Goal: Contribute content: Contribute content

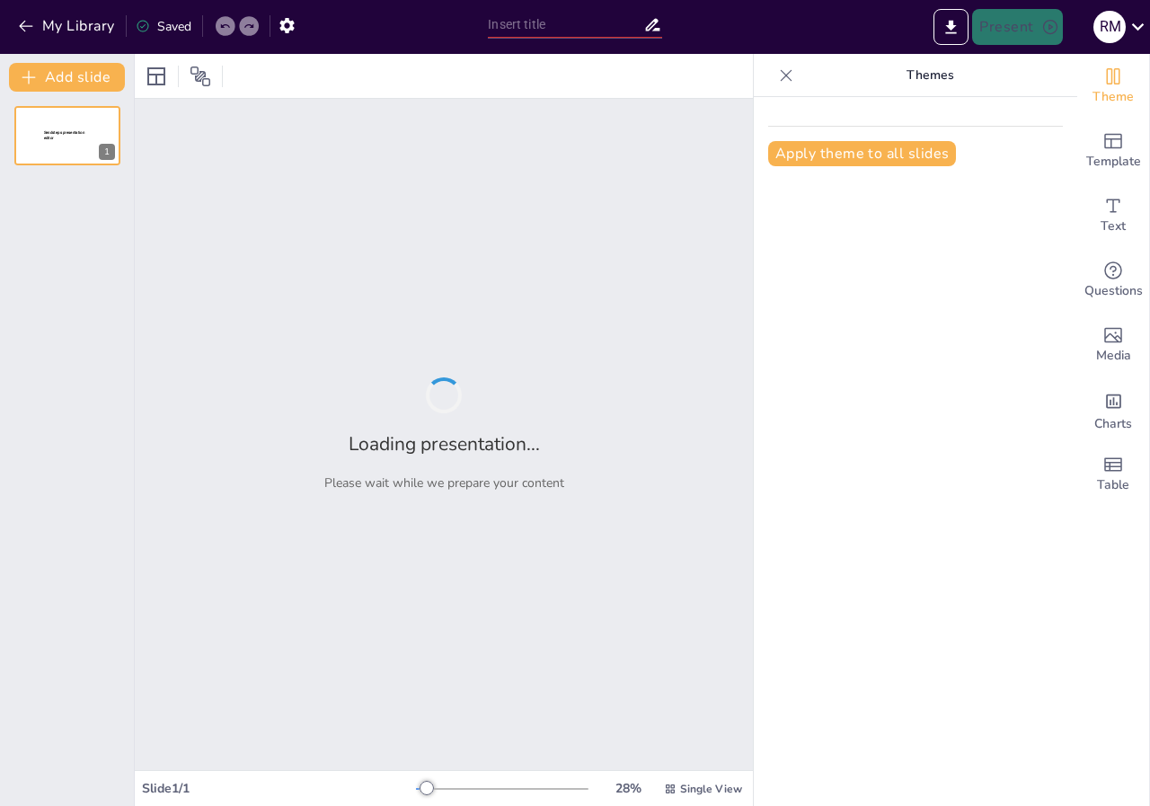
type input "Mejorando la Calidad de Imágenes: Técnicas para Archivos RAW"
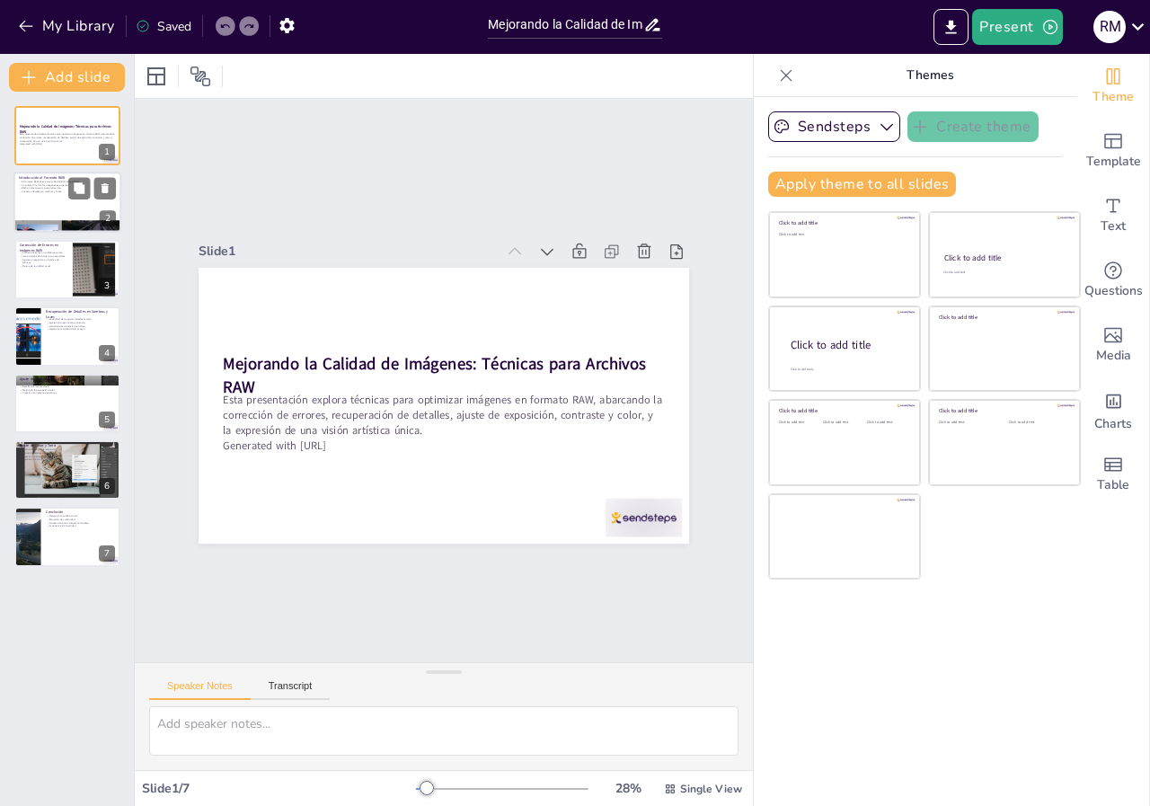
click at [52, 191] on p "Conserva detalles en sombras y luces." at bounding box center [67, 193] width 97 height 4
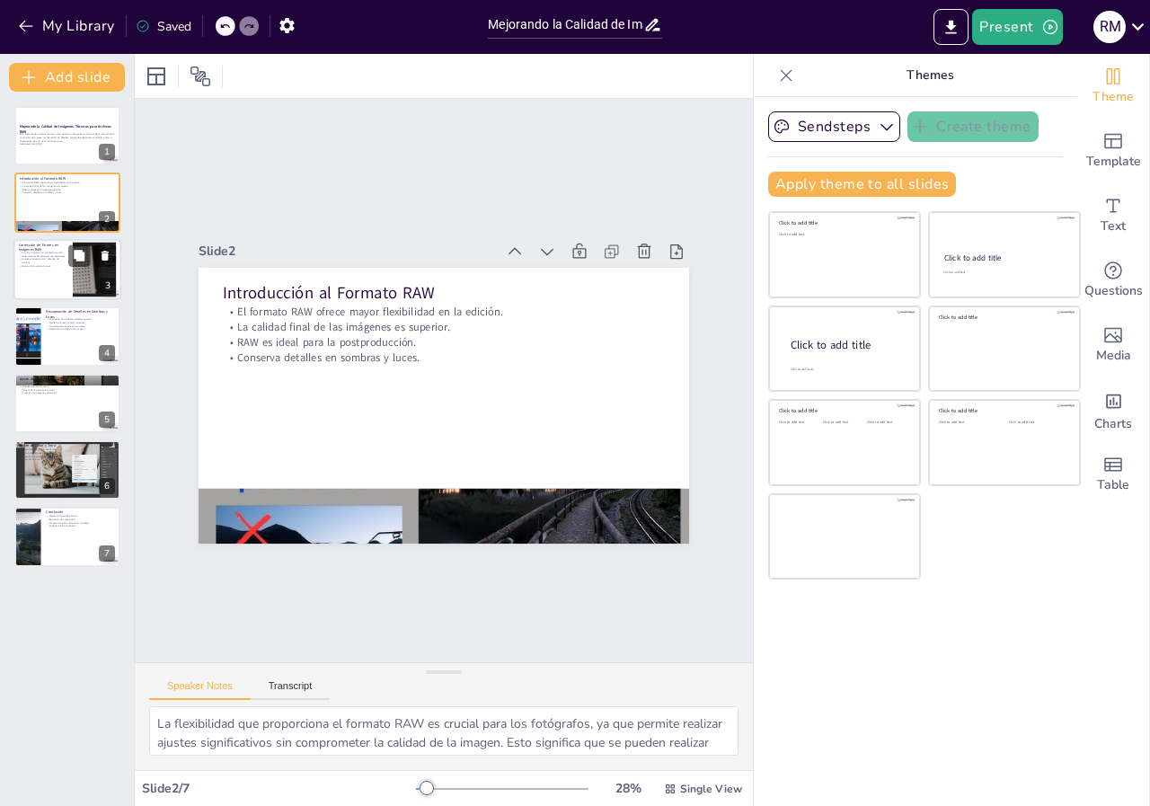
click at [58, 265] on p "Mejora de la calidad visual." at bounding box center [43, 266] width 49 height 4
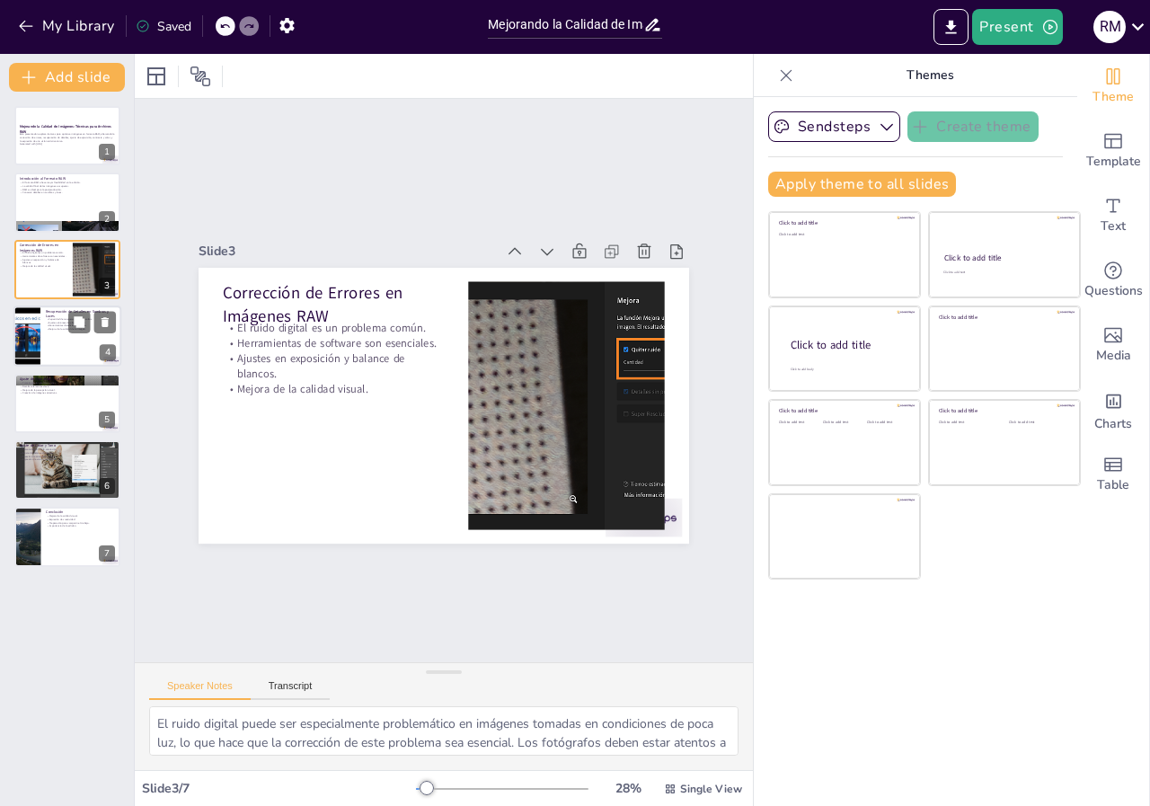
click at [64, 343] on div at bounding box center [67, 336] width 108 height 61
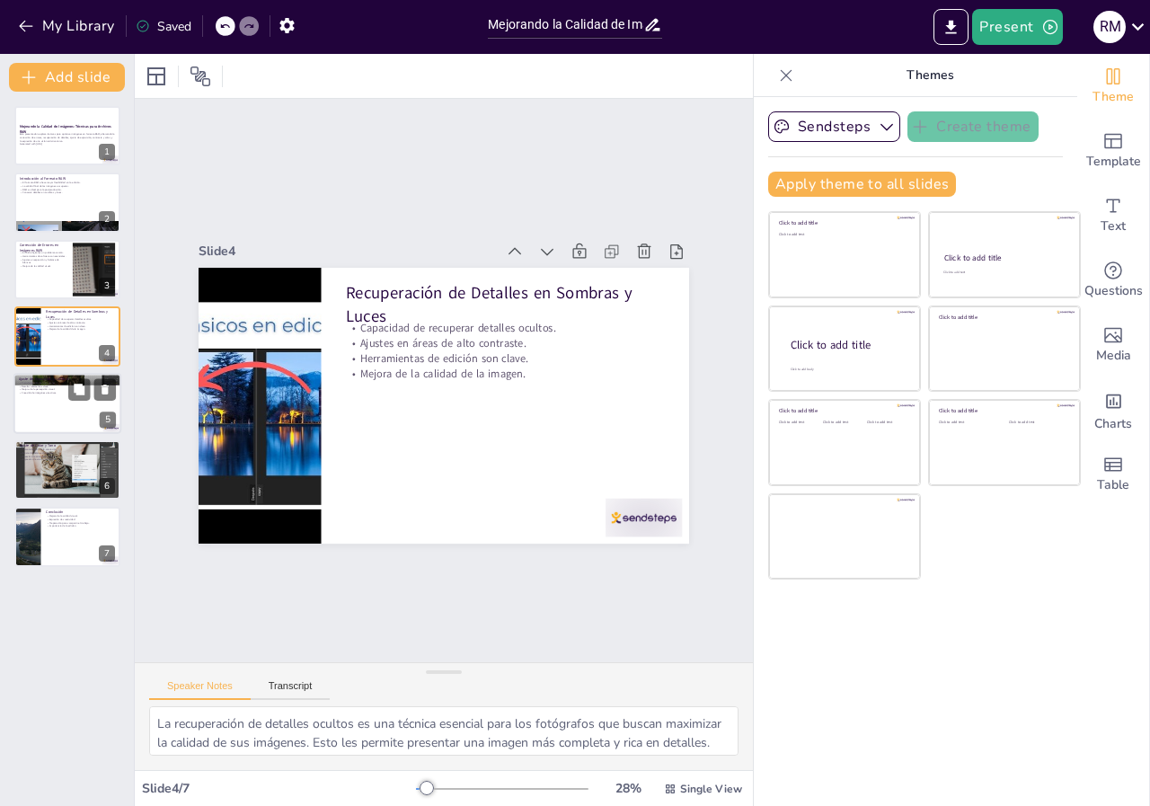
click at [74, 404] on div at bounding box center [67, 403] width 108 height 61
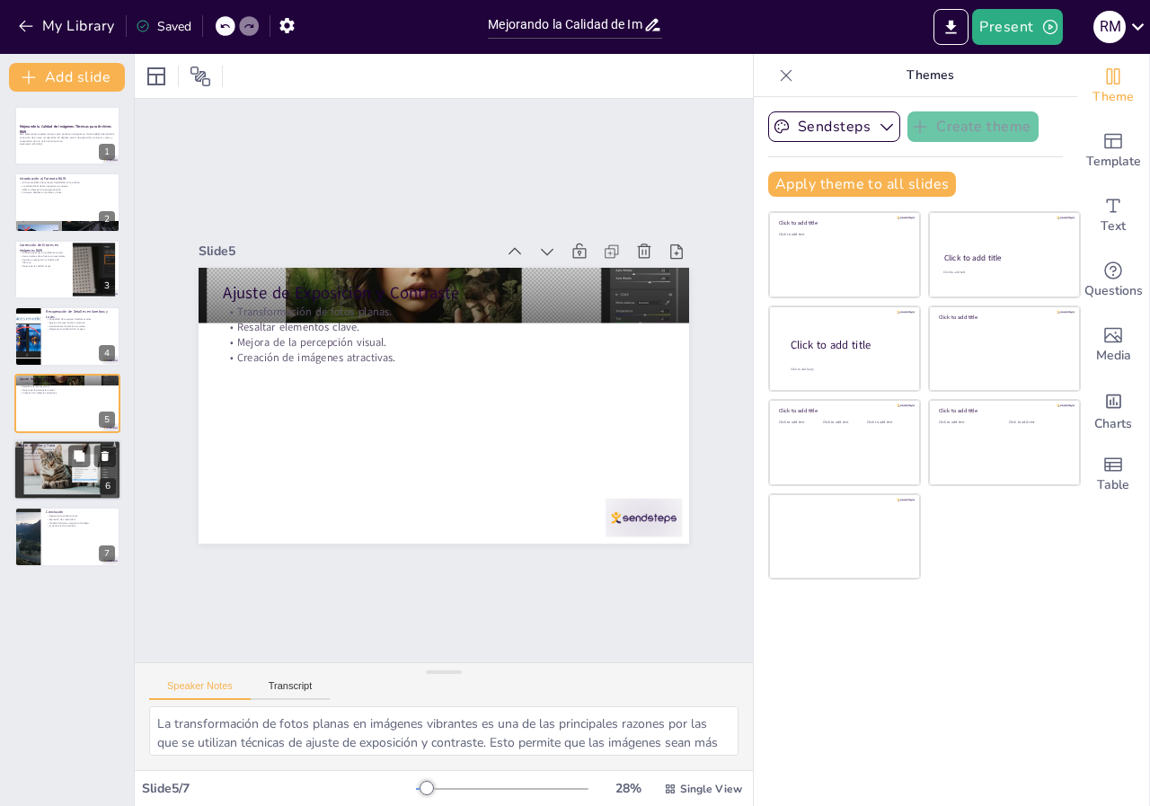
click at [67, 462] on div at bounding box center [67, 470] width 108 height 68
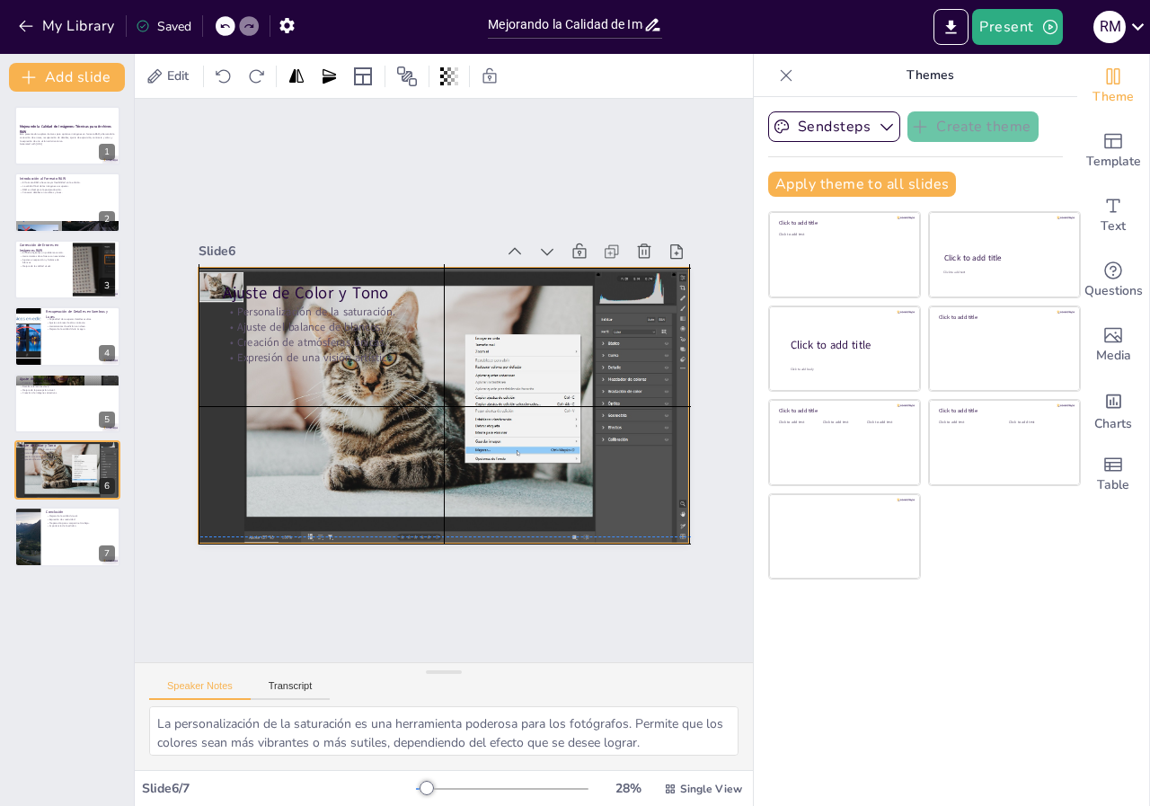
click at [247, 443] on div at bounding box center [425, 397] width 559 height 572
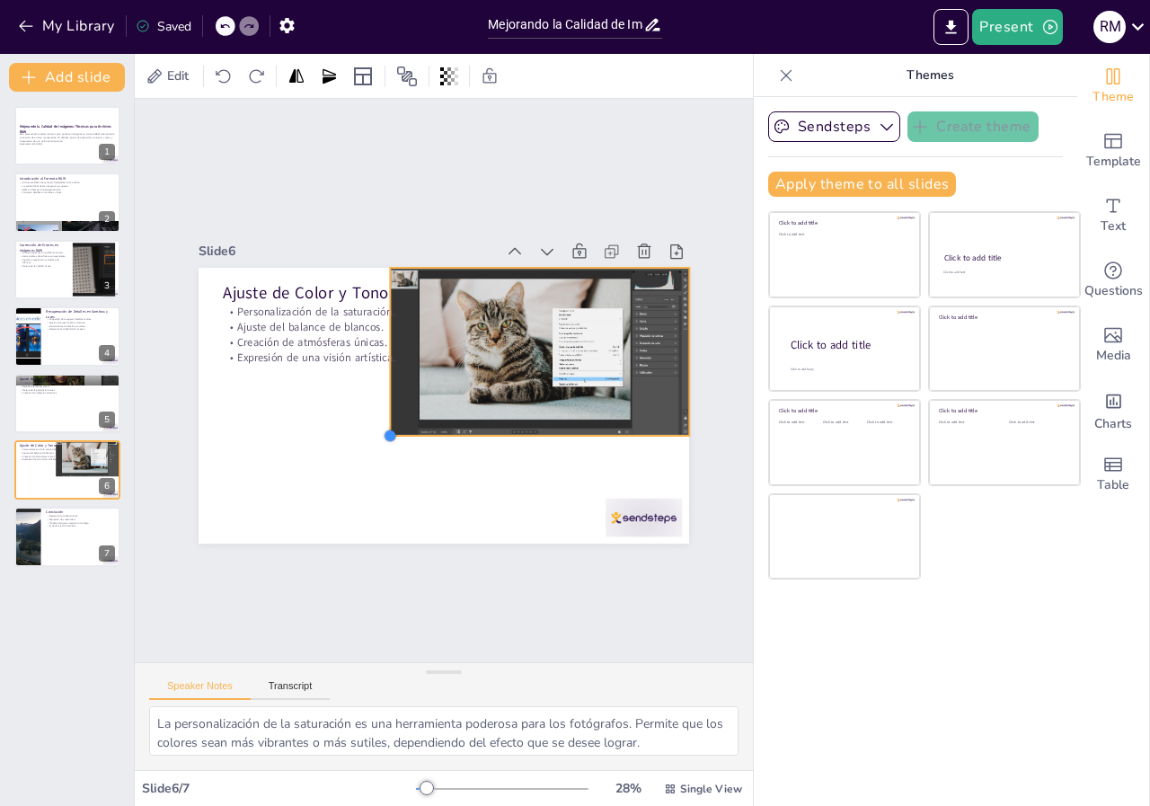
drag, startPoint x: 187, startPoint y: 538, endPoint x: 252, endPoint y: 458, distance: 102.9
click at [412, 431] on div "Ajuste de Color y Tono Personalización de la saturación. Ajuste del balance de …" at bounding box center [468, 373] width 414 height 552
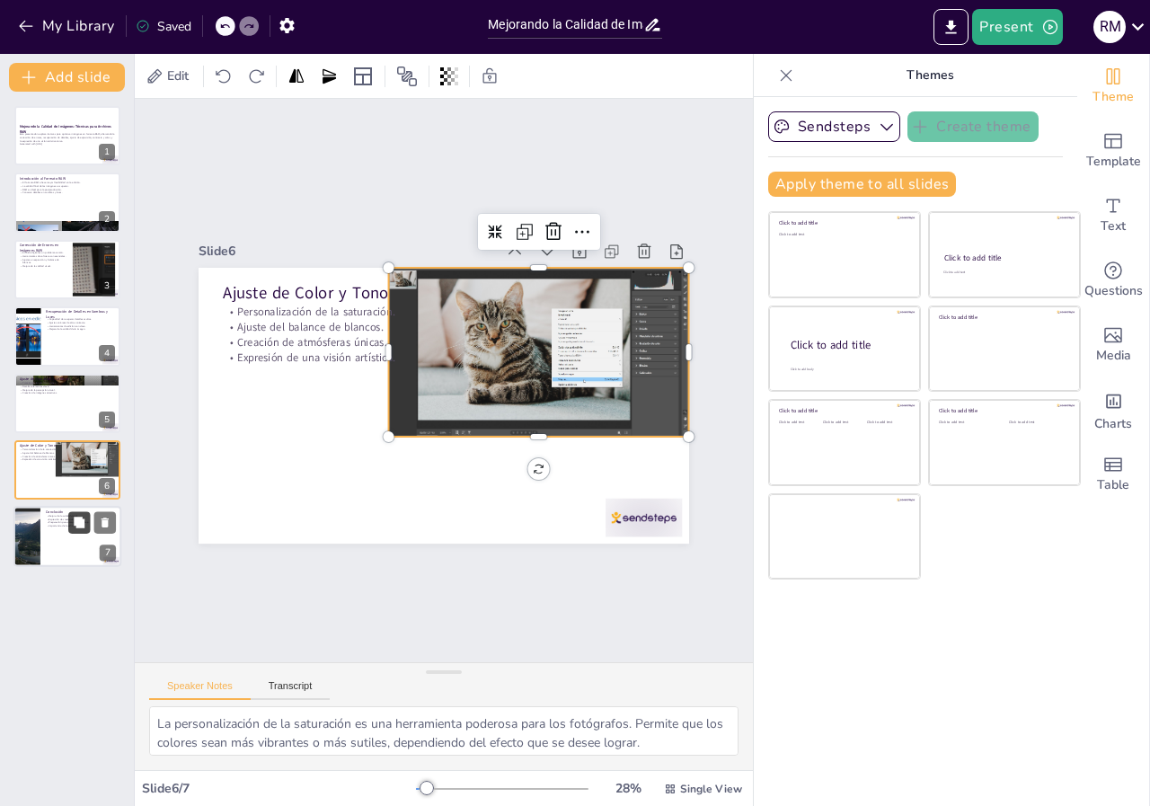
click at [72, 531] on button at bounding box center [79, 523] width 22 height 22
type textarea "La mejora de la calidad visual es un beneficio clave de la optimización de imág…"
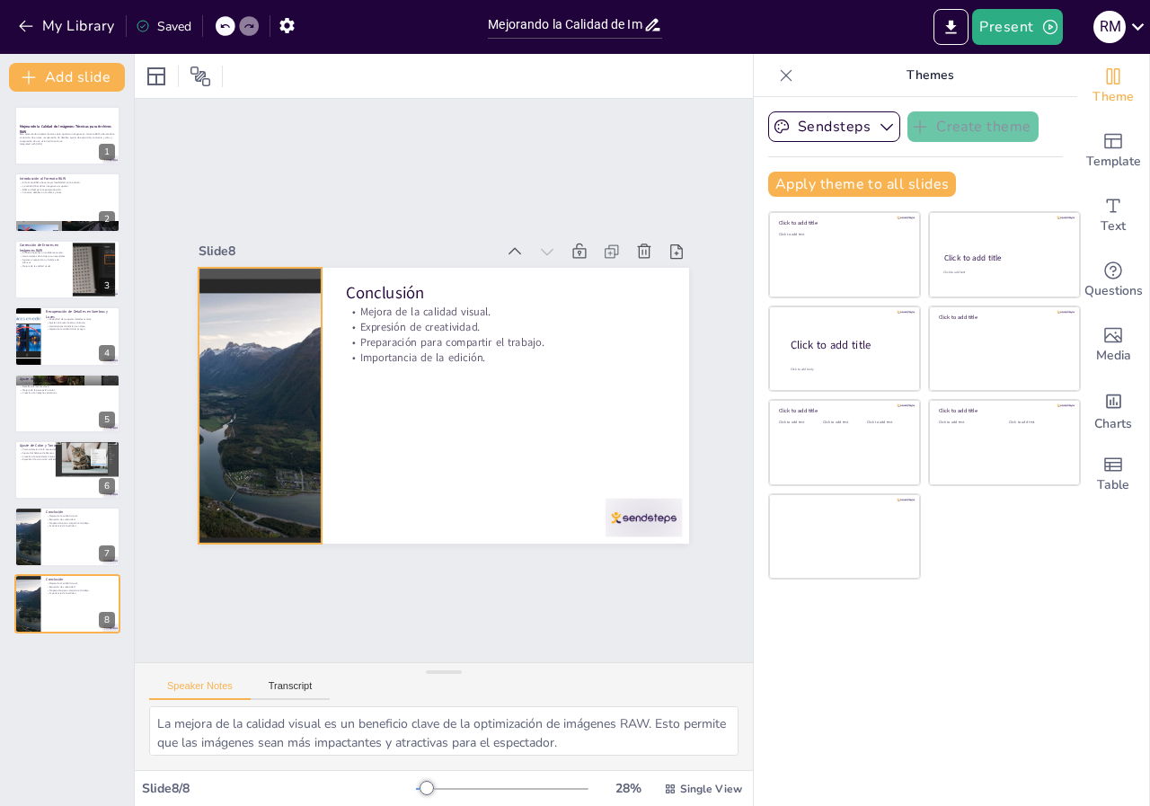
click at [398, 429] on div at bounding box center [628, 355] width 460 height 276
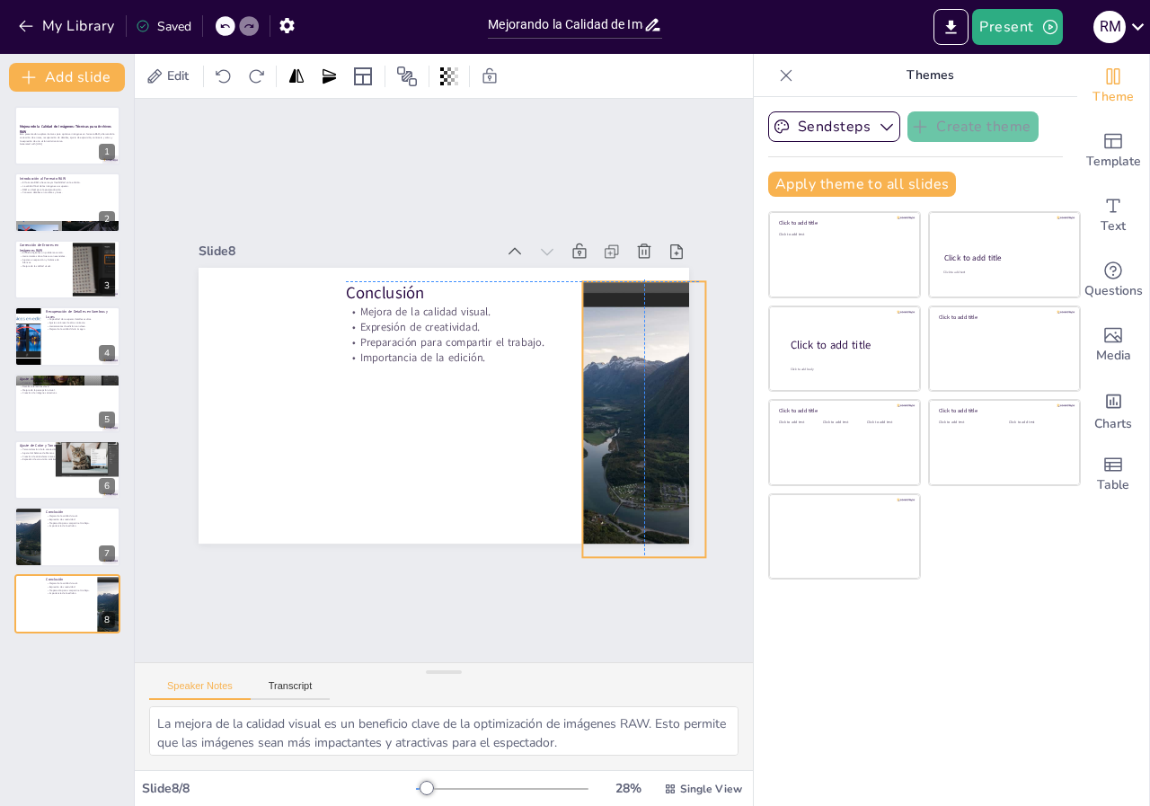
drag, startPoint x: 280, startPoint y: 429, endPoint x: 659, endPoint y: 440, distance: 378.5
click at [494, 440] on div at bounding box center [241, 384] width 508 height 366
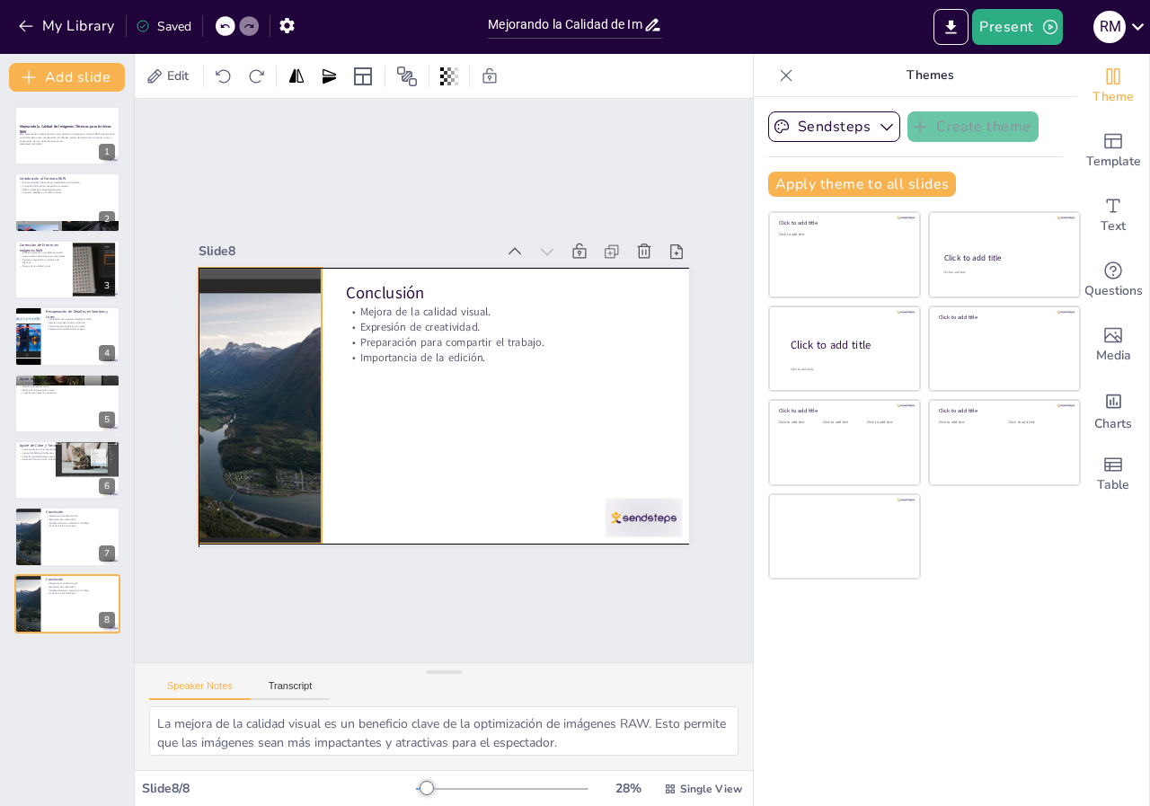
drag, startPoint x: 655, startPoint y: 441, endPoint x: 275, endPoint y: 431, distance: 380.3
click at [324, 431] on div at bounding box center [507, 556] width 366 height 508
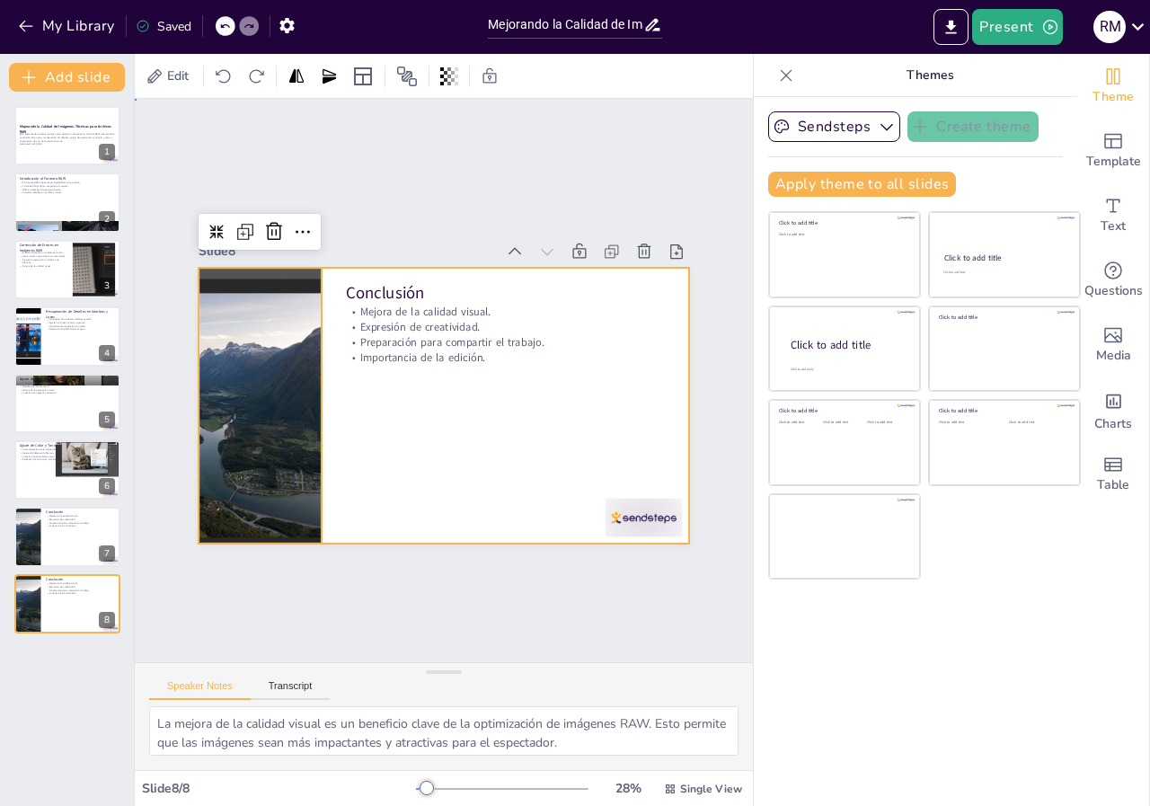
click at [444, 466] on div at bounding box center [444, 406] width 491 height 276
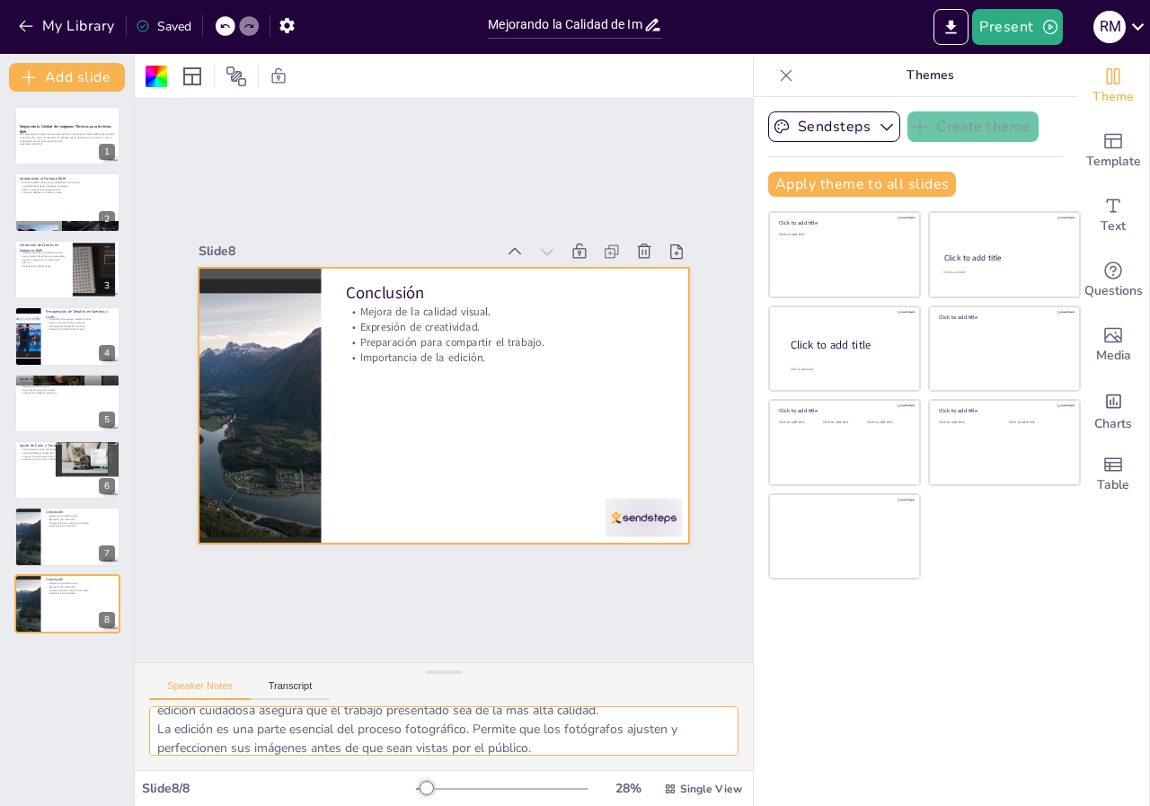
scroll to position [118, 0]
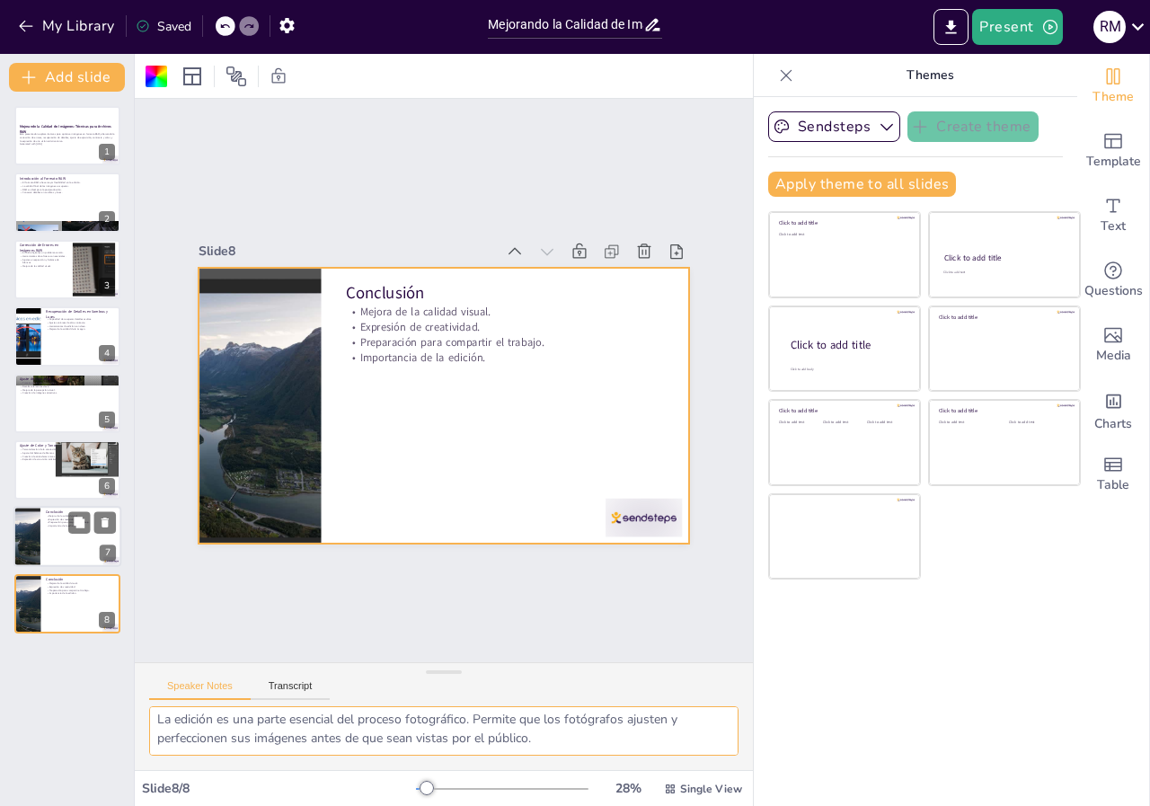
click at [57, 538] on div at bounding box center [67, 537] width 108 height 61
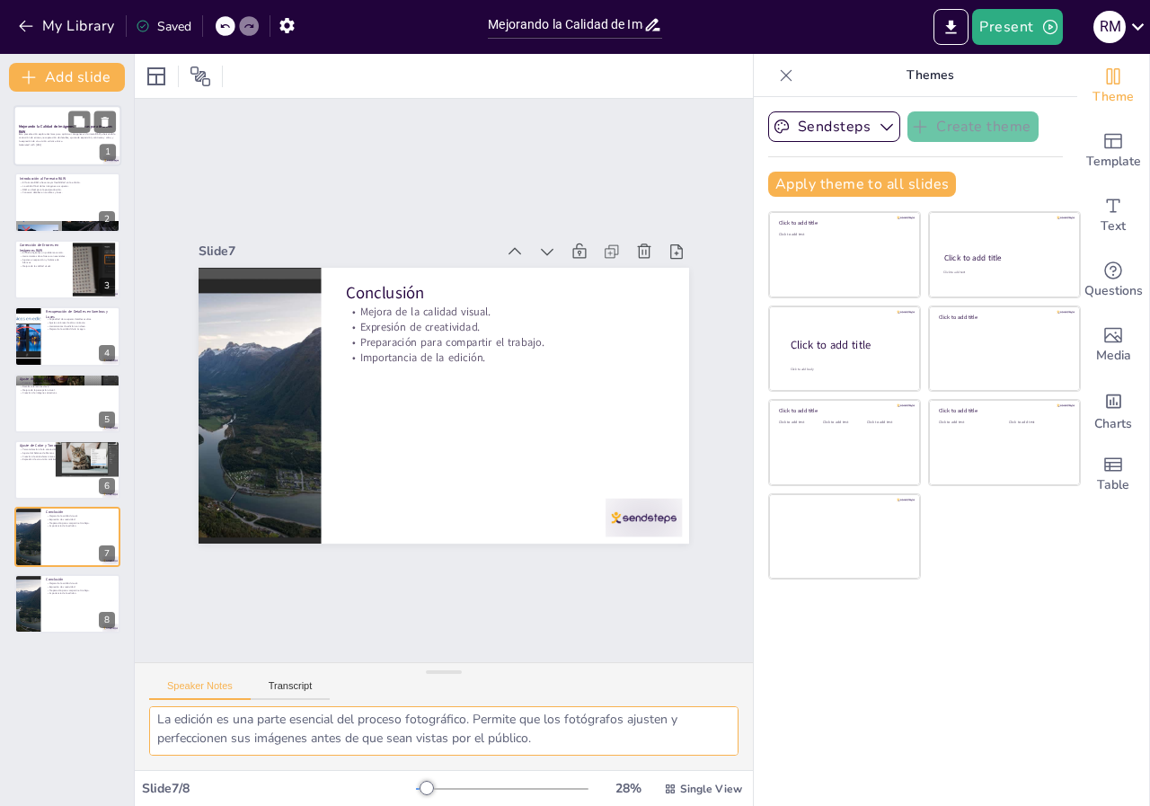
click at [44, 134] on p "Esta presentación explora técnicas para optimizar imágenes en formato RAW, abar…" at bounding box center [67, 138] width 97 height 10
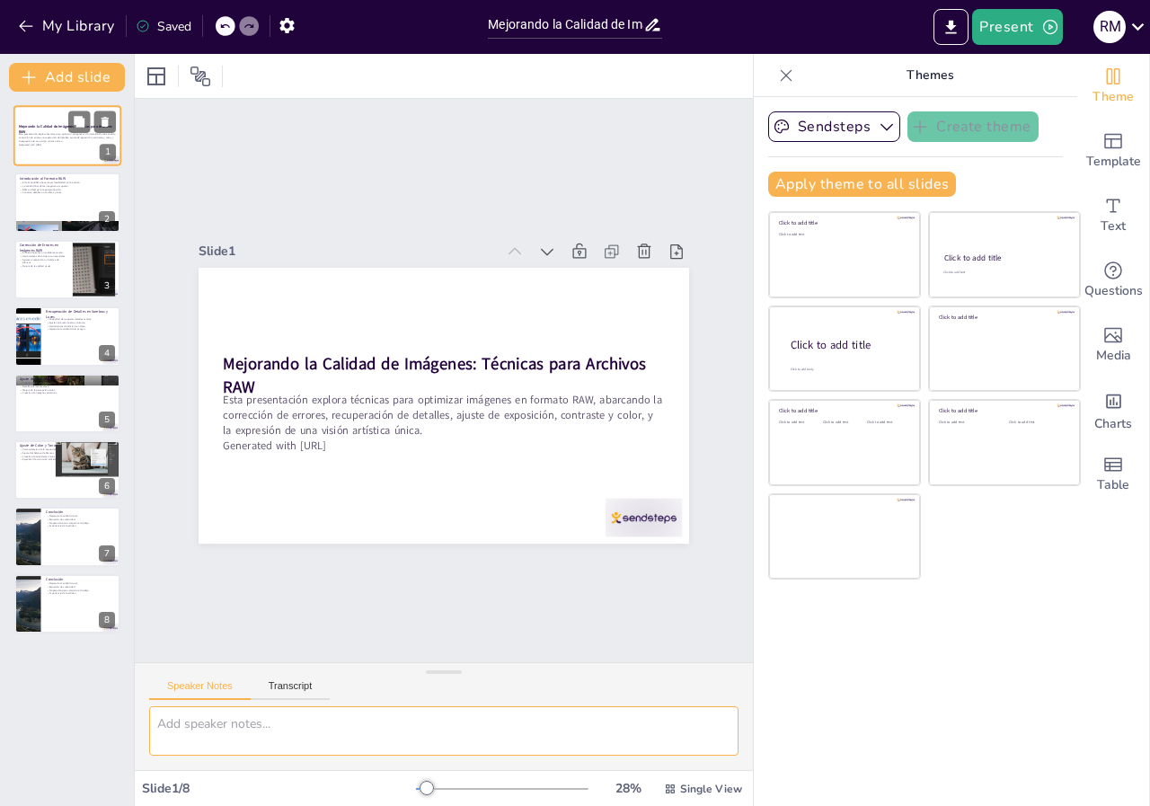
scroll to position [0, 0]
click at [1050, 26] on icon "button" at bounding box center [1050, 27] width 14 height 14
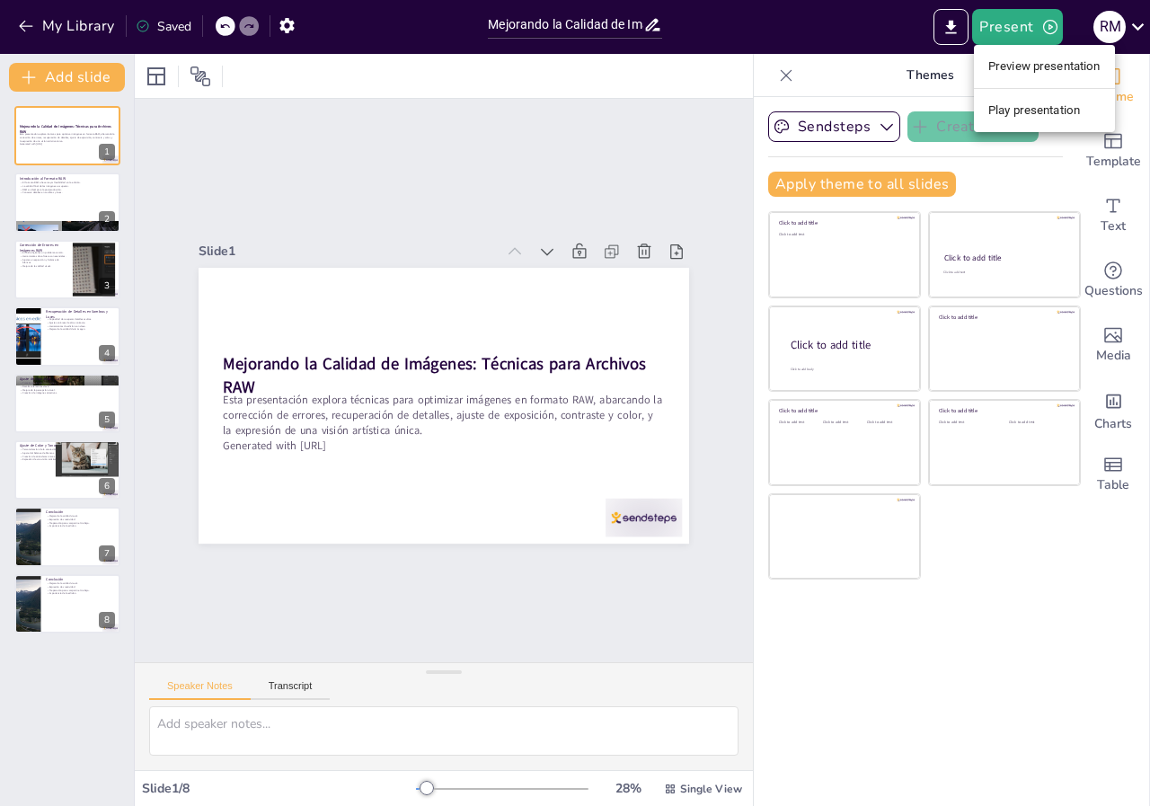
click at [687, 161] on div at bounding box center [575, 403] width 1150 height 806
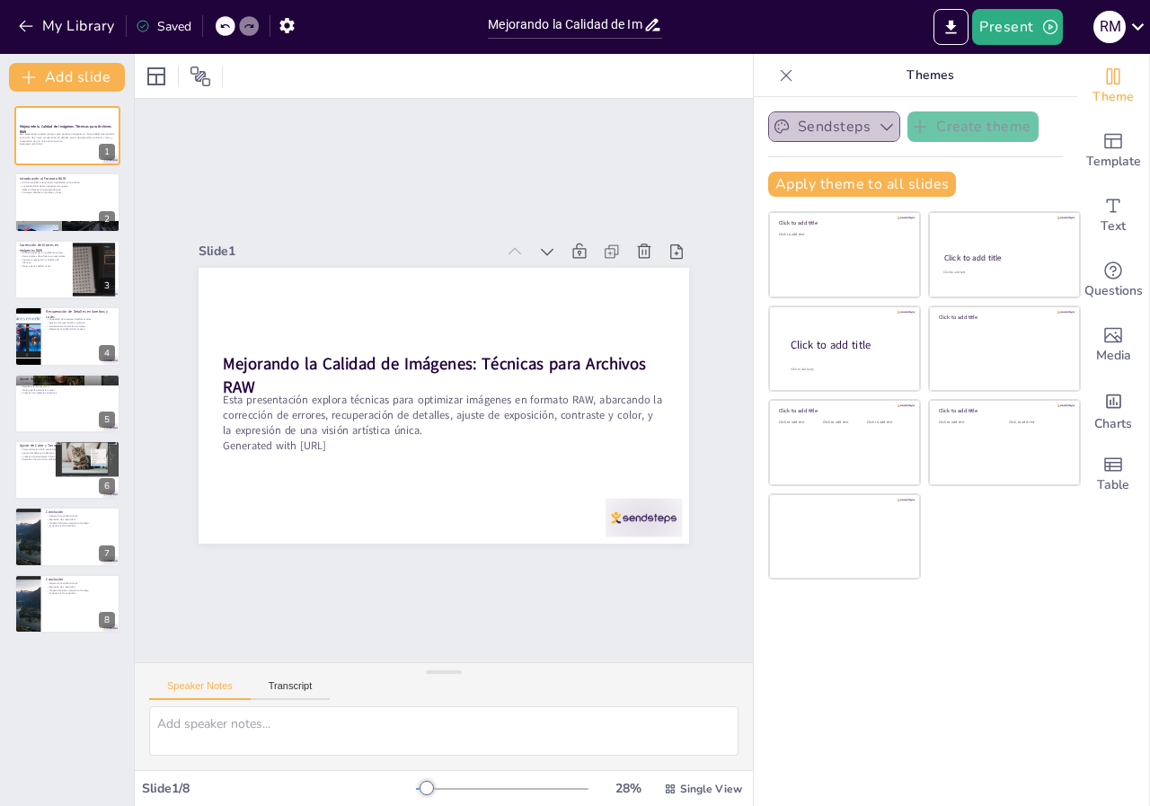
click at [878, 126] on icon "button" at bounding box center [887, 127] width 18 height 18
click at [1011, 622] on div "Sendsteps Create theme Sendsteps Themes Sendsteps Apply theme to all slides Cli…" at bounding box center [916, 451] width 324 height 709
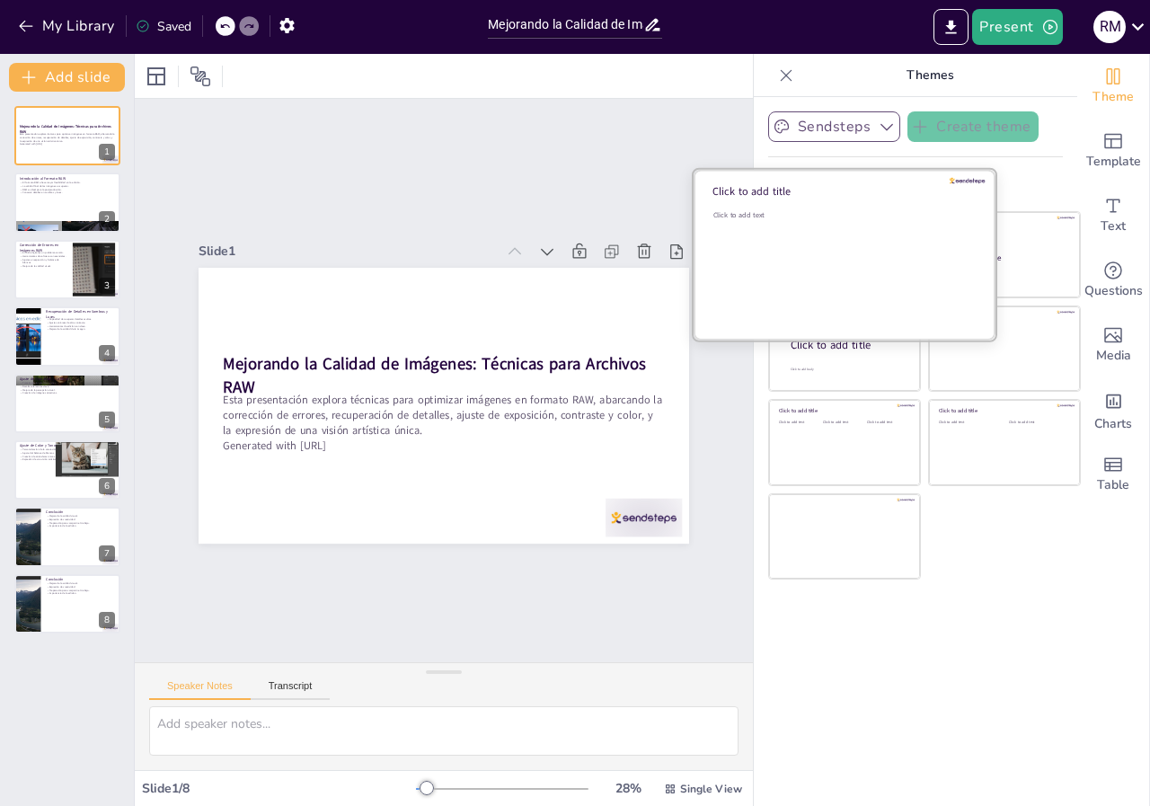
click at [834, 234] on div "Click to add text" at bounding box center [842, 265] width 257 height 111
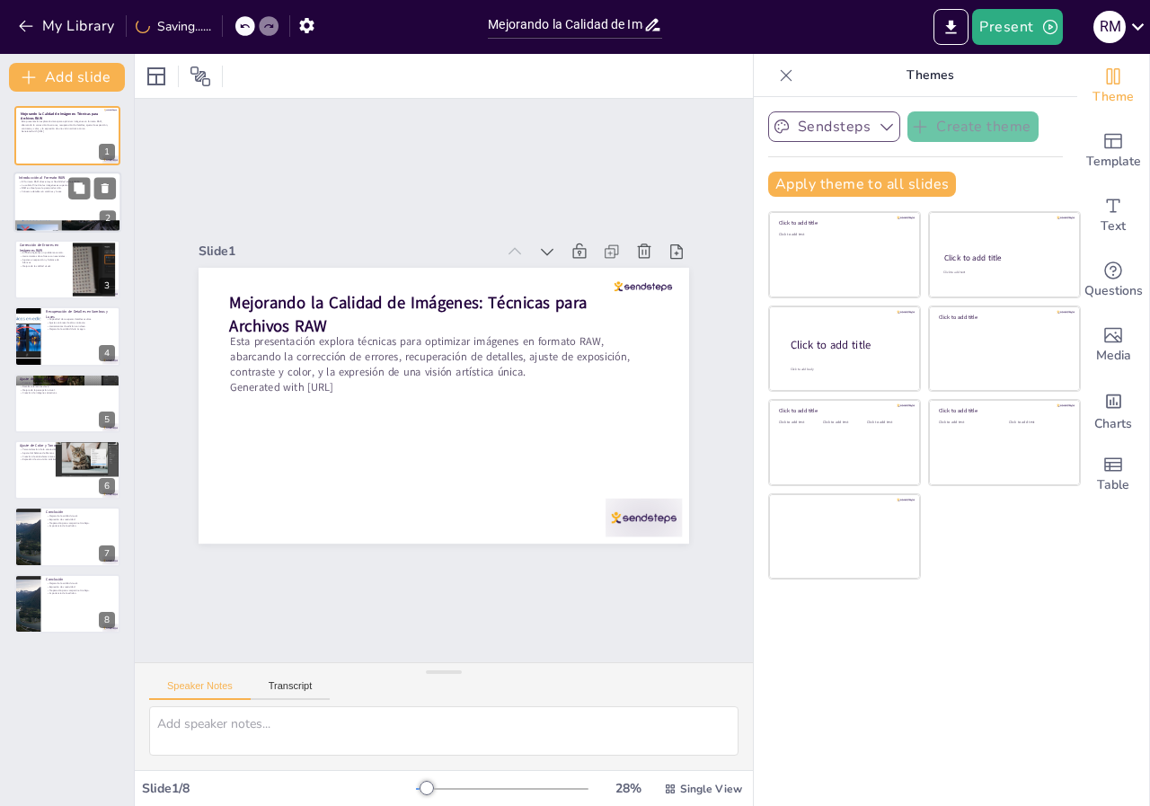
click at [59, 200] on div at bounding box center [67, 203] width 108 height 61
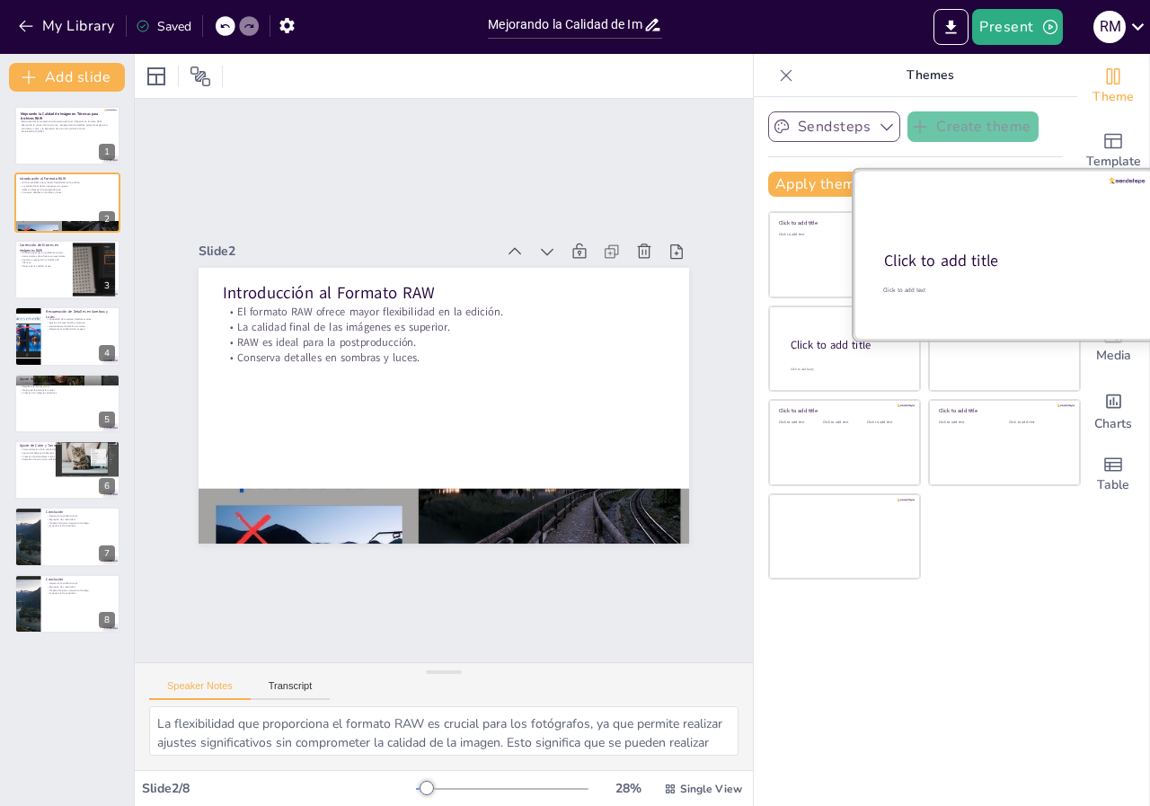
click at [1012, 258] on div "Click to add title" at bounding box center [1003, 262] width 238 height 22
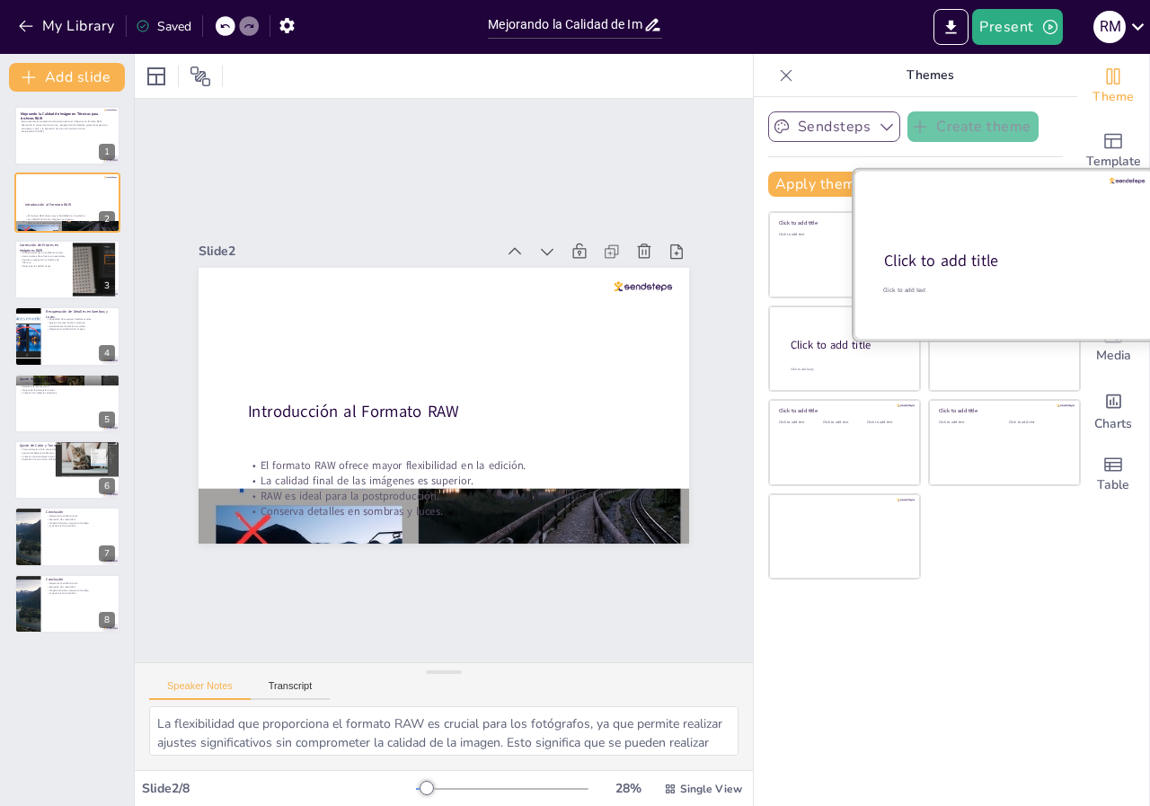
click at [1012, 258] on div "Click to add title" at bounding box center [1003, 262] width 238 height 22
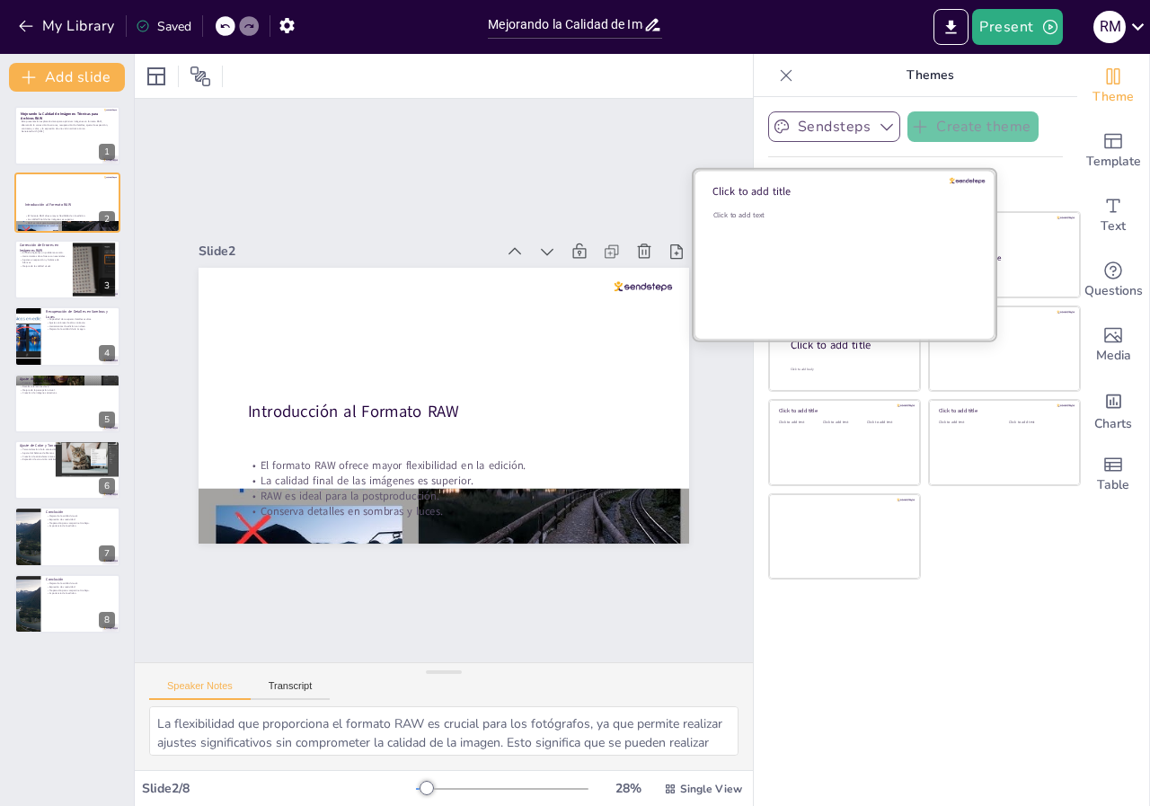
click at [865, 262] on div "Click to add text" at bounding box center [842, 265] width 257 height 111
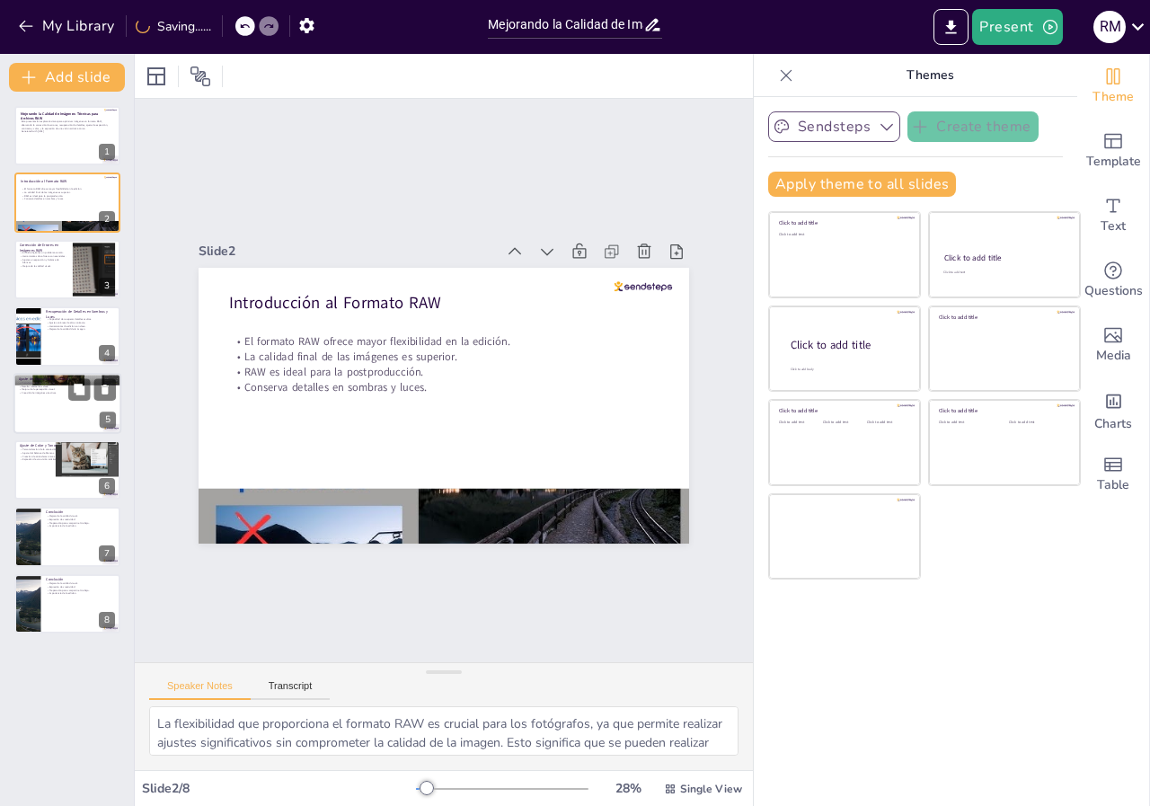
click at [60, 408] on div at bounding box center [67, 403] width 108 height 61
type textarea "La transformación de fotos planas en imágenes vibrantes es una de las principal…"
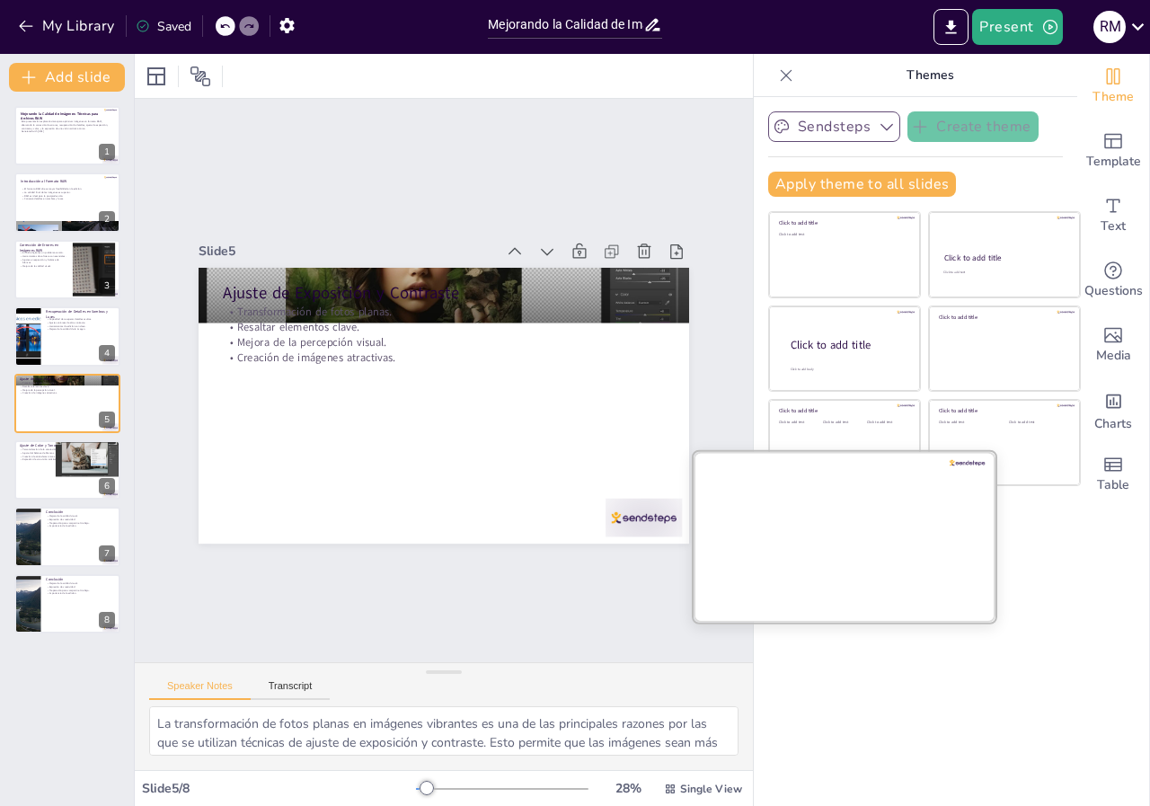
click at [837, 541] on div at bounding box center [845, 536] width 302 height 170
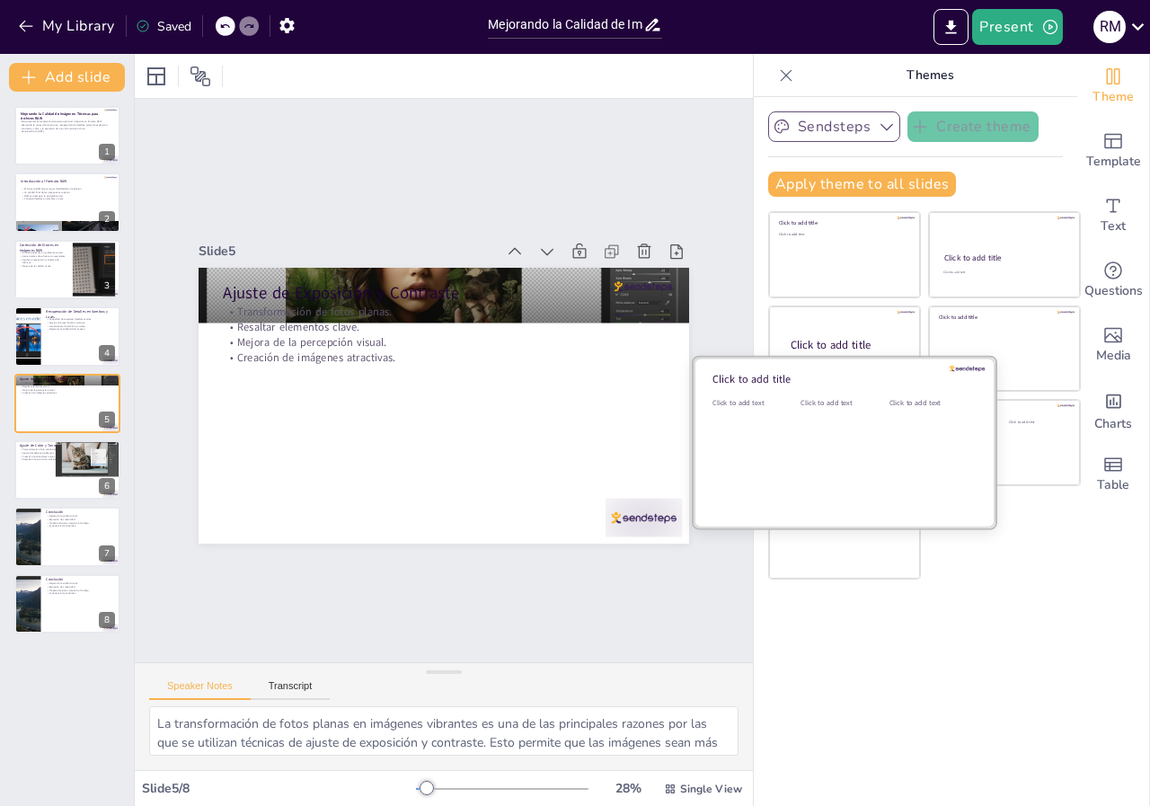
click at [850, 440] on div "Click to add text" at bounding box center [841, 453] width 81 height 111
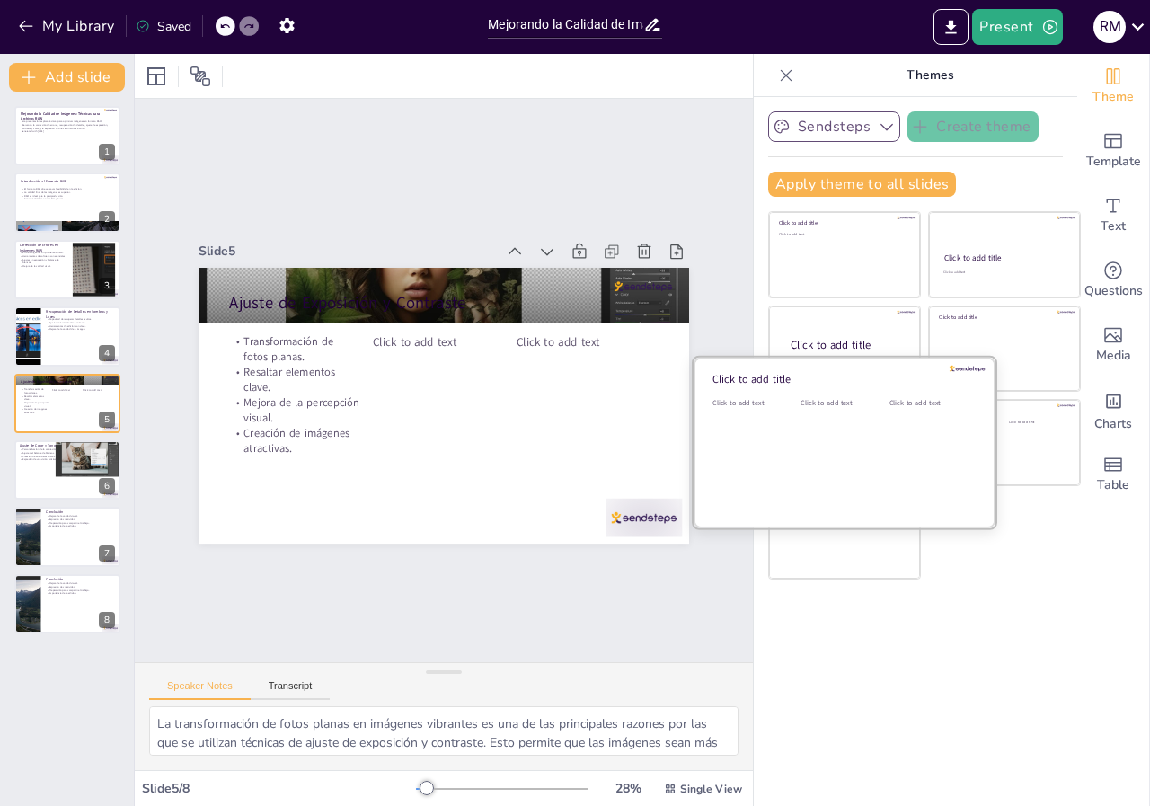
click at [850, 440] on div "Click to add text" at bounding box center [841, 453] width 81 height 111
click at [819, 404] on div "Click to add text" at bounding box center [841, 403] width 81 height 10
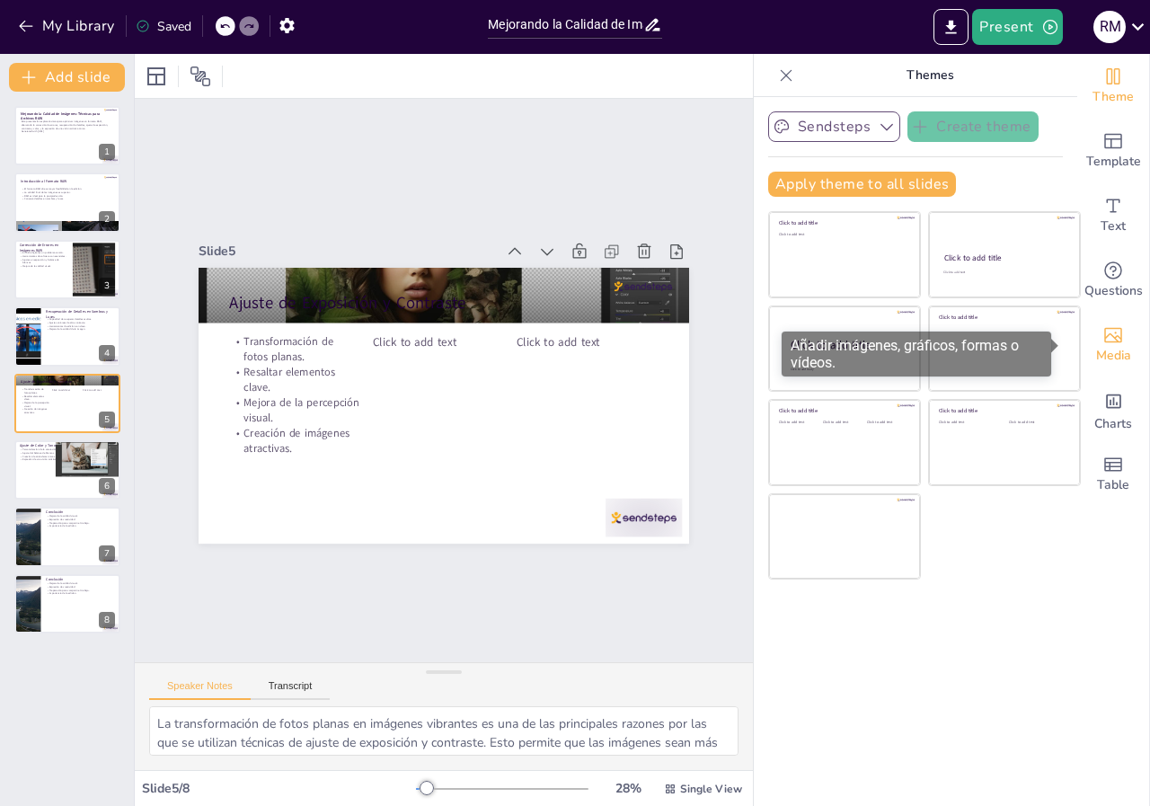
click at [1103, 341] on icon "Add images, graphics, shapes or video" at bounding box center [1114, 335] width 22 height 22
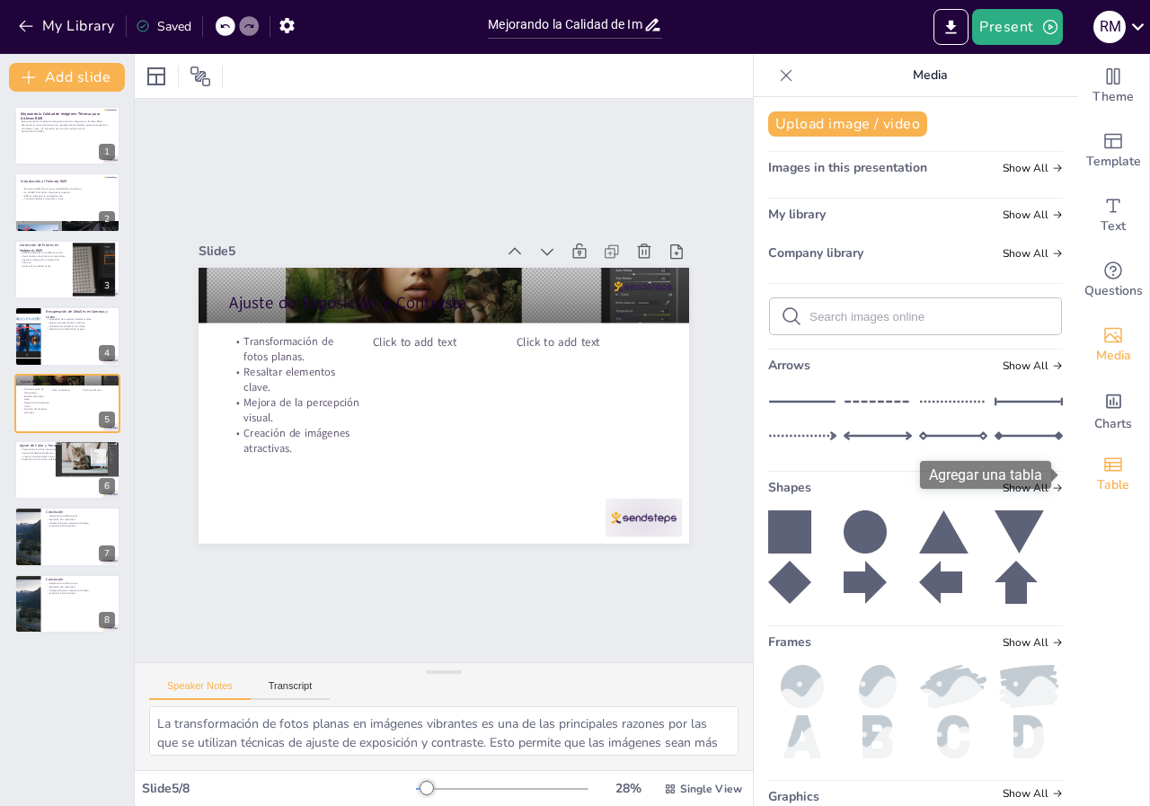
click at [1105, 470] on icon "Add a table" at bounding box center [1114, 463] width 18 height 13
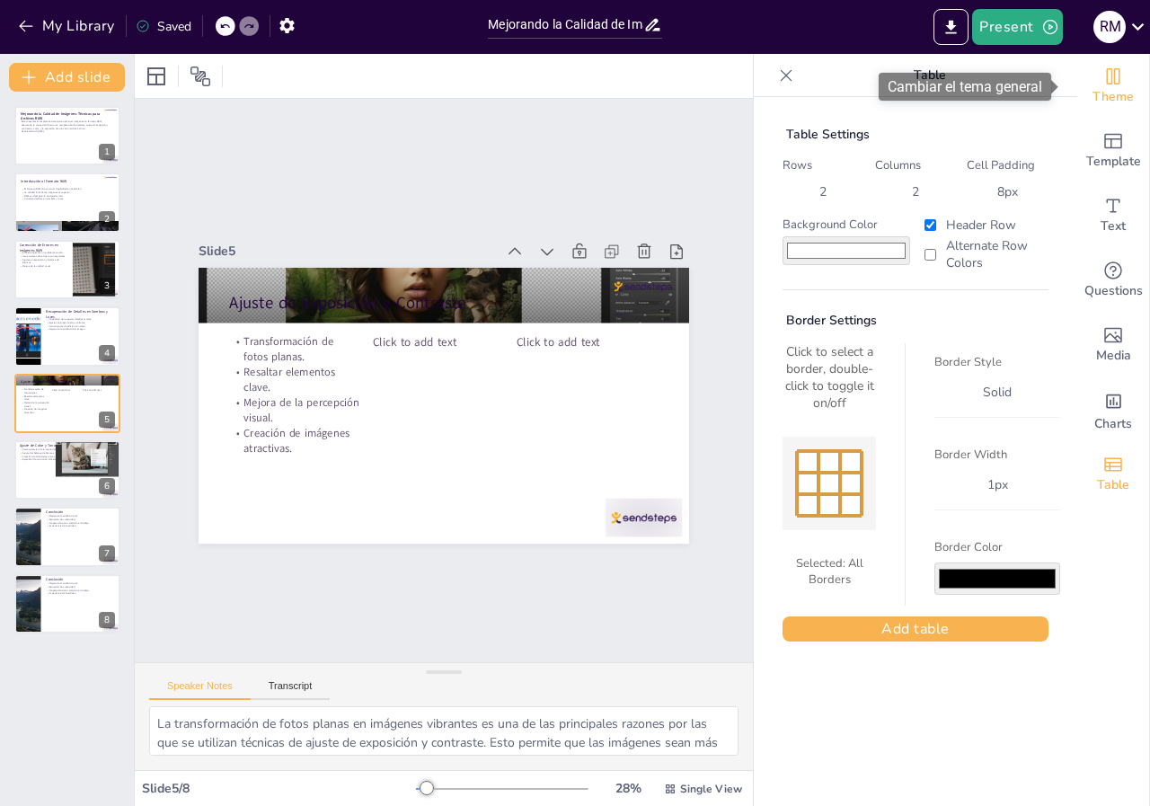
click at [1107, 75] on icon "Change the overall theme" at bounding box center [1113, 76] width 13 height 16
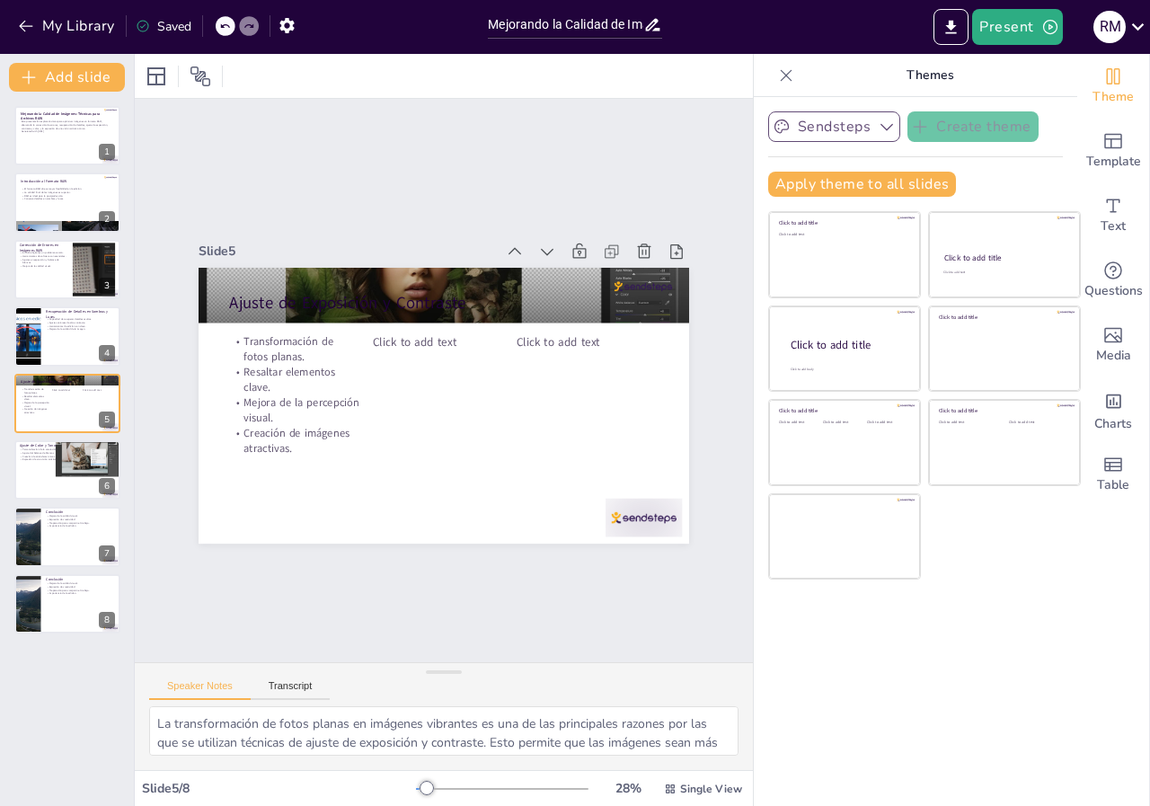
click at [878, 129] on icon "button" at bounding box center [887, 127] width 18 height 18
click at [644, 342] on div at bounding box center [672, 299] width 76 height 84
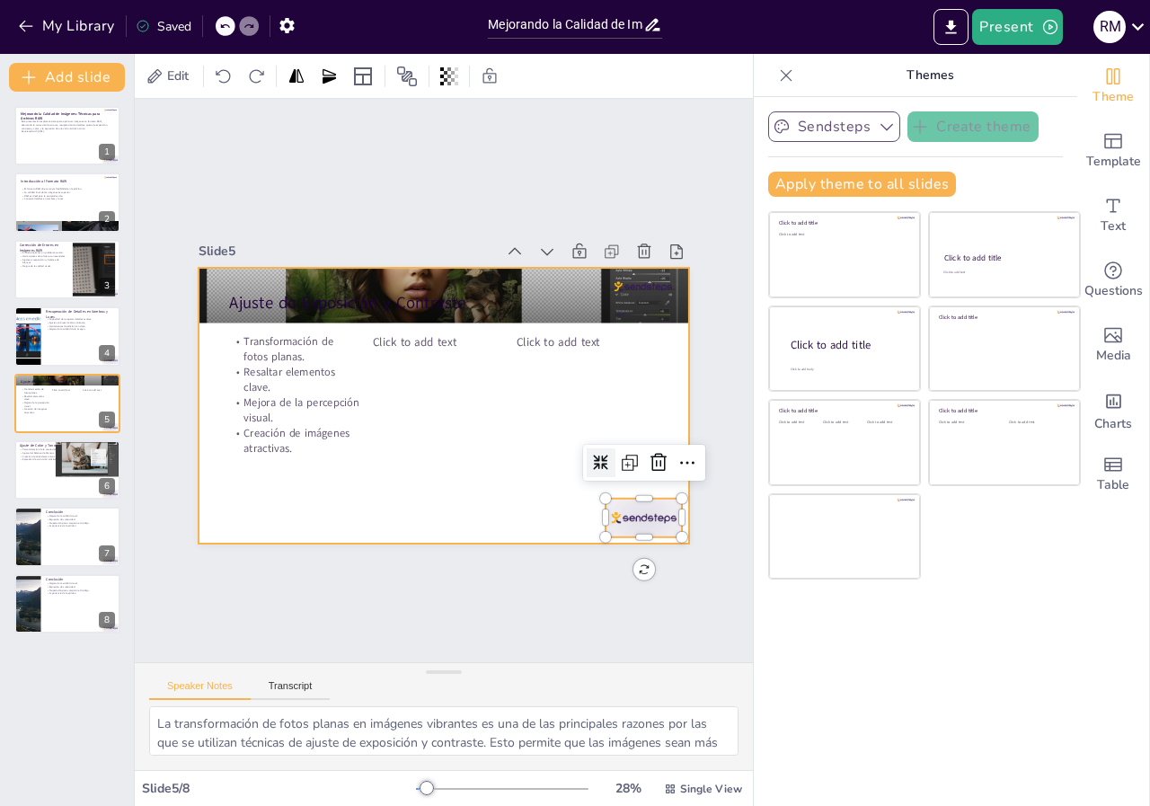
click at [525, 484] on div at bounding box center [420, 388] width 414 height 552
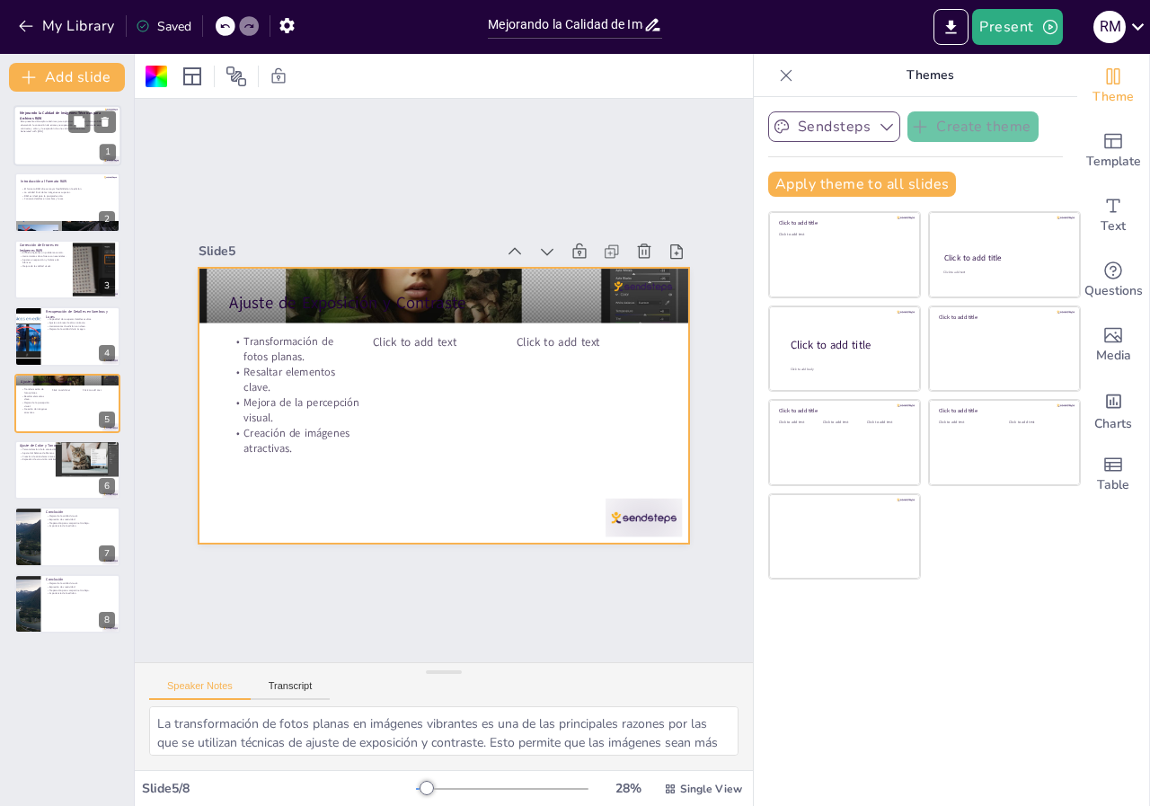
click at [47, 115] on strong "Mejorando la Calidad de Imágenes: Técnicas para Archivos RAW" at bounding box center [60, 116] width 80 height 10
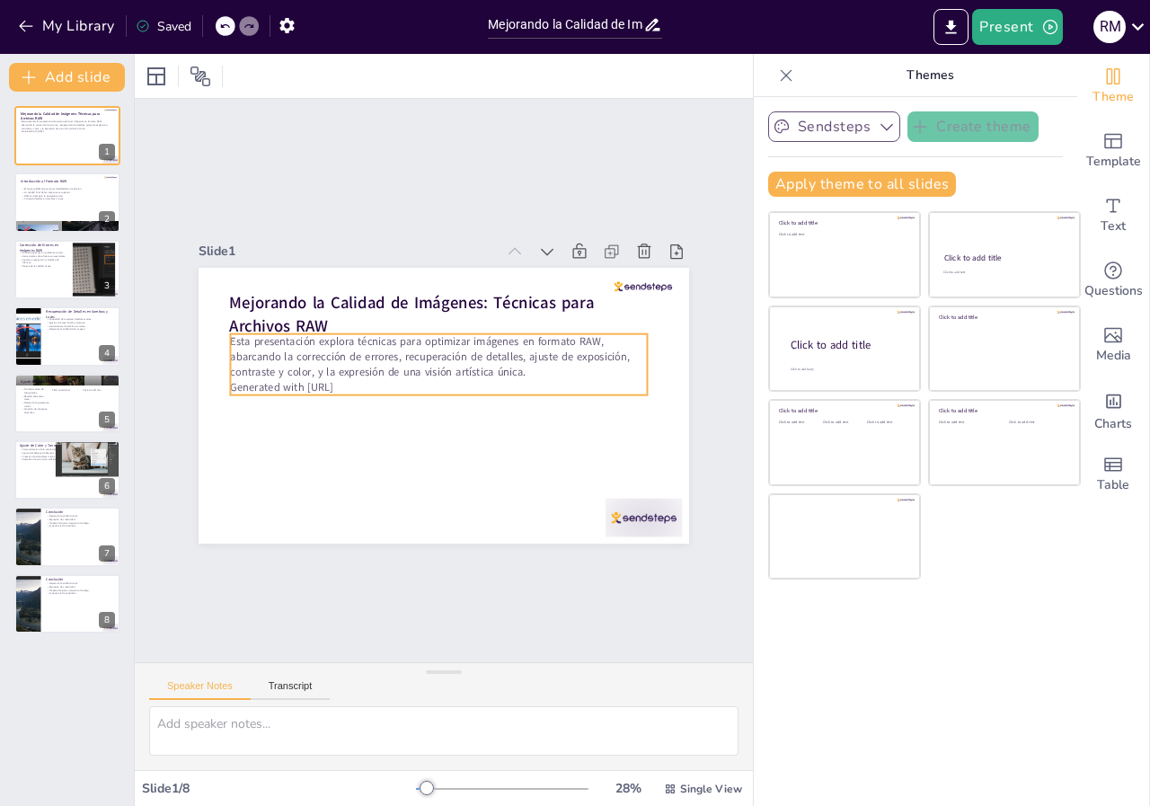
click at [329, 353] on p "Esta presentación explora técnicas para optimizar imágenes en formato RAW, abar…" at bounding box center [438, 357] width 417 height 46
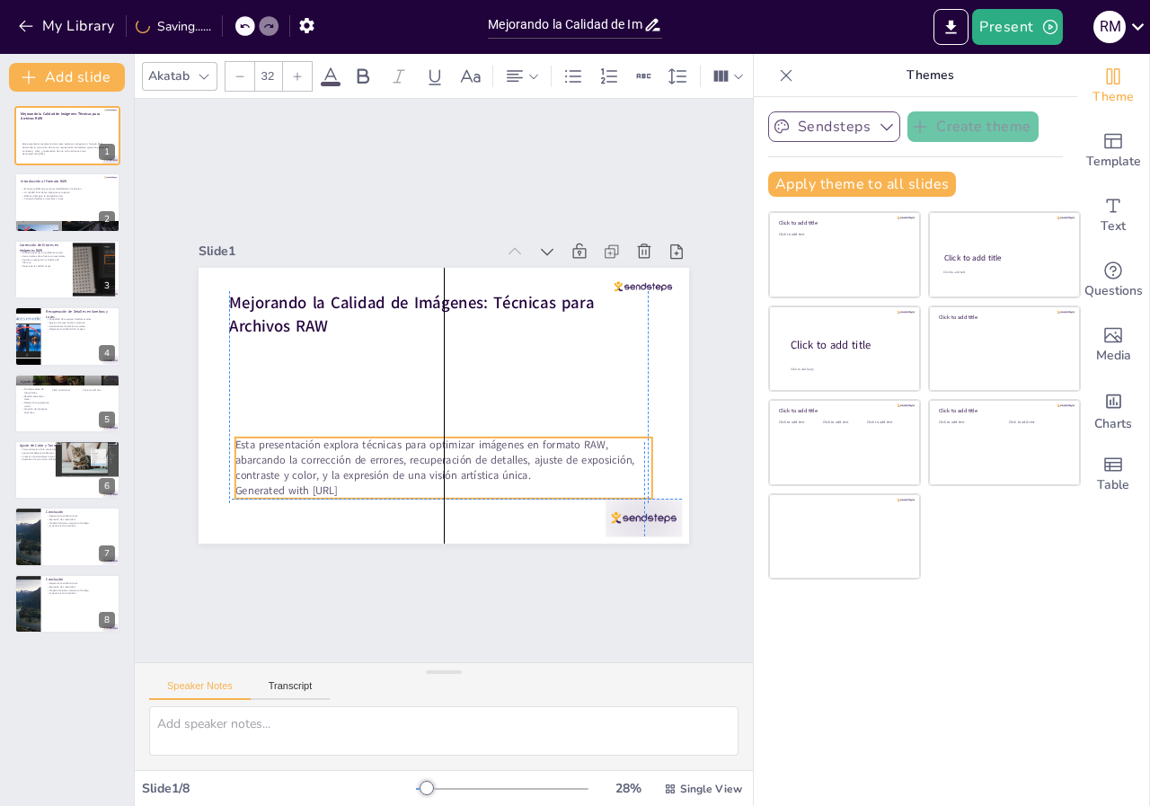
drag, startPoint x: 329, startPoint y: 353, endPoint x: 331, endPoint y: 461, distance: 107.9
click at [501, 461] on p "Esta presentación explora técnicas para optimizar imágenes en formato RAW, abar…" at bounding box center [524, 380] width 46 height 417
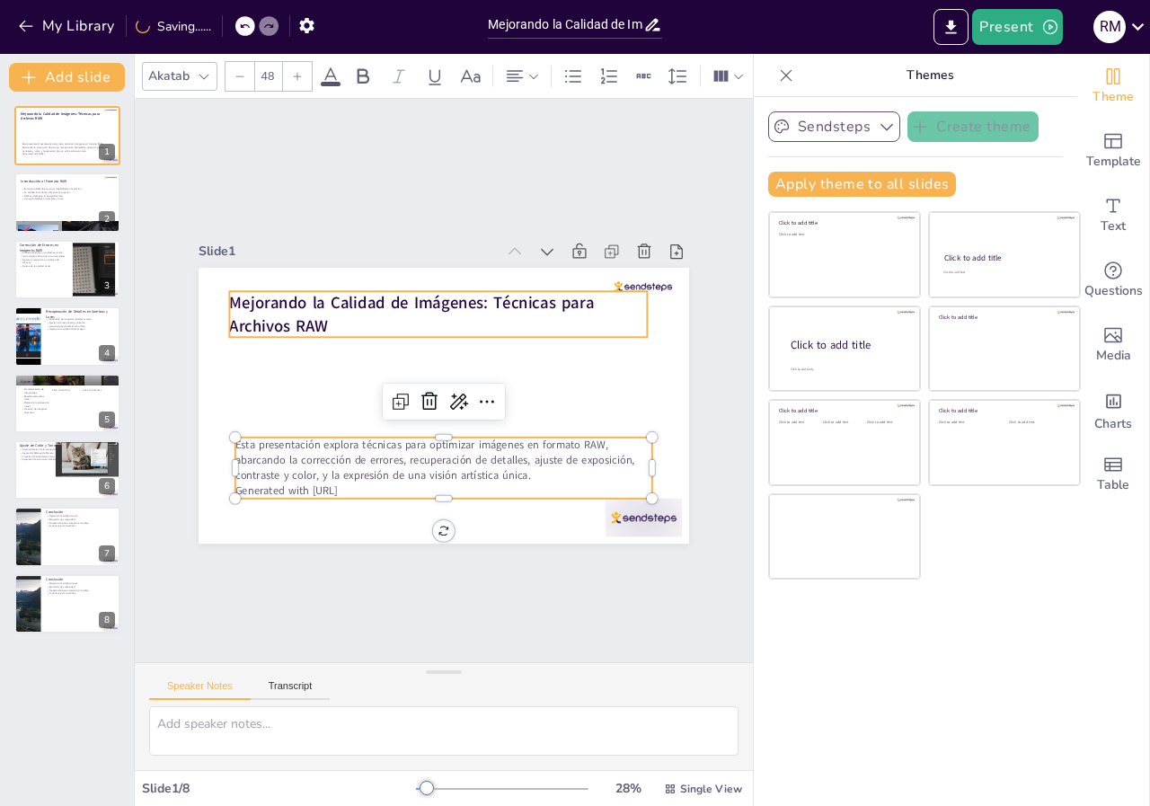
click at [478, 300] on strong "Mejorando la Calidad de Imágenes: Técnicas para Archivos RAW" at bounding box center [526, 363] width 97 height 366
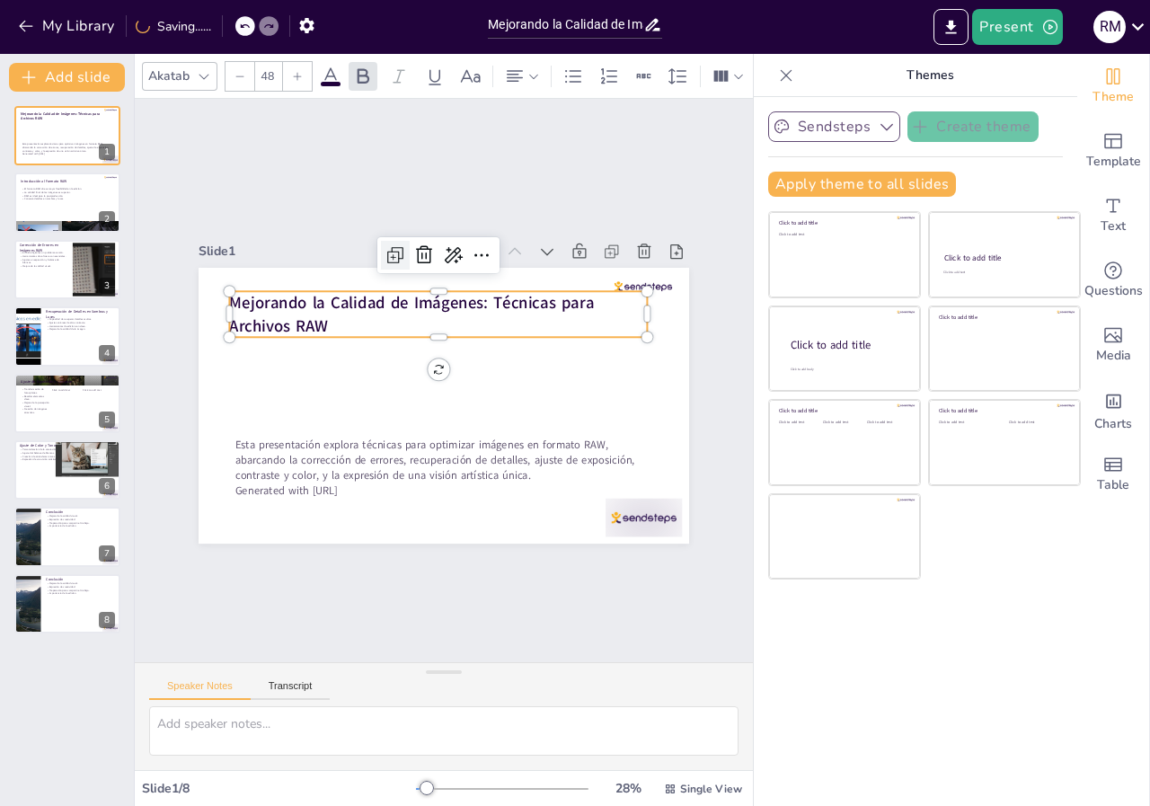
click at [385, 244] on icon at bounding box center [396, 255] width 22 height 22
type input "48"
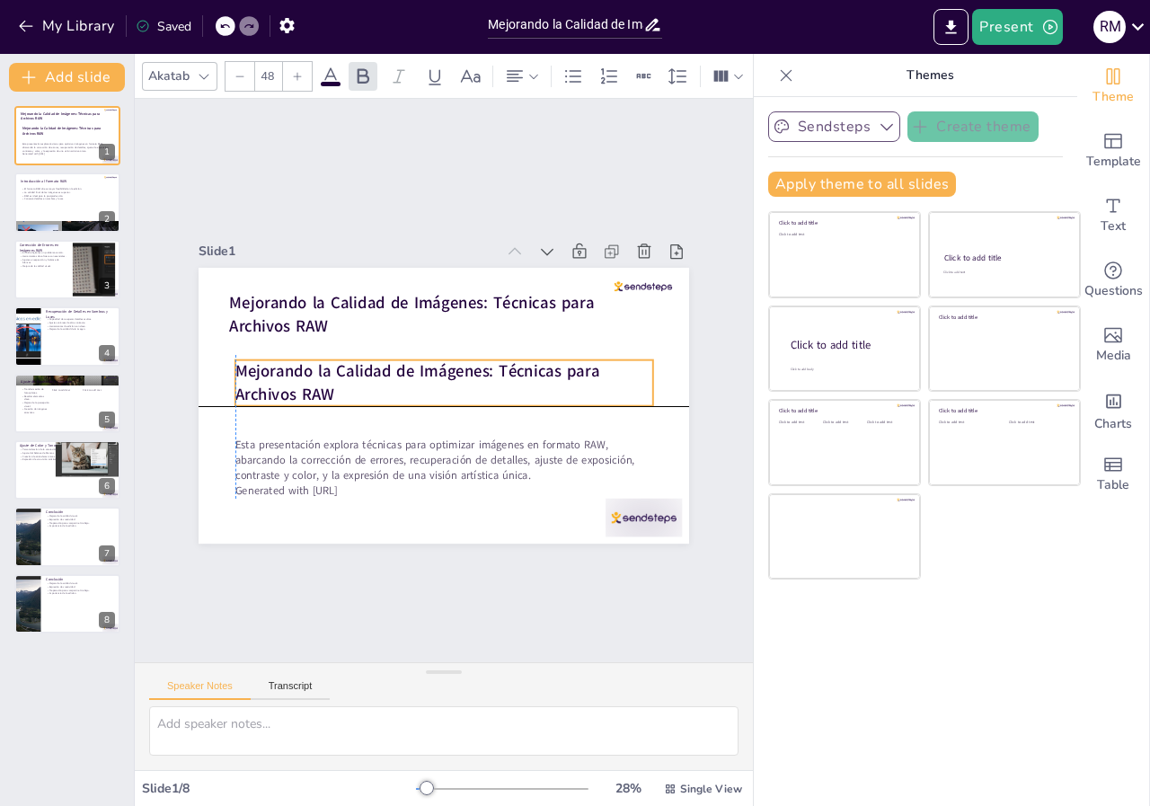
drag, startPoint x: 403, startPoint y: 314, endPoint x: 409, endPoint y: 375, distance: 61.4
click at [409, 375] on p "Mejorando la Calidad de Imágenes: Técnicas para Archivos RAW" at bounding box center [444, 378] width 418 height 46
click at [484, 363] on strong "Mejorando la Calidad de Imágenes: Técnicas para Archivos RAW" at bounding box center [418, 364] width 360 height 134
click at [484, 362] on strong "Mejorando la Calidad de Imágenes: Técnicas para Archivos RAW" at bounding box center [471, 373] width 361 height 120
click at [487, 361] on strong "Mejorando la Calidad de Imágenes: Técnicas para Archivos RAW" at bounding box center [467, 401] width 339 height 201
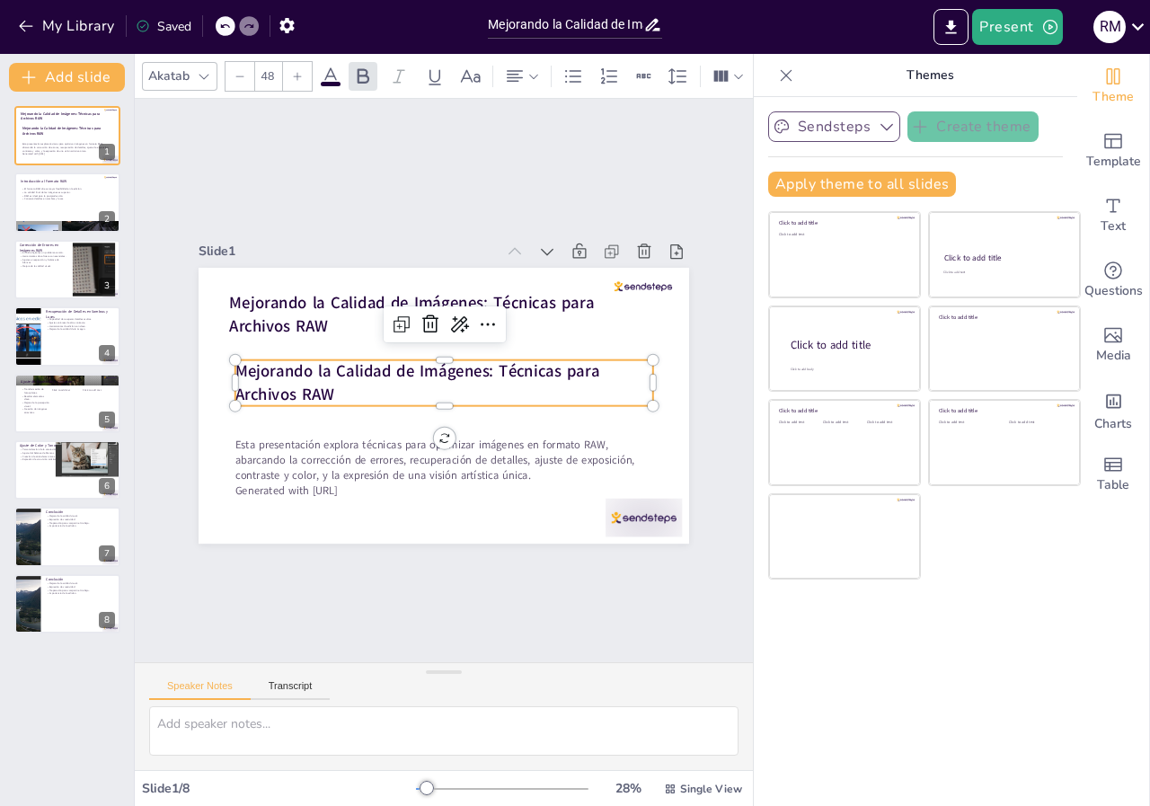
click at [487, 361] on strong "Mejorando la Calidad de Imágenes: Técnicas para Archivos RAW" at bounding box center [452, 407] width 120 height 361
click at [485, 363] on strong "Mejorando la Calidad de Imágenes: Técnicas para Archivos RAW" at bounding box center [470, 363] width 308 height 251
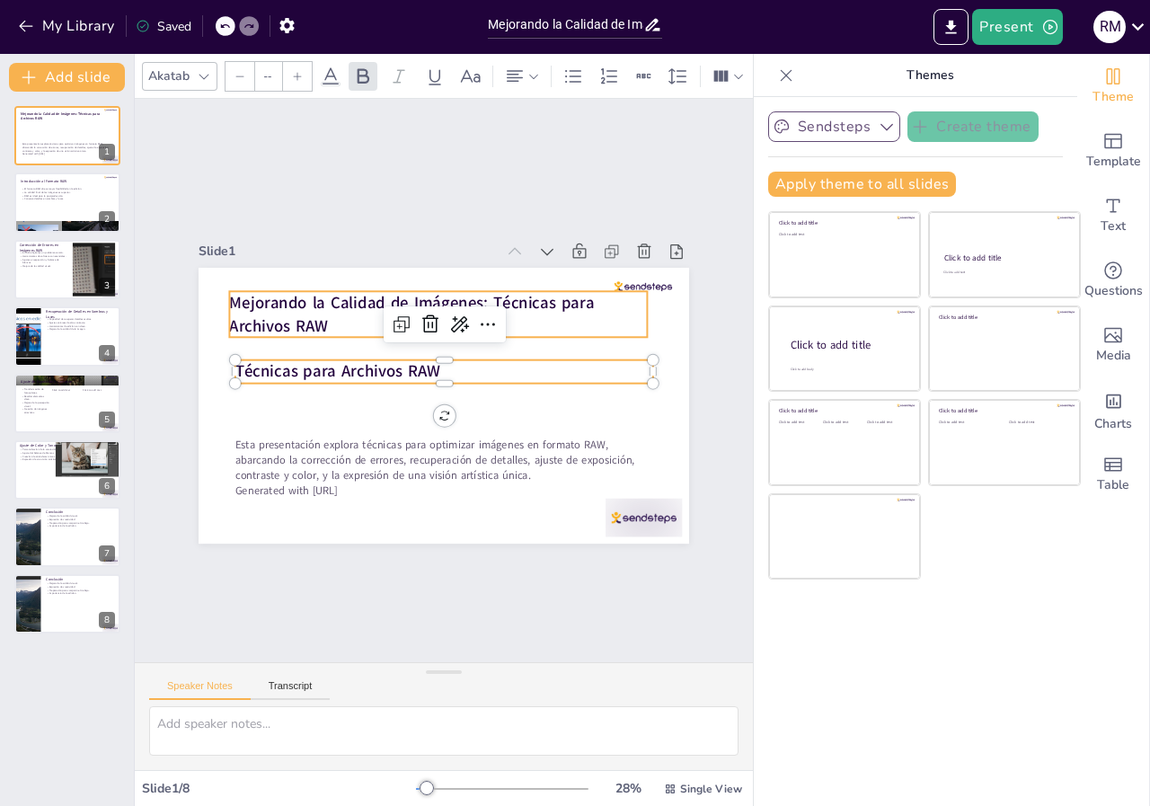
click at [320, 337] on p "Mejorando la Calidad de Imágenes: Técnicas para Archivos RAW" at bounding box center [421, 443] width 401 height 212
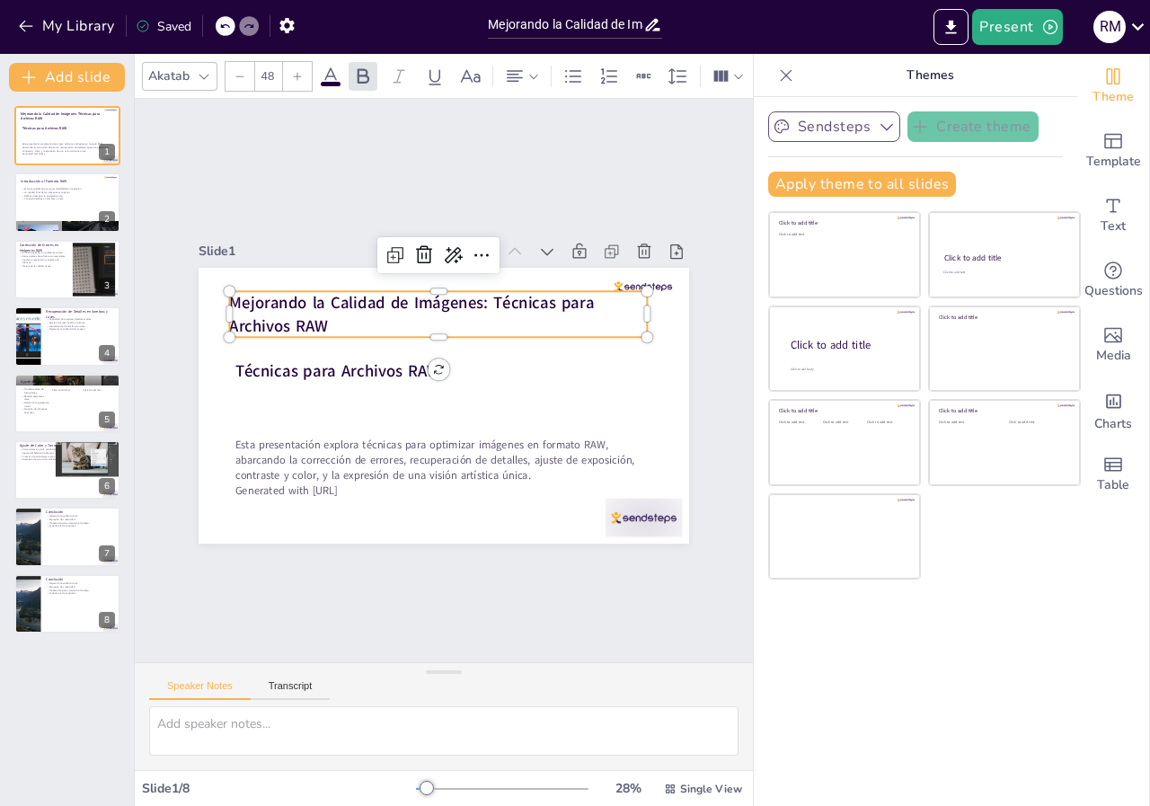
click at [317, 403] on p "Mejorando la Calidad de Imágenes: Técnicas para Archivos RAW" at bounding box center [442, 447] width 421 height 89
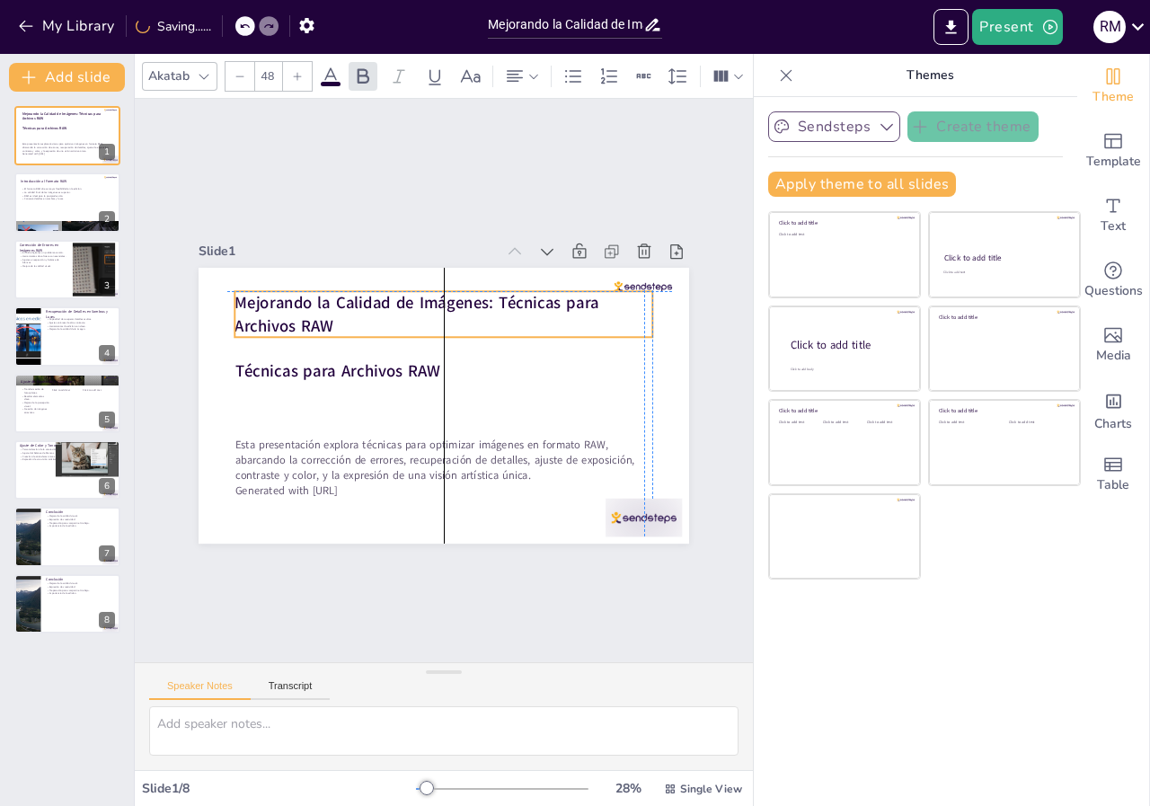
click at [313, 430] on strong "Mejorando la Calidad de Imágenes: Técnicas para Archivos RAW" at bounding box center [464, 460] width 368 height 60
click at [308, 378] on strong "Mejorando la Calidad de Imágenes: Técnicas para Archivos RAW" at bounding box center [441, 462] width 351 height 169
click at [308, 315] on strong "Mejorando la Calidad de Imágenes: Técnicas para Archivos RAW" at bounding box center [461, 302] width 322 height 232
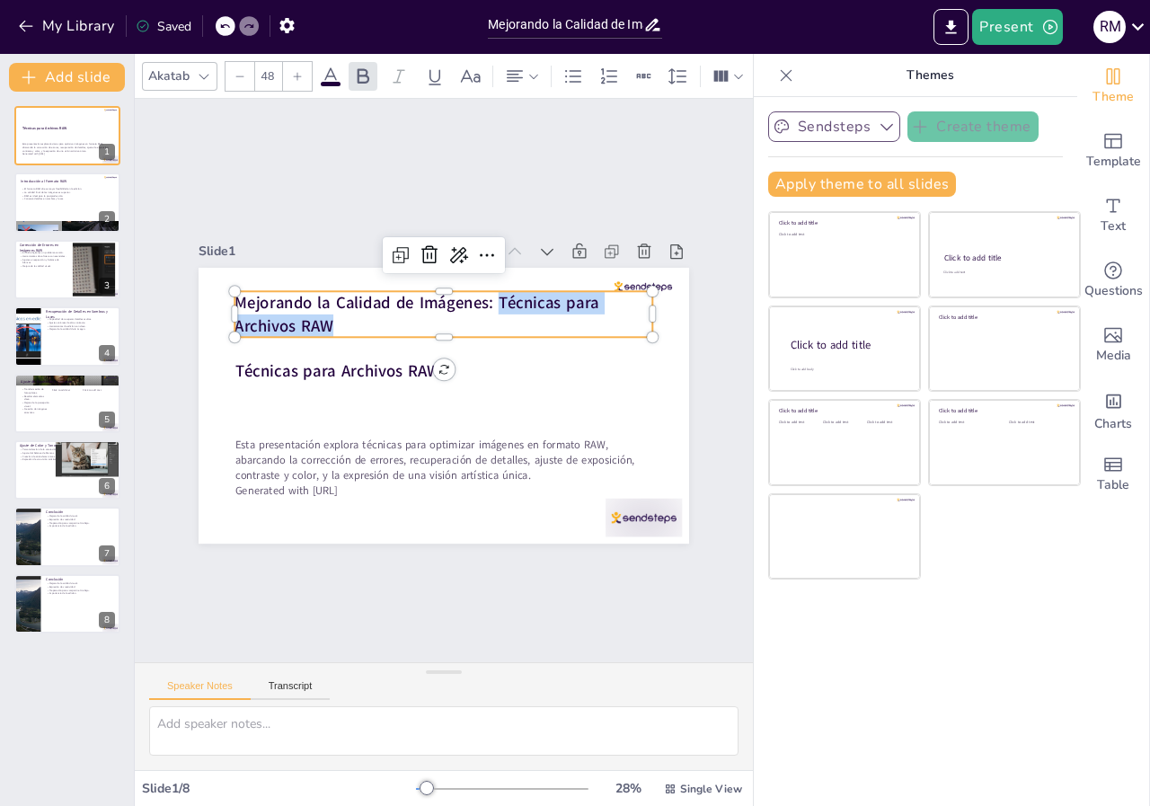
drag, startPoint x: 317, startPoint y: 315, endPoint x: 486, endPoint y: 299, distance: 169.7
click at [486, 299] on strong "Mejorando la Calidad de Imágenes: Técnicas para Archivos RAW" at bounding box center [524, 390] width 201 height 339
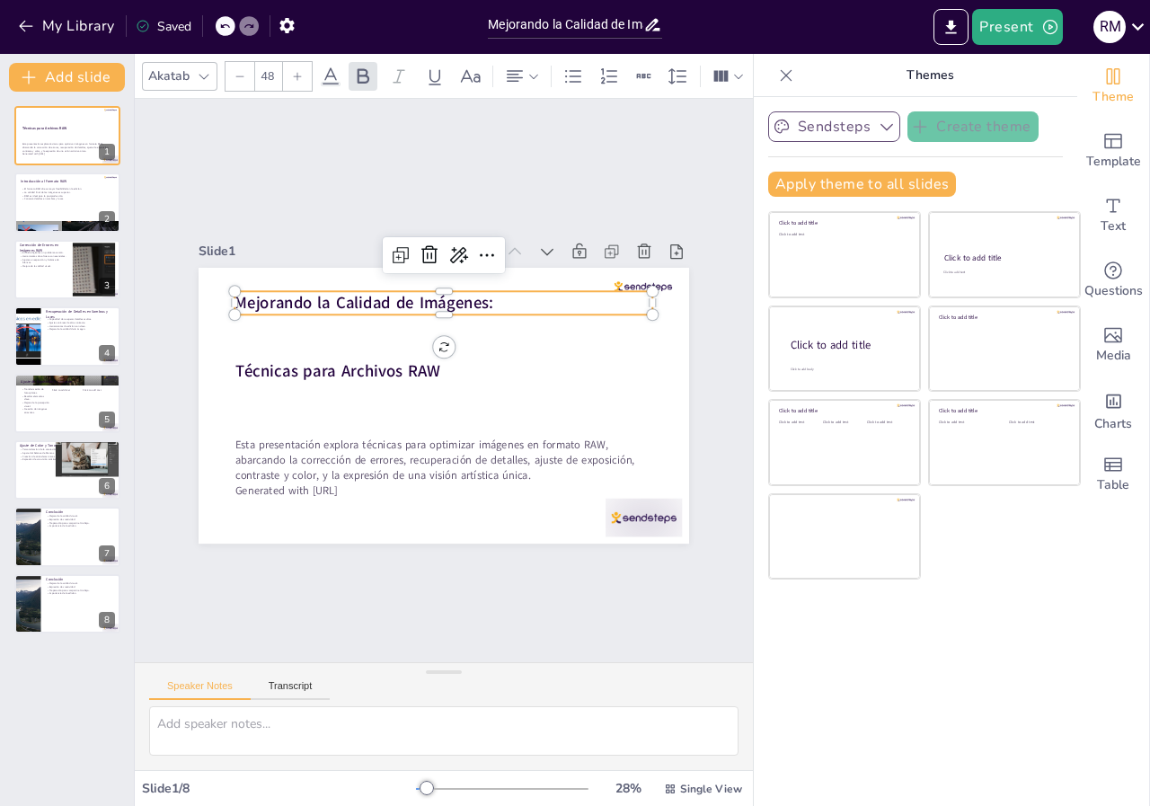
click at [300, 71] on icon at bounding box center [297, 76] width 11 height 11
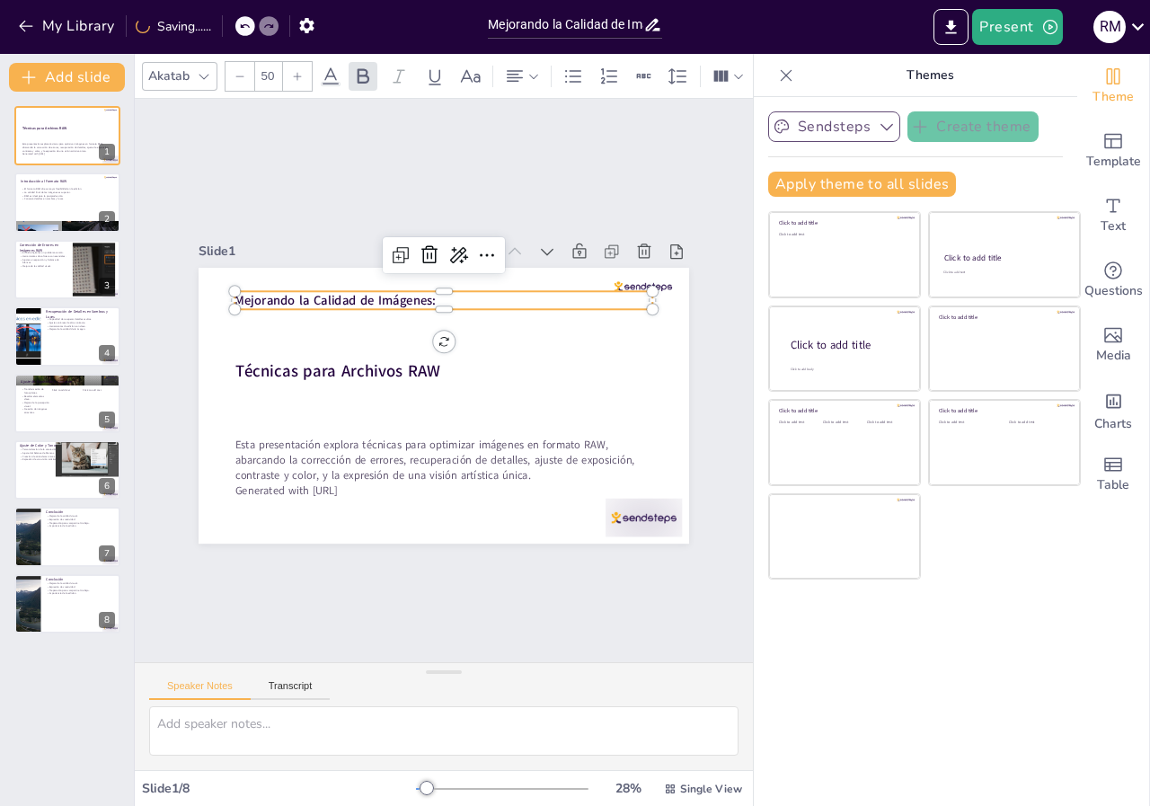
click at [297, 72] on icon at bounding box center [298, 76] width 8 height 8
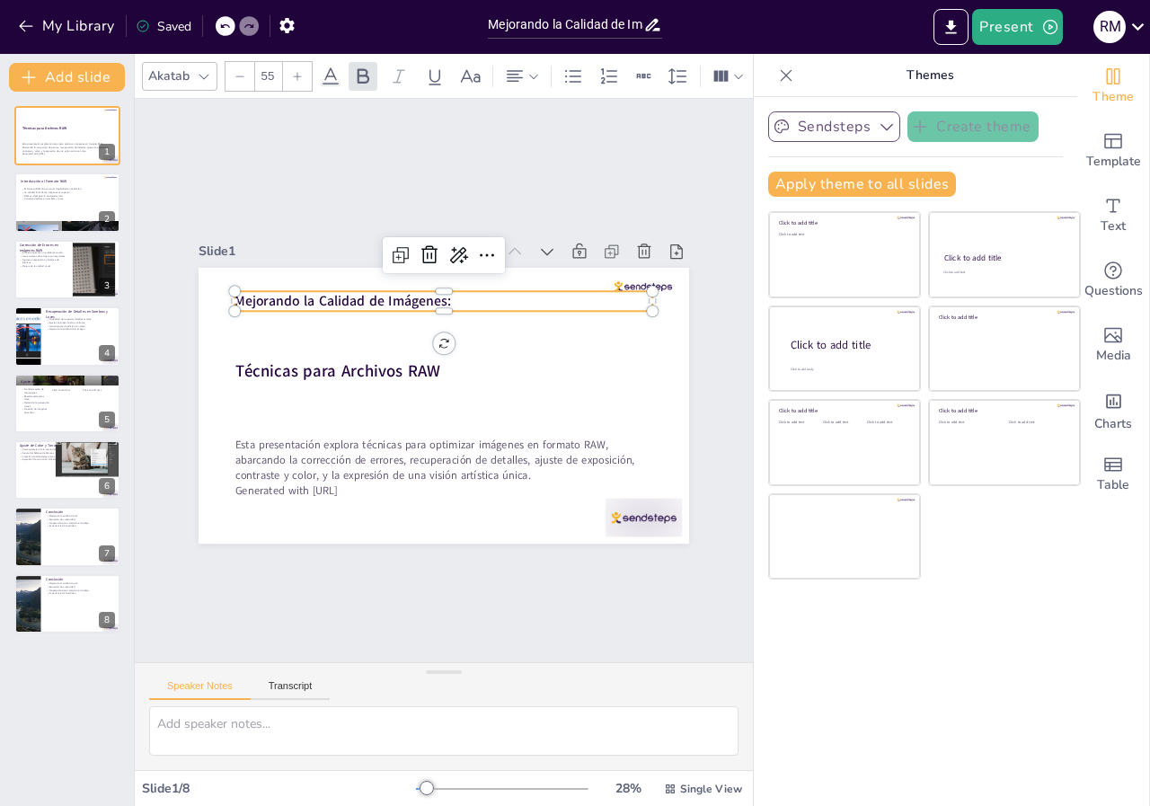
click at [297, 72] on icon at bounding box center [298, 76] width 8 height 8
click at [271, 66] on input "58" at bounding box center [267, 76] width 25 height 29
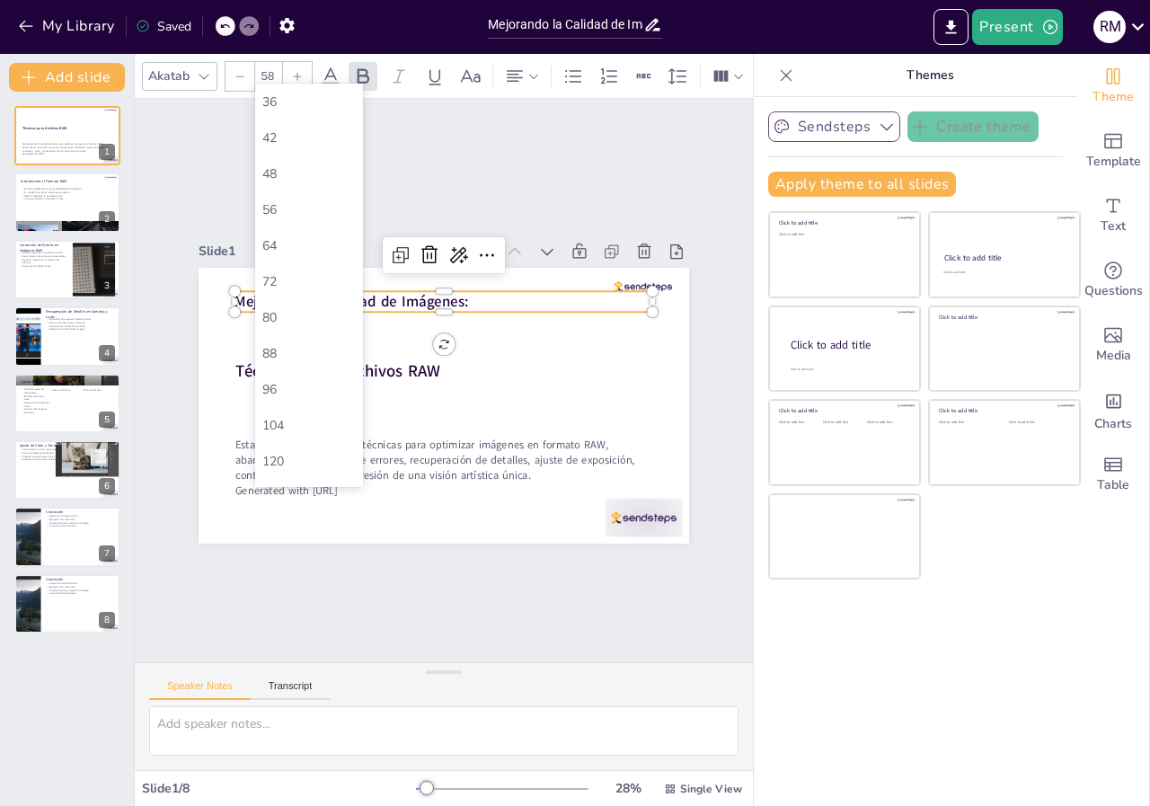
scroll to position [423, 0]
click at [280, 214] on div "64" at bounding box center [308, 217] width 93 height 17
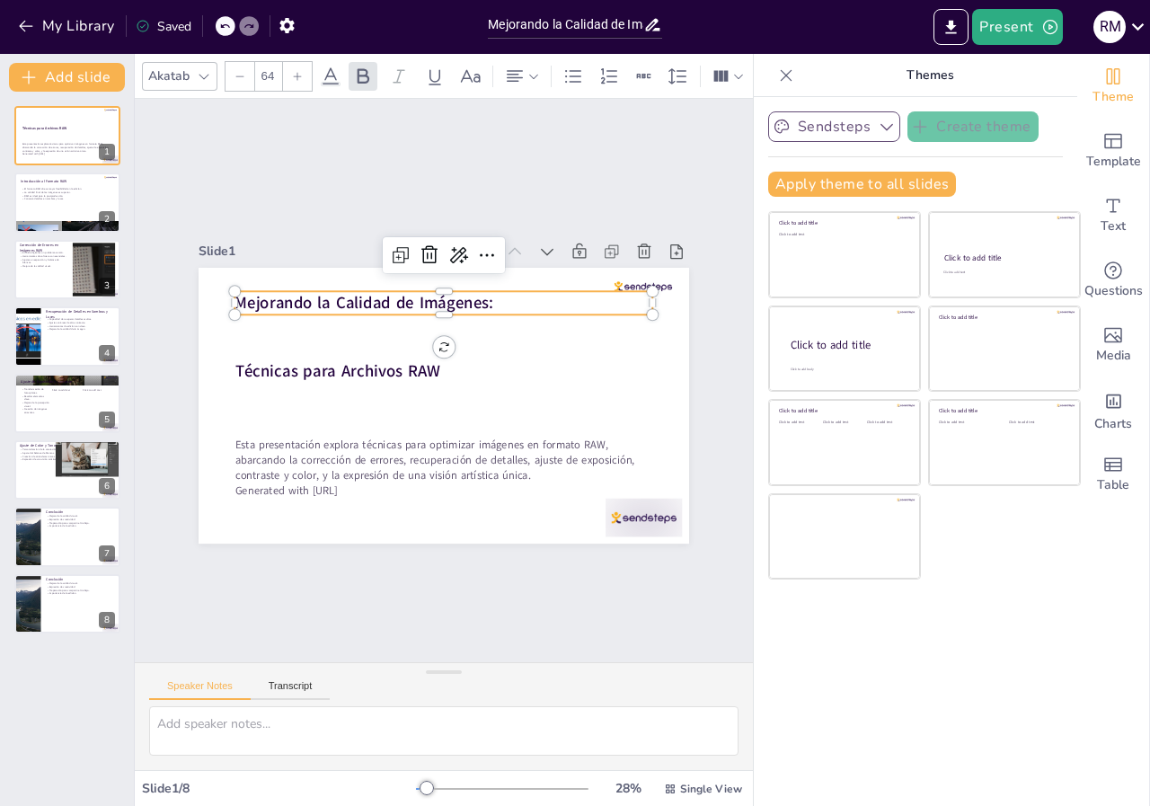
click at [274, 70] on input "64" at bounding box center [267, 76] width 25 height 29
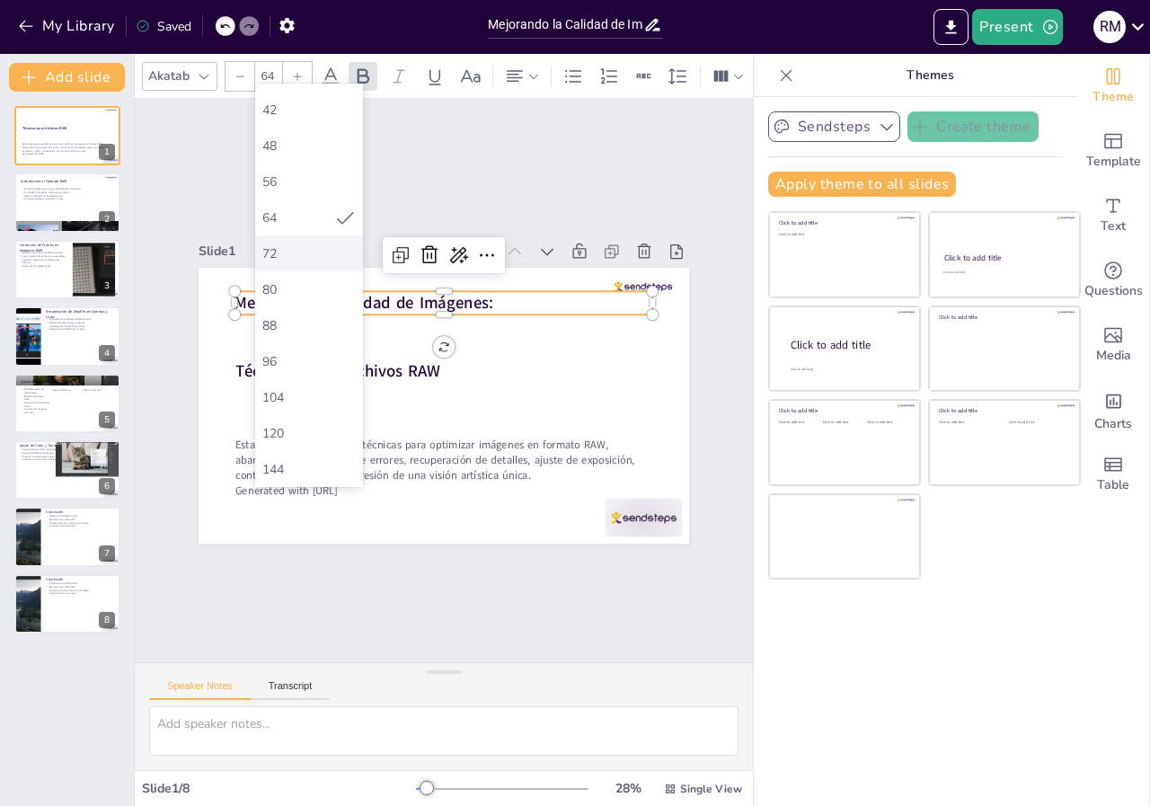
click at [270, 249] on font "72" at bounding box center [269, 253] width 14 height 17
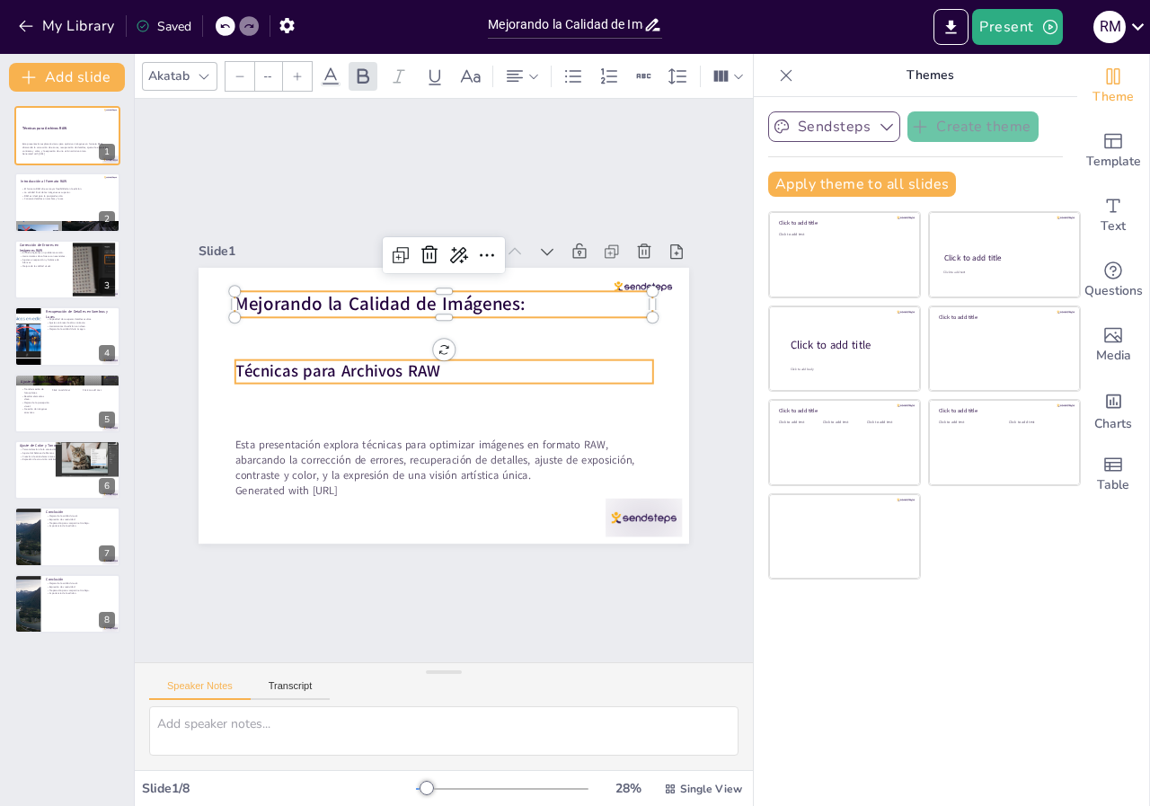
type input "48"
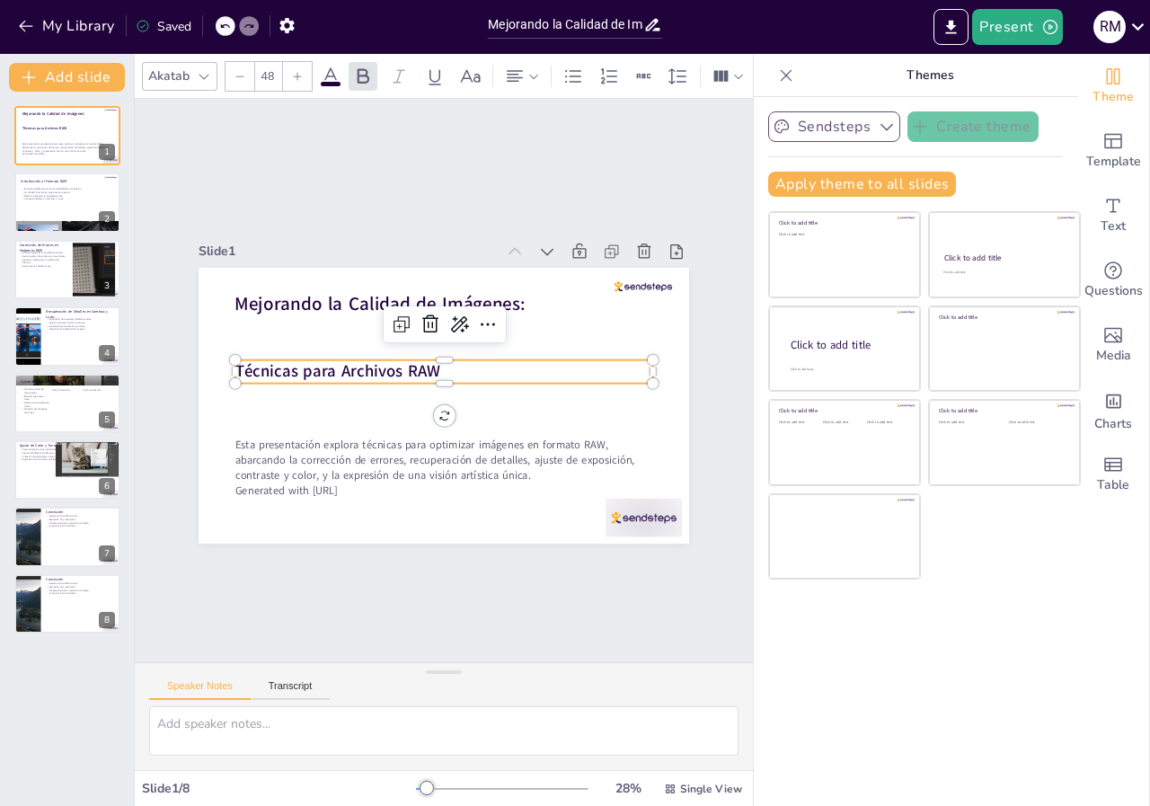
click at [537, 358] on p "Técnicas para Archivos RAW" at bounding box center [438, 373] width 326 height 297
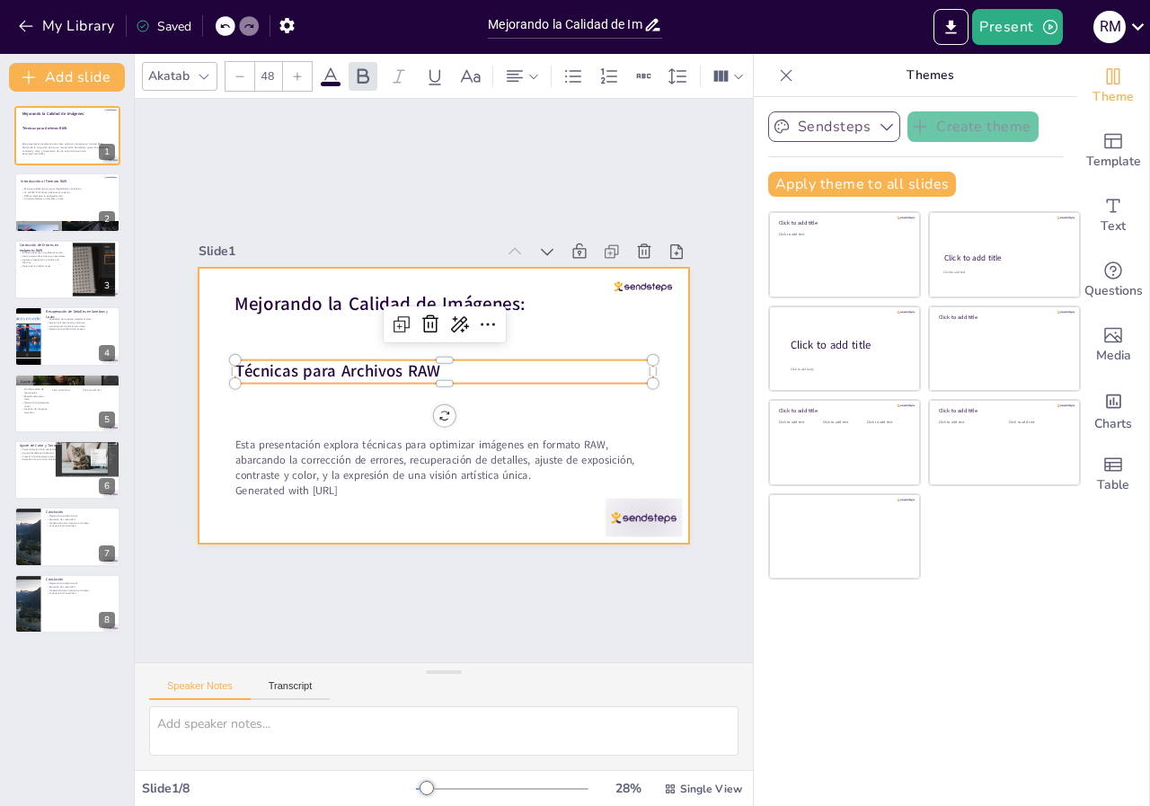
click at [375, 273] on div at bounding box center [444, 355] width 491 height 276
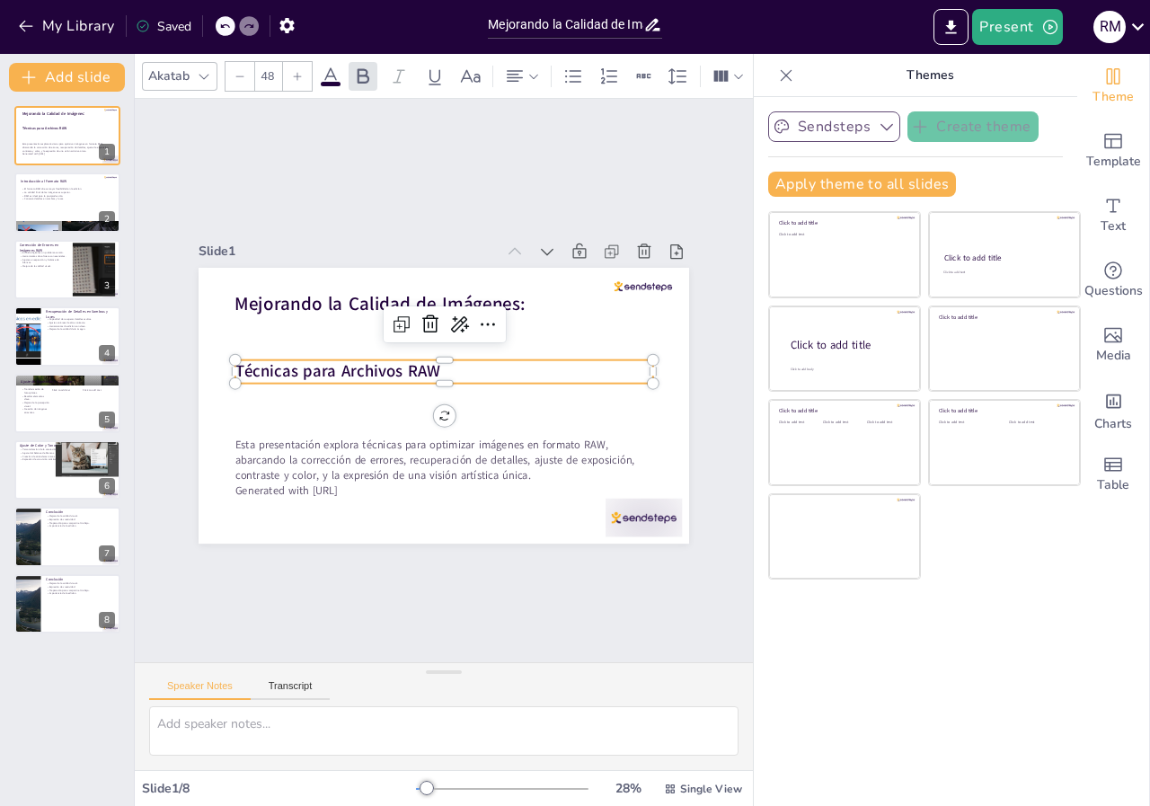
click at [378, 364] on strong "Técnicas para Archivos RAW" at bounding box center [389, 289] width 138 height 179
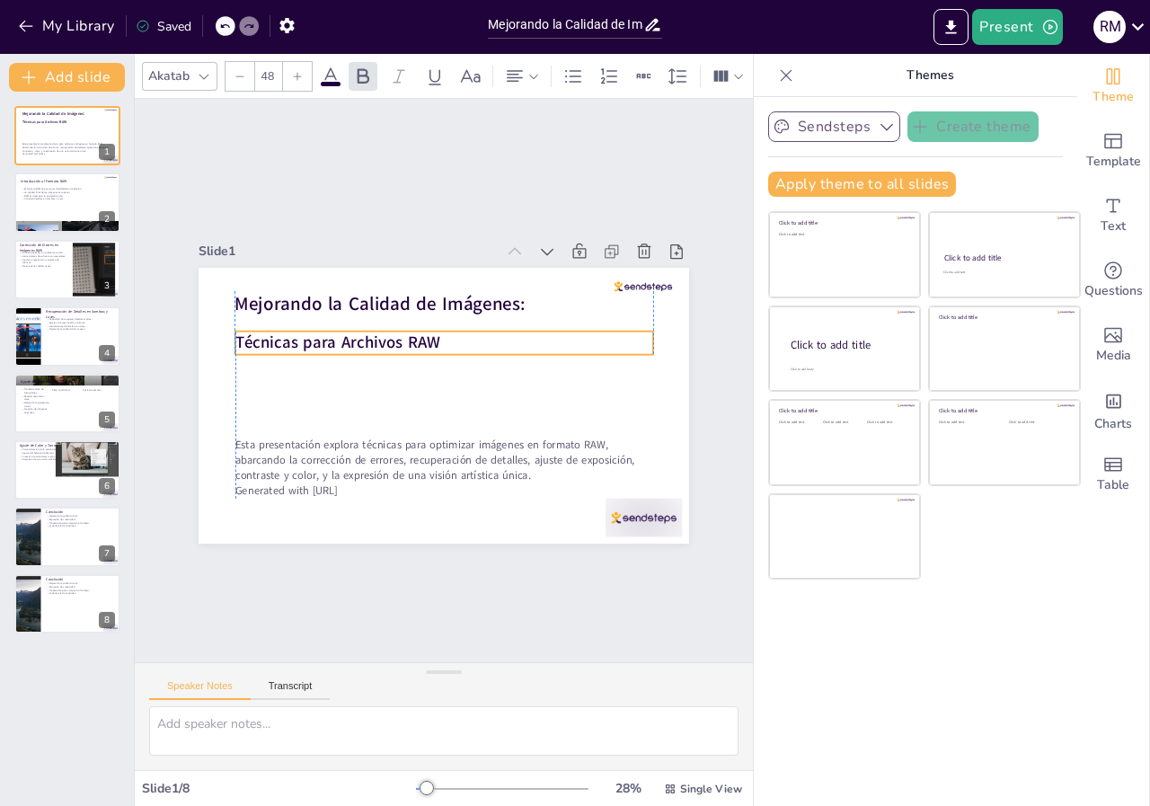
drag, startPoint x: 378, startPoint y: 354, endPoint x: 384, endPoint y: 325, distance: 29.3
click at [384, 374] on strong "Técnicas para Archivos RAW" at bounding box center [384, 476] width 65 height 205
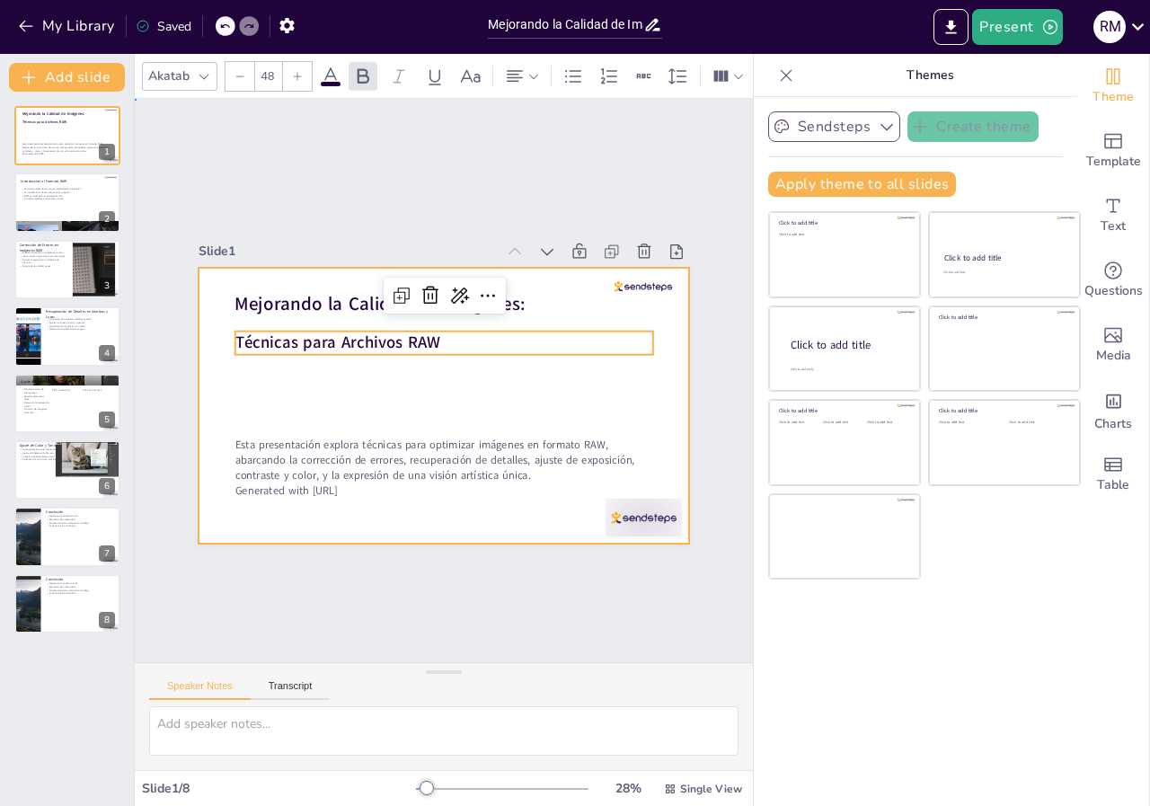
click at [626, 385] on div at bounding box center [431, 359] width 563 height 484
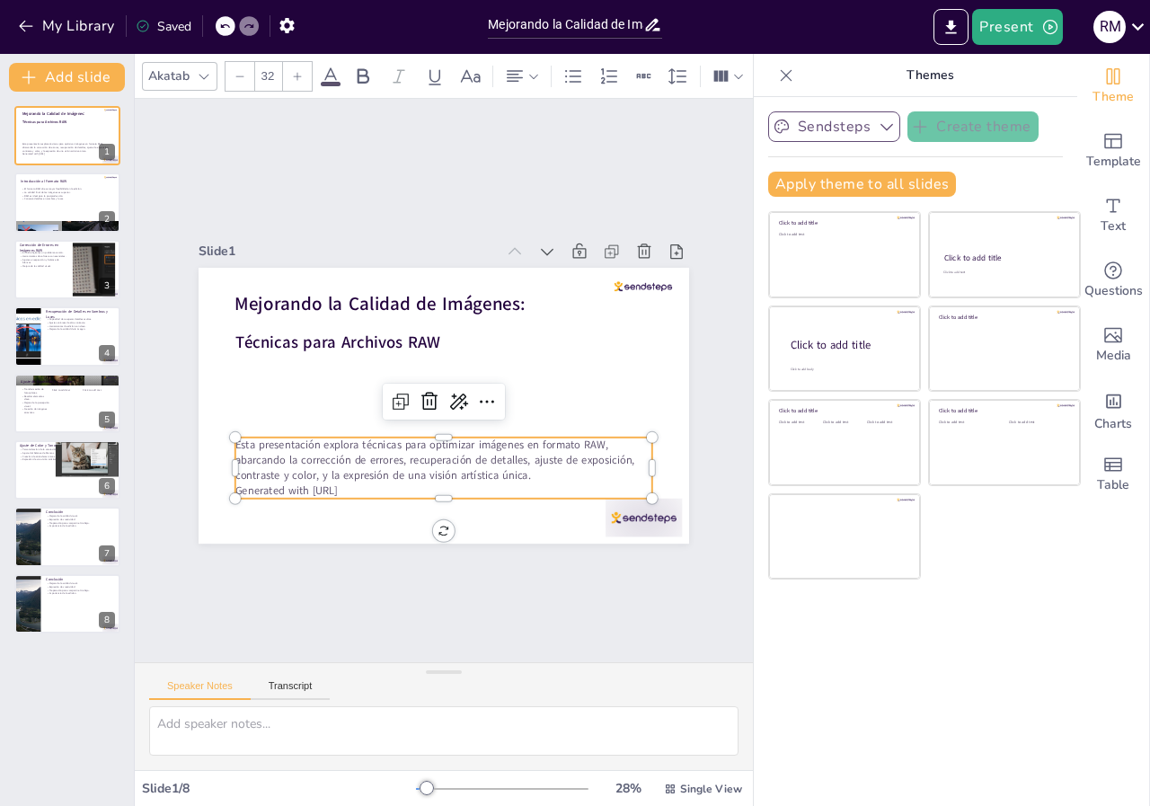
click at [453, 481] on p "Generated with [URL]" at bounding box center [544, 425] width 183 height 387
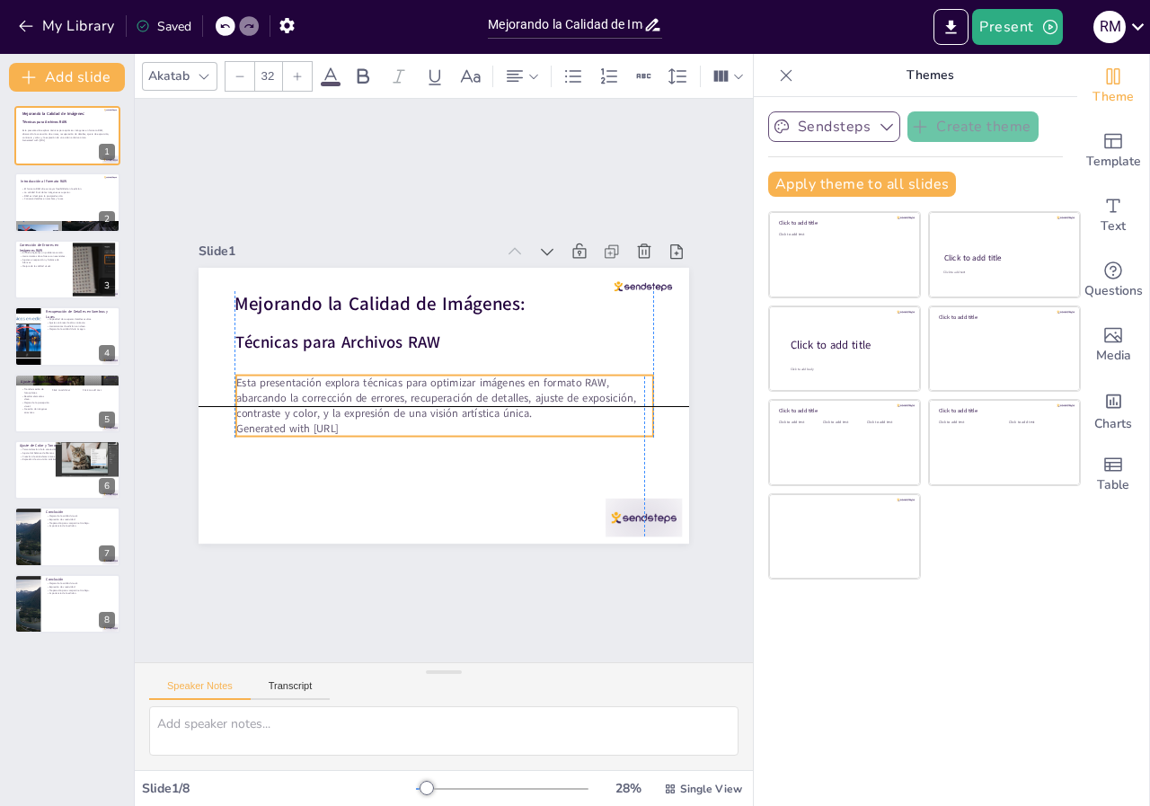
drag, startPoint x: 429, startPoint y: 469, endPoint x: 422, endPoint y: 408, distance: 61.4
click at [422, 407] on p "Esta presentación explora técnicas para optimizar imágenes en formato RAW, abar…" at bounding box center [445, 362] width 420 height 89
click at [49, 187] on p "El formato RAW ofrece mayor flexibilidad en la edición." at bounding box center [67, 189] width 92 height 4
type textarea "La flexibilidad que proporciona el formato RAW es crucial para los fotógrafos, …"
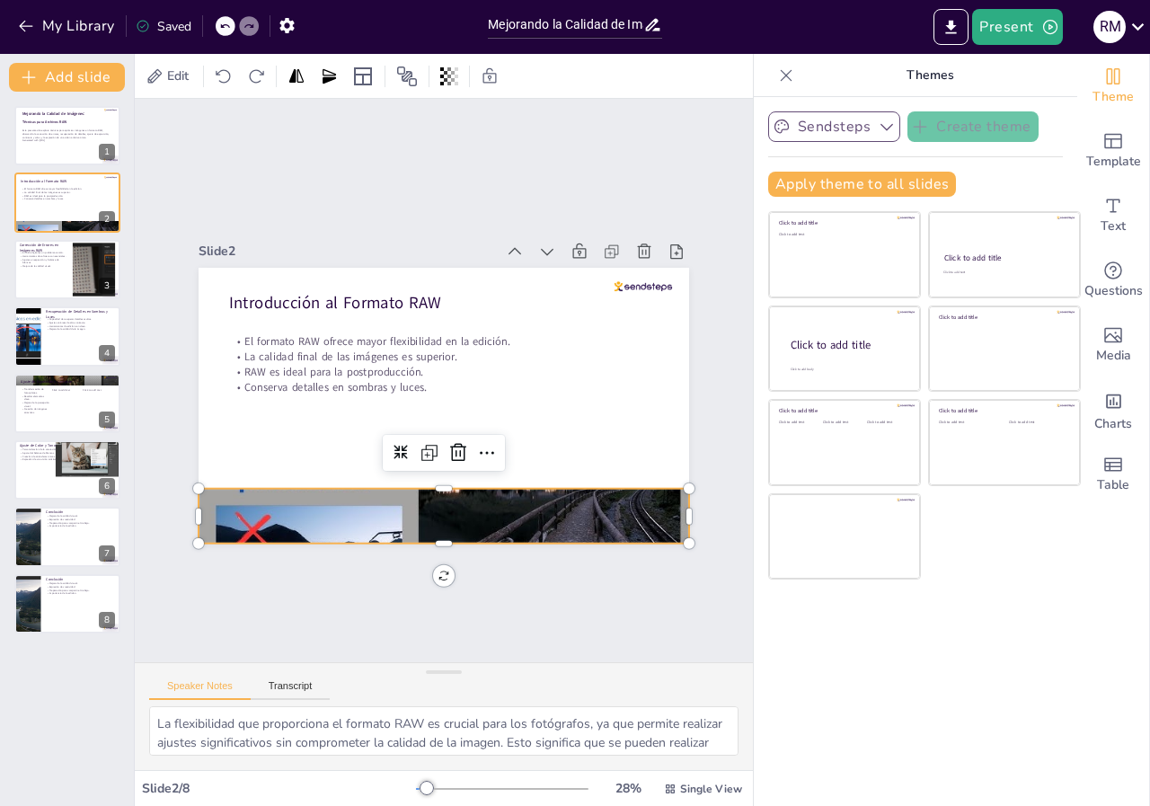
click at [402, 483] on div at bounding box center [498, 257] width 561 height 452
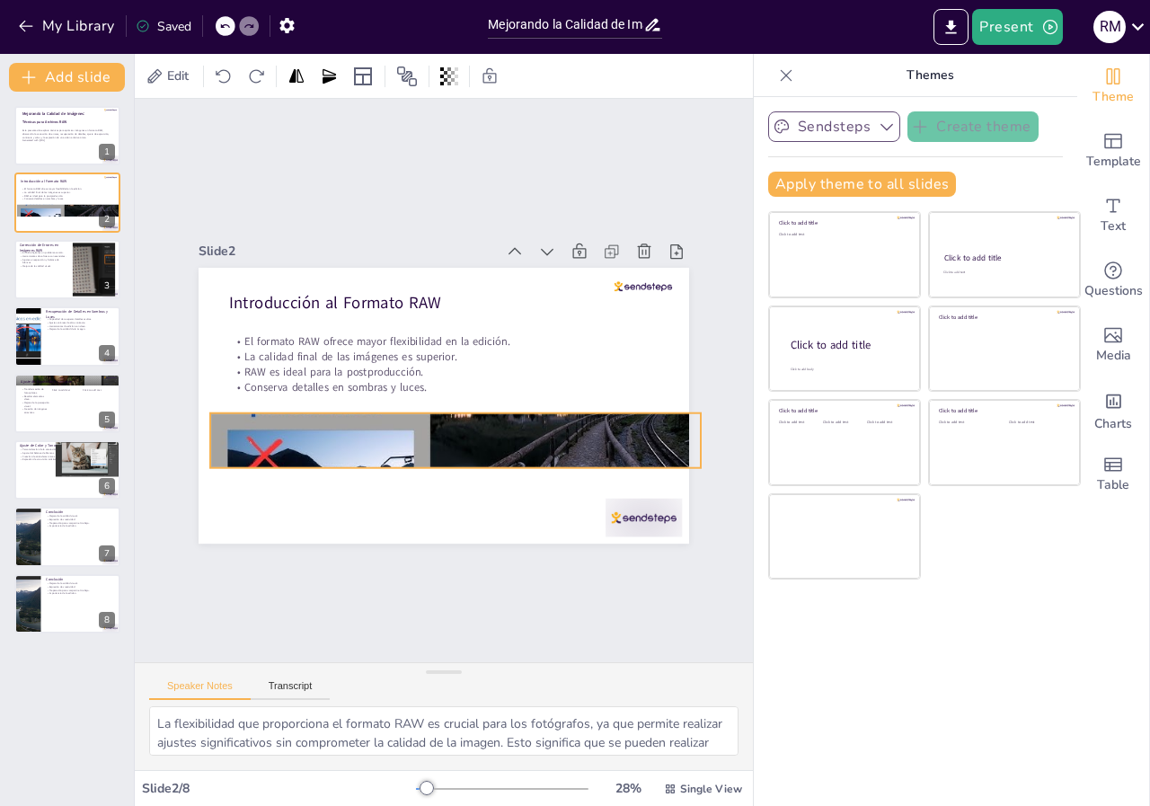
drag, startPoint x: 402, startPoint y: 515, endPoint x: 413, endPoint y: 439, distance: 76.4
click at [413, 439] on div "Introducción al Formato RAW El formato RAW ofrece mayor flexibilidad en la edic…" at bounding box center [528, 305] width 328 height 365
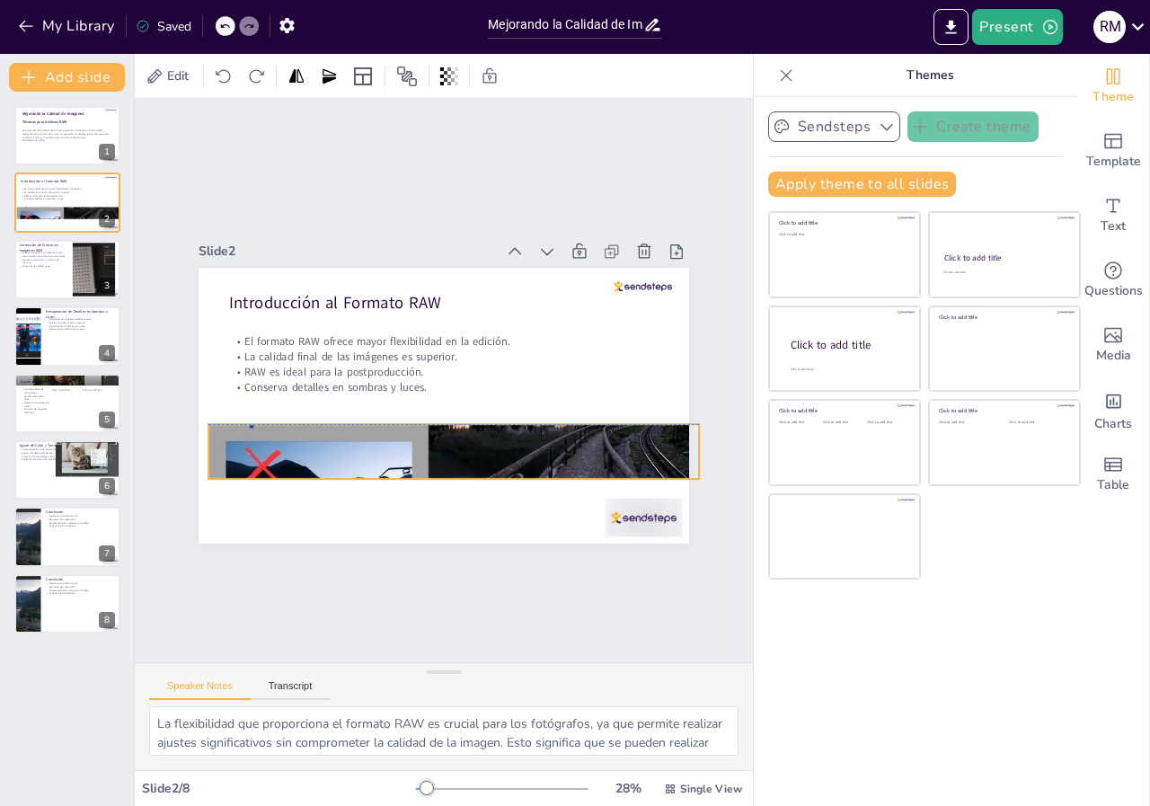
drag, startPoint x: 440, startPoint y: 460, endPoint x: 439, endPoint y: 477, distance: 17.2
click at [439, 477] on div "El formato RAW ofrece mayor flexibilidad en la edición. La calidad final de las…" at bounding box center [482, 359] width 391 height 444
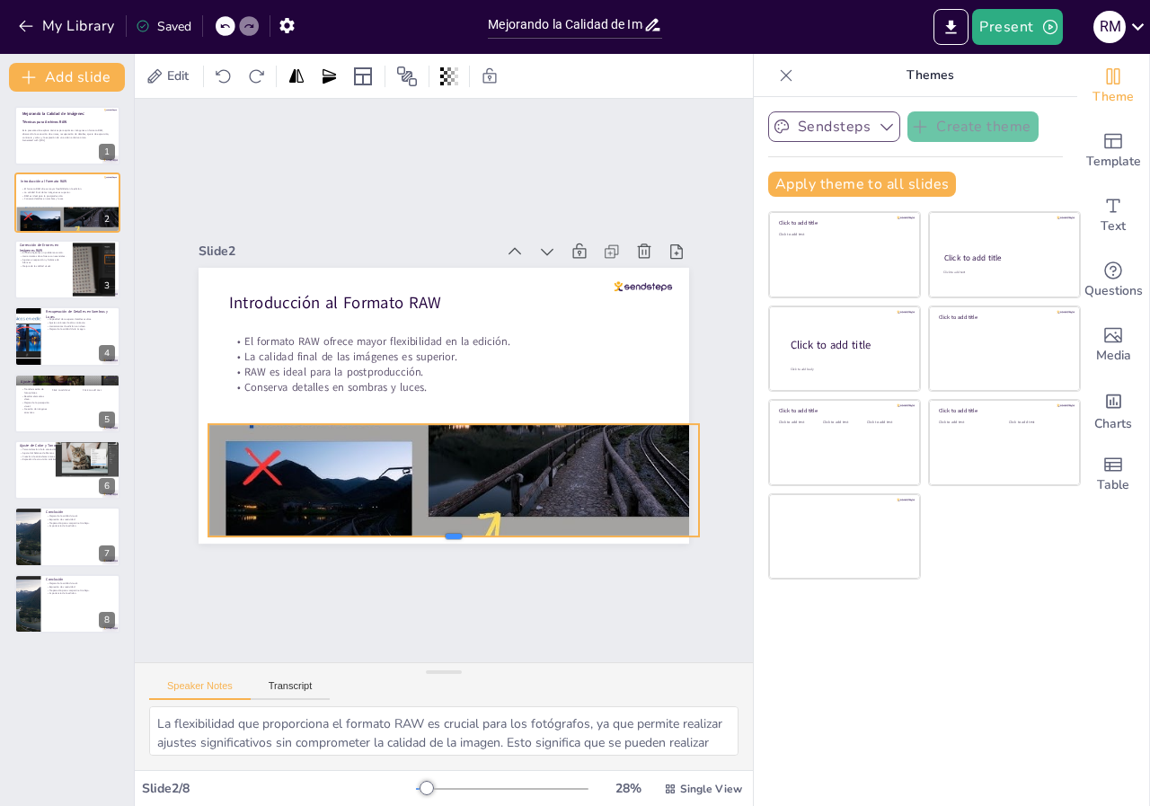
drag, startPoint x: 438, startPoint y: 473, endPoint x: 436, endPoint y: 494, distance: 21.6
click at [438, 528] on div "Introducción al Formato RAW El formato RAW ofrece mayor flexibilidad en la edic…" at bounding box center [425, 397] width 534 height 549
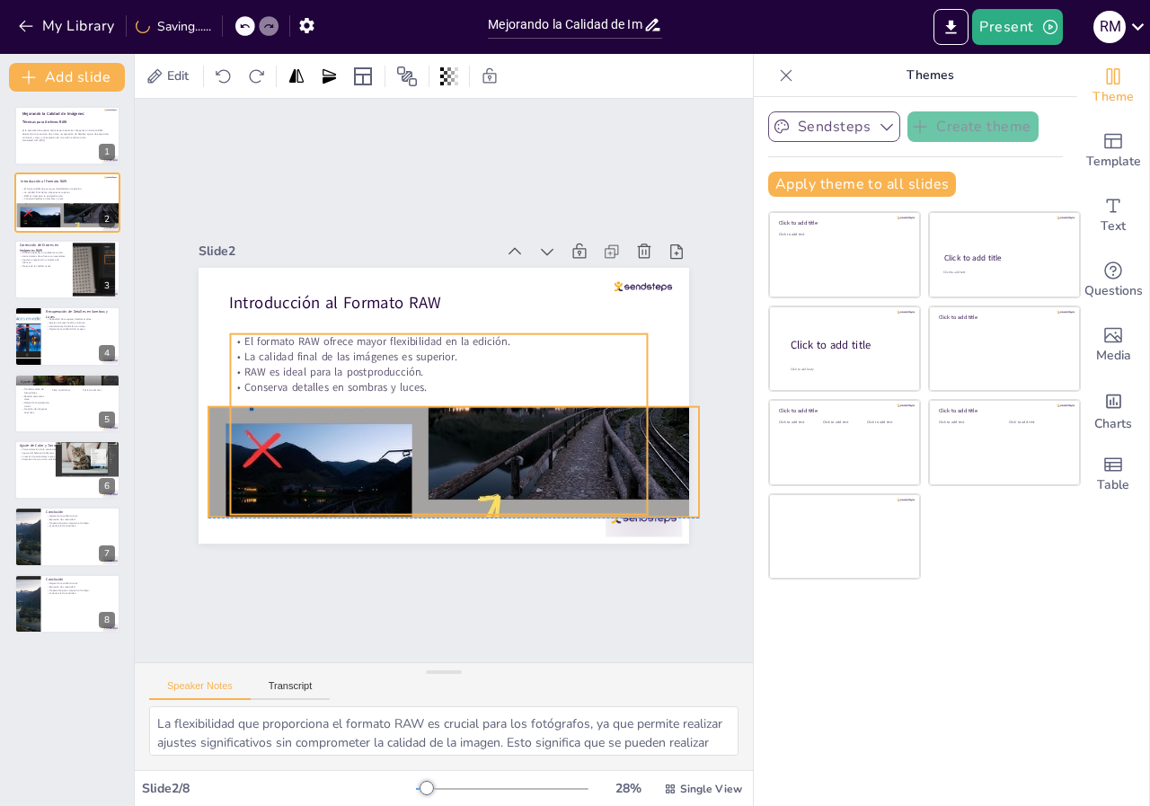
drag, startPoint x: 435, startPoint y: 491, endPoint x: 435, endPoint y: 468, distance: 22.5
click at [435, 468] on div "El formato RAW ofrece mayor flexibilidad en la edición. La calidad final de las…" at bounding box center [487, 377] width 263 height 446
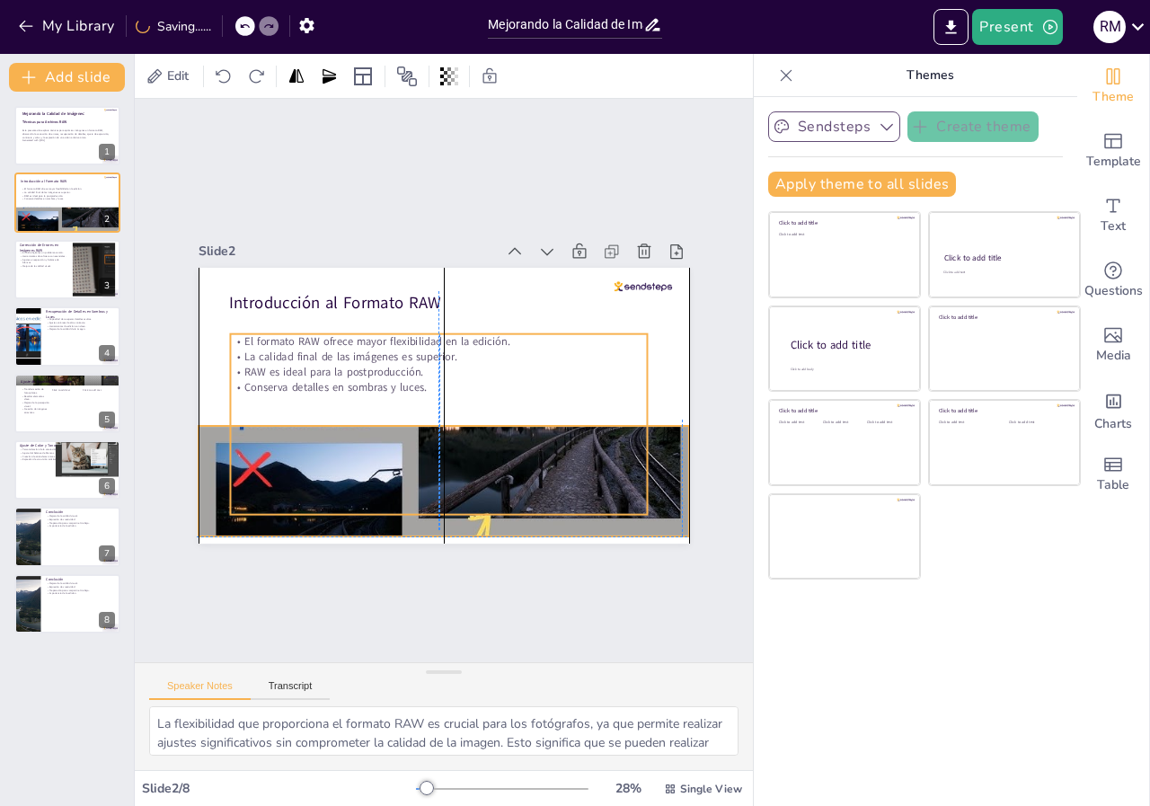
drag, startPoint x: 498, startPoint y: 438, endPoint x: 486, endPoint y: 450, distance: 17.2
click at [486, 450] on div "El formato RAW ofrece mayor flexibilidad en la edición. La calidad final de las…" at bounding box center [475, 410] width 391 height 444
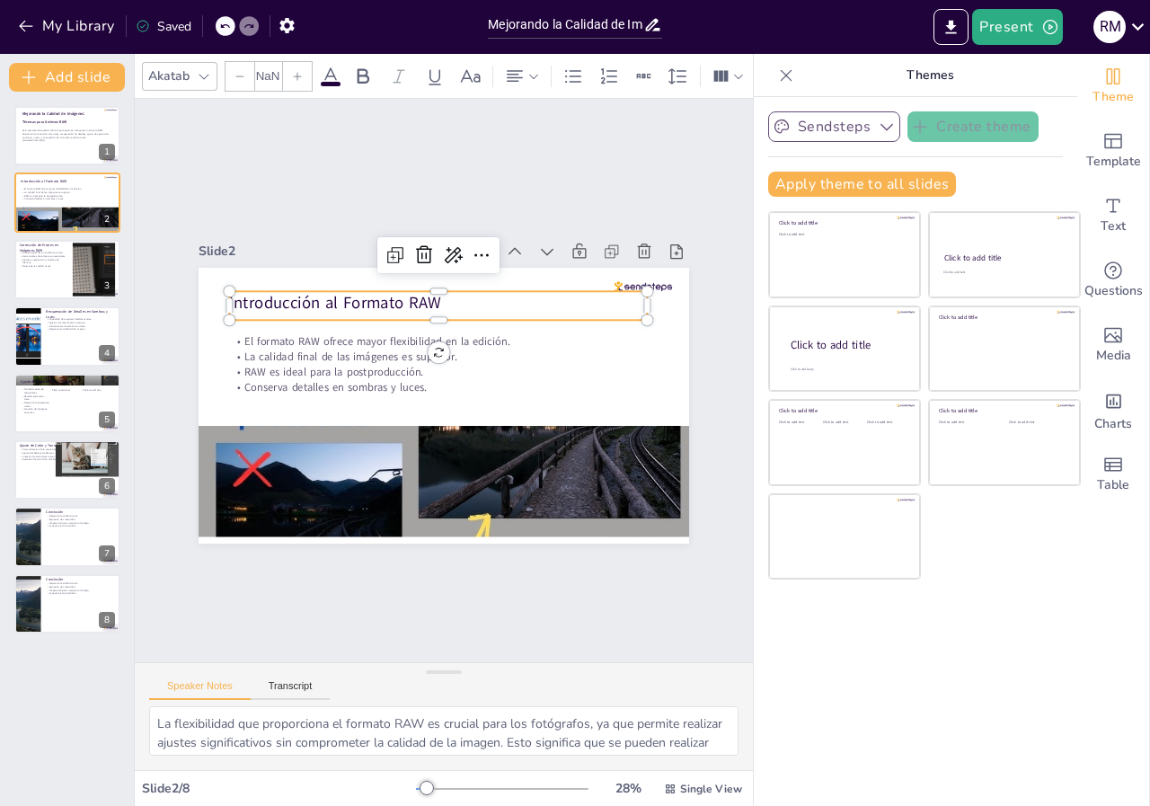
type input "48"
drag, startPoint x: 558, startPoint y: 298, endPoint x: 345, endPoint y: 271, distance: 214.8
click at [538, 298] on p "Introducción al Formato RAW" at bounding box center [492, 319] width 326 height 297
click at [35, 264] on p "Mejora de la calidad visual." at bounding box center [43, 266] width 49 height 4
type textarea "El ruido digital puede ser especialmente problemático en imágenes tomadas en co…"
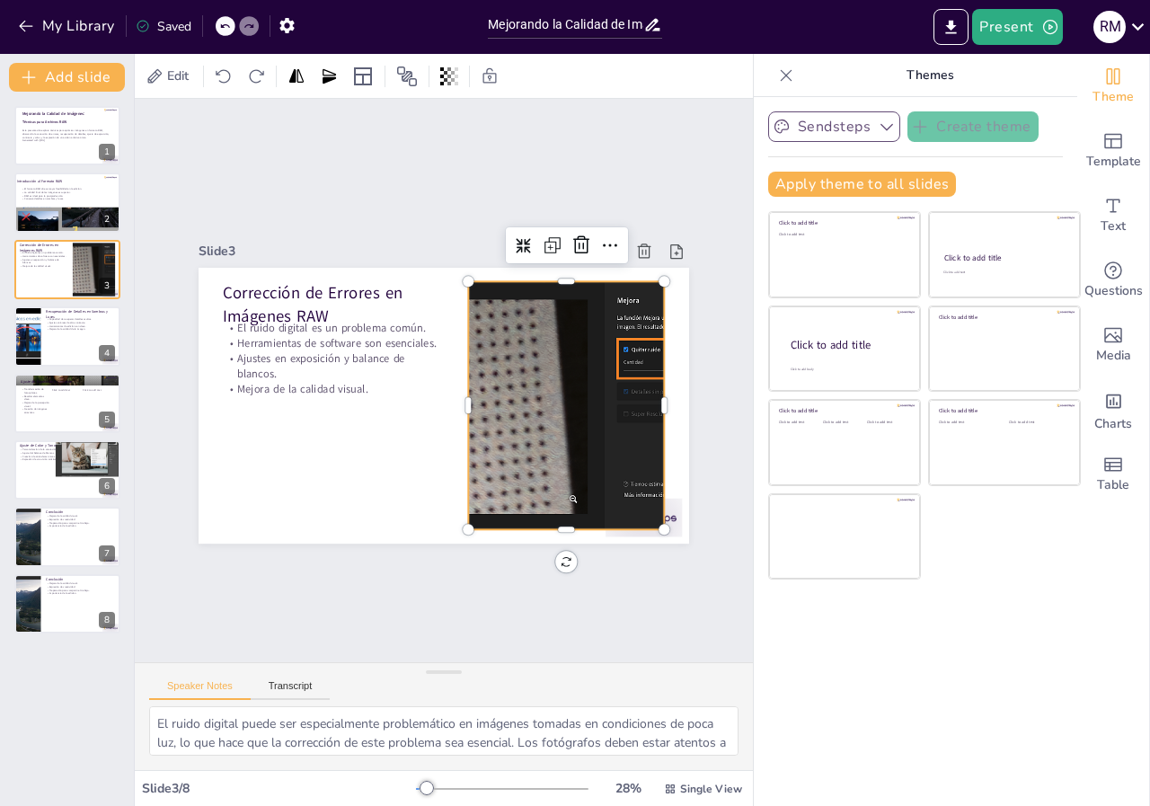
click at [488, 402] on div at bounding box center [483, 500] width 418 height 476
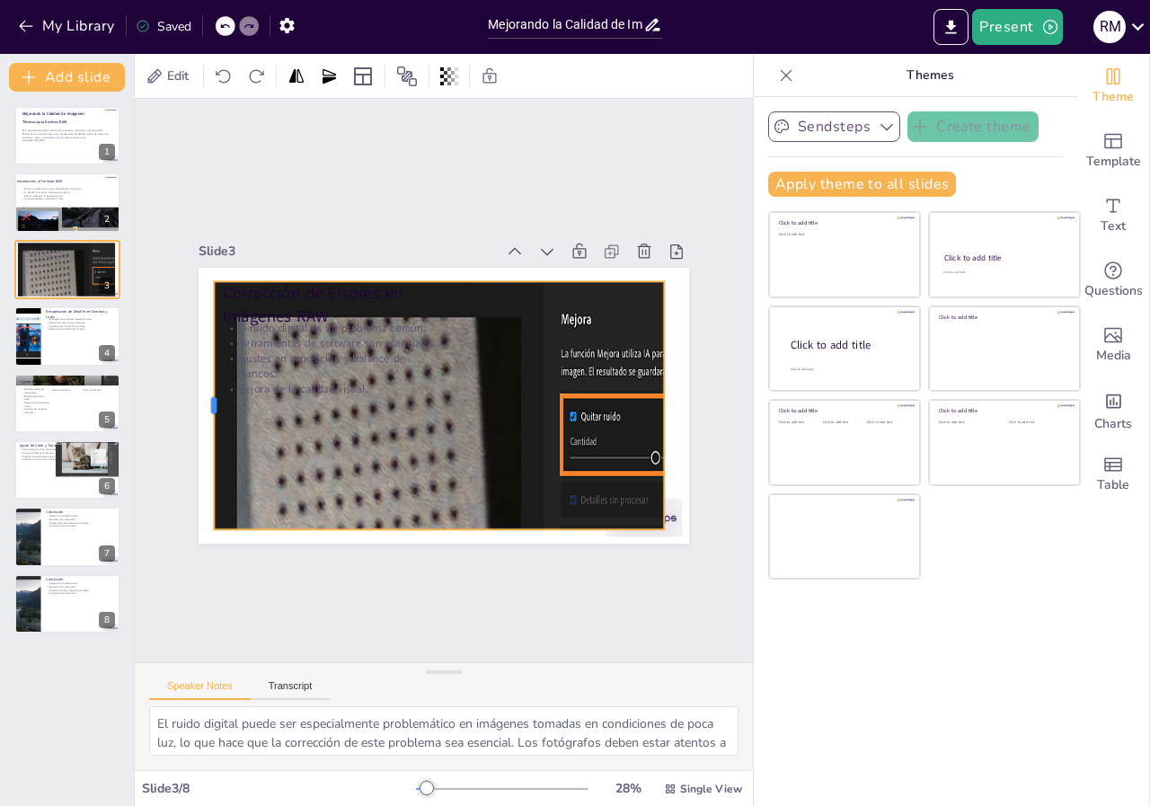
drag, startPoint x: 451, startPoint y: 397, endPoint x: 244, endPoint y: 408, distance: 207.0
click at [542, 325] on div at bounding box center [620, 220] width 157 height 209
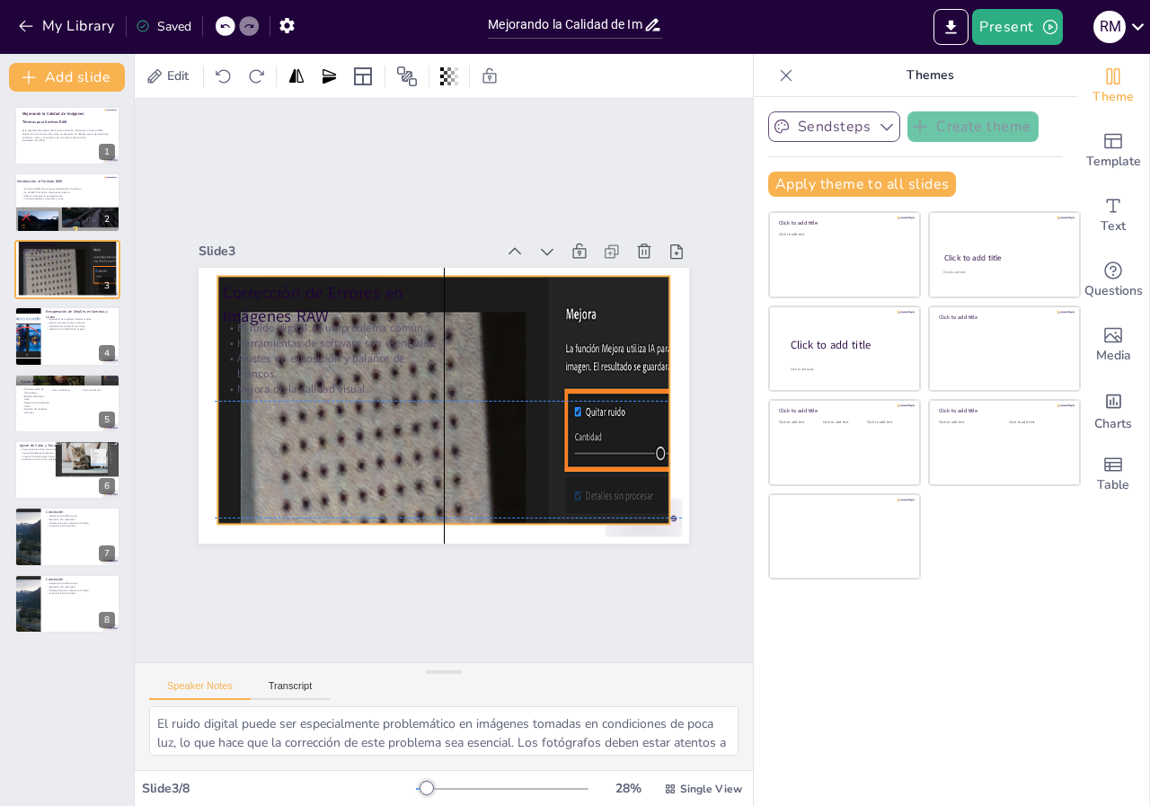
drag, startPoint x: 399, startPoint y: 404, endPoint x: 402, endPoint y: 395, distance: 9.4
click at [402, 395] on div at bounding box center [300, 433] width 495 height 557
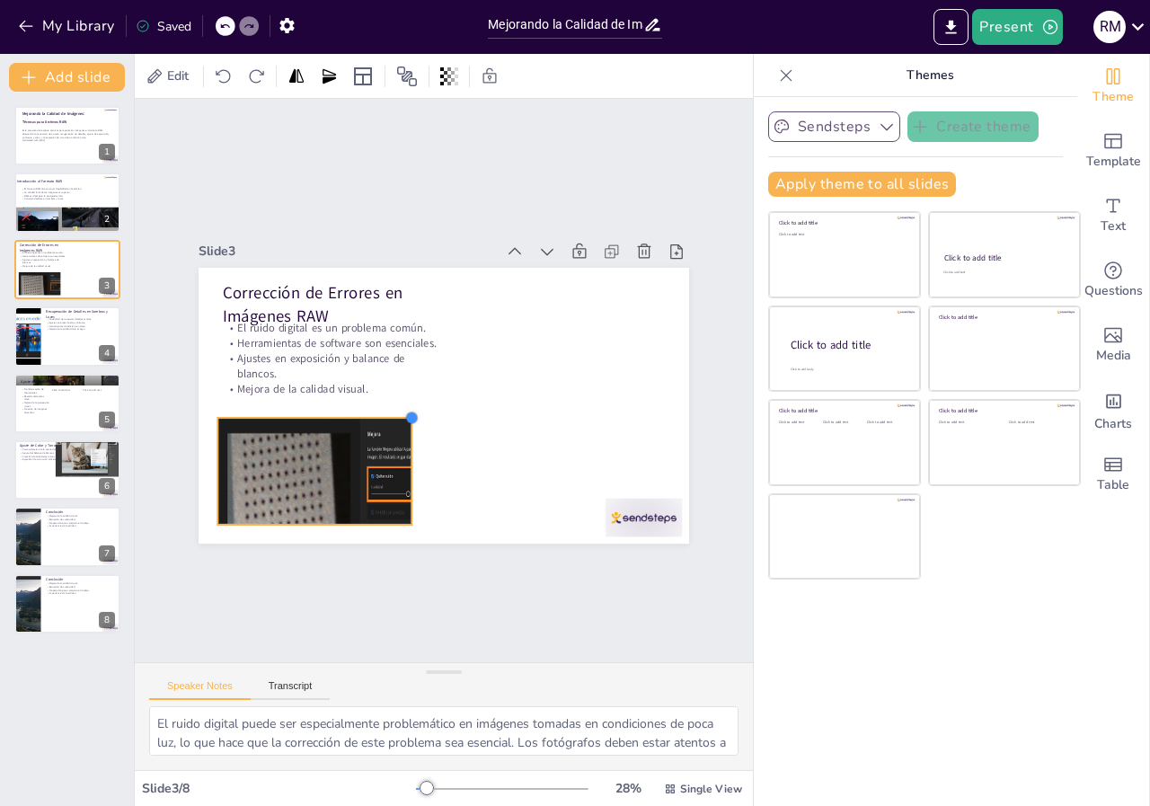
drag, startPoint x: 658, startPoint y: 271, endPoint x: 400, endPoint y: 488, distance: 336.8
click at [400, 488] on div "Corrección de Errores en Imágenes RAW El ruido digital es un problema común. He…" at bounding box center [436, 405] width 552 height 414
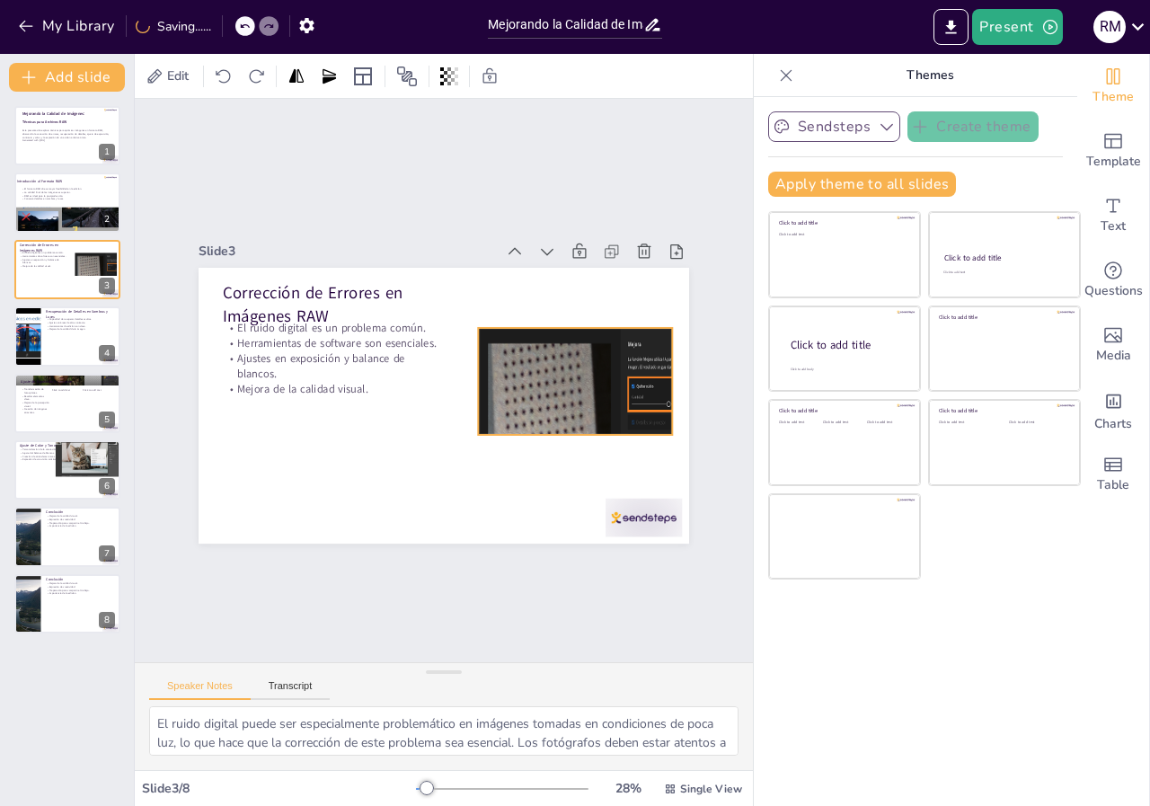
drag, startPoint x: 386, startPoint y: 446, endPoint x: 594, endPoint y: 363, distance: 224.3
click at [594, 363] on div at bounding box center [542, 250] width 277 height 294
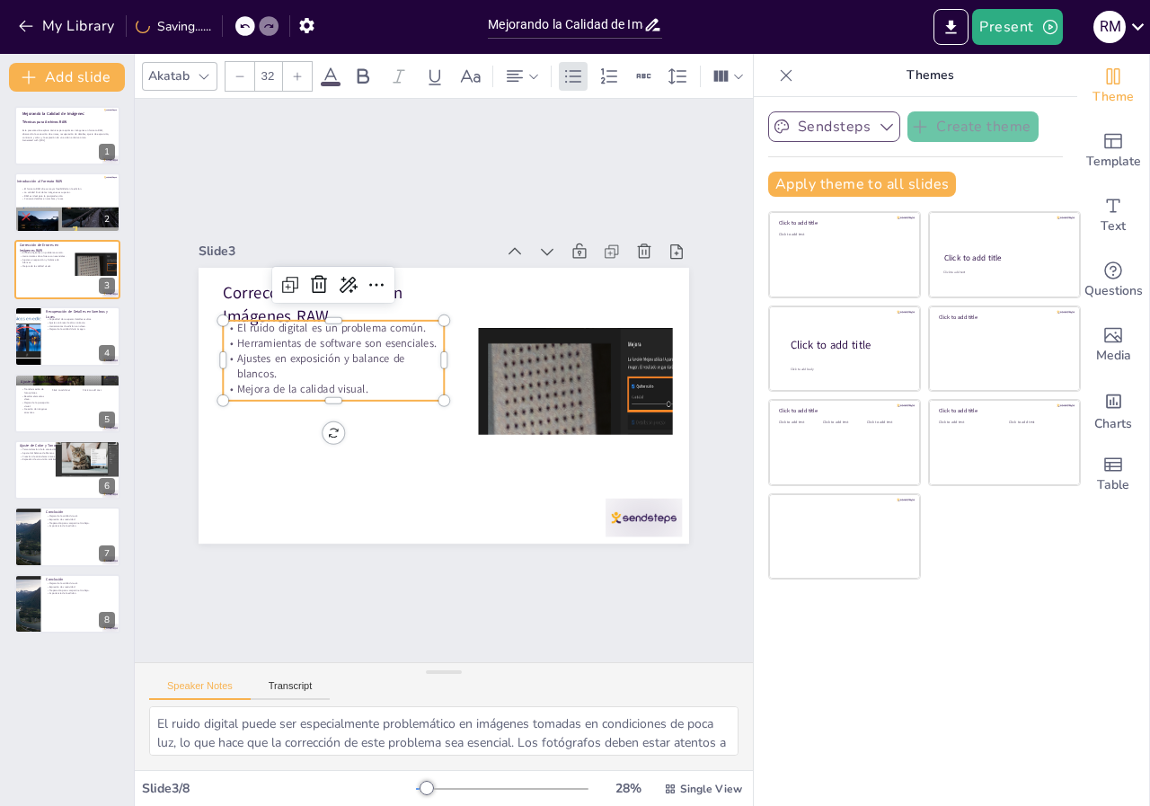
click at [443, 355] on p "Ajustes en exposición y balance de blancos." at bounding box center [511, 292] width 137 height 207
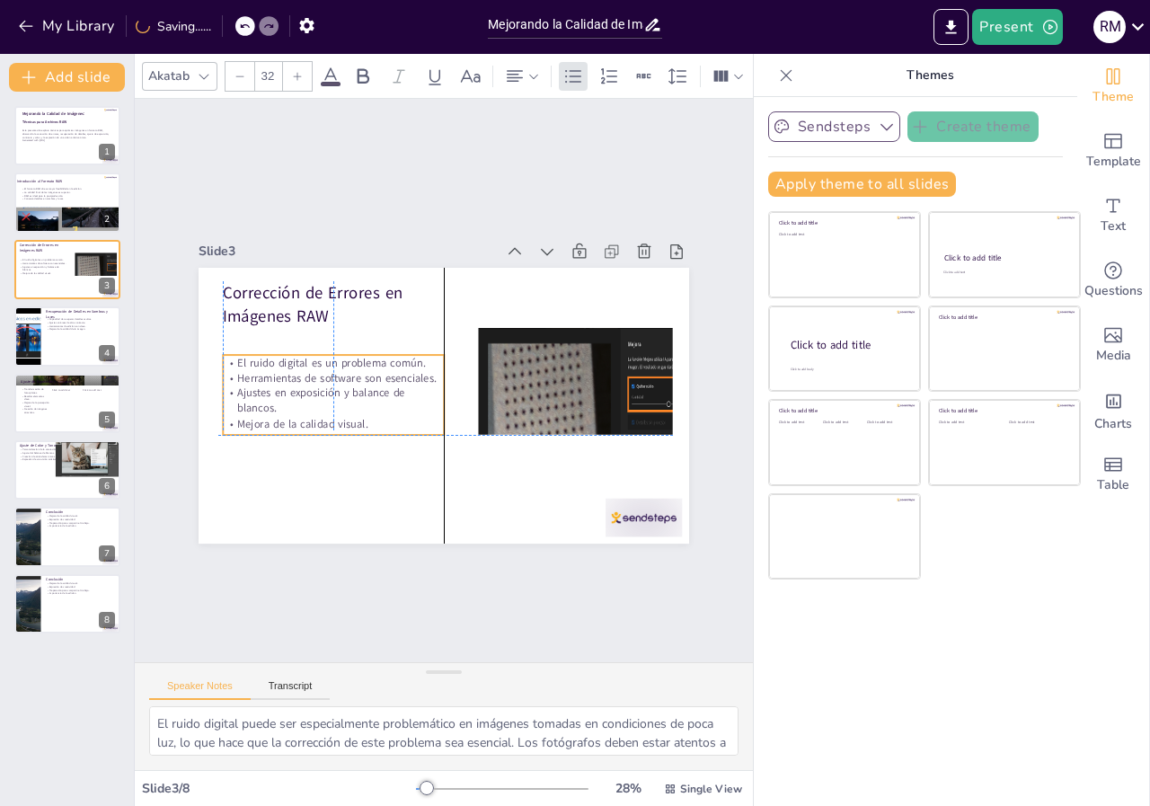
drag, startPoint x: 296, startPoint y: 354, endPoint x: 292, endPoint y: 385, distance: 30.8
click at [433, 376] on p "Ajustes en exposición y balance de blancos." at bounding box center [542, 327] width 219 height 97
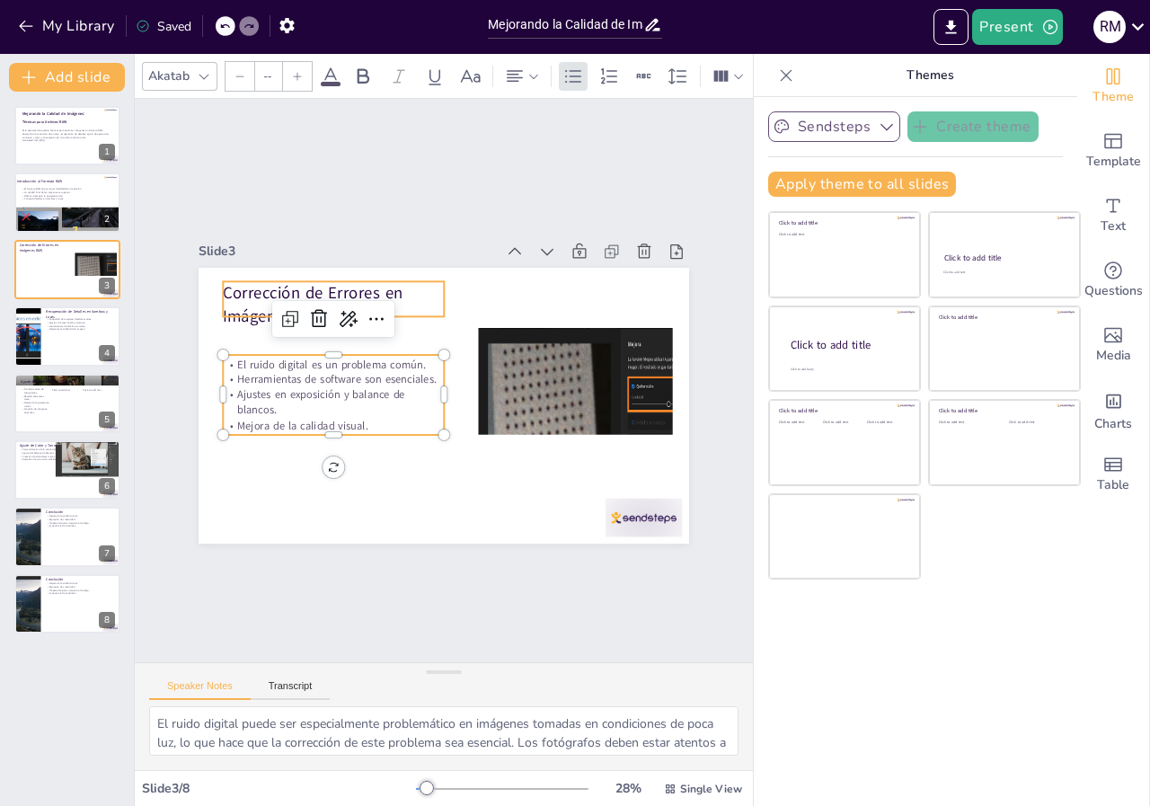
type input "48"
click at [426, 297] on p "Corrección de Errores en Imágenes RAW" at bounding box center [481, 252] width 111 height 224
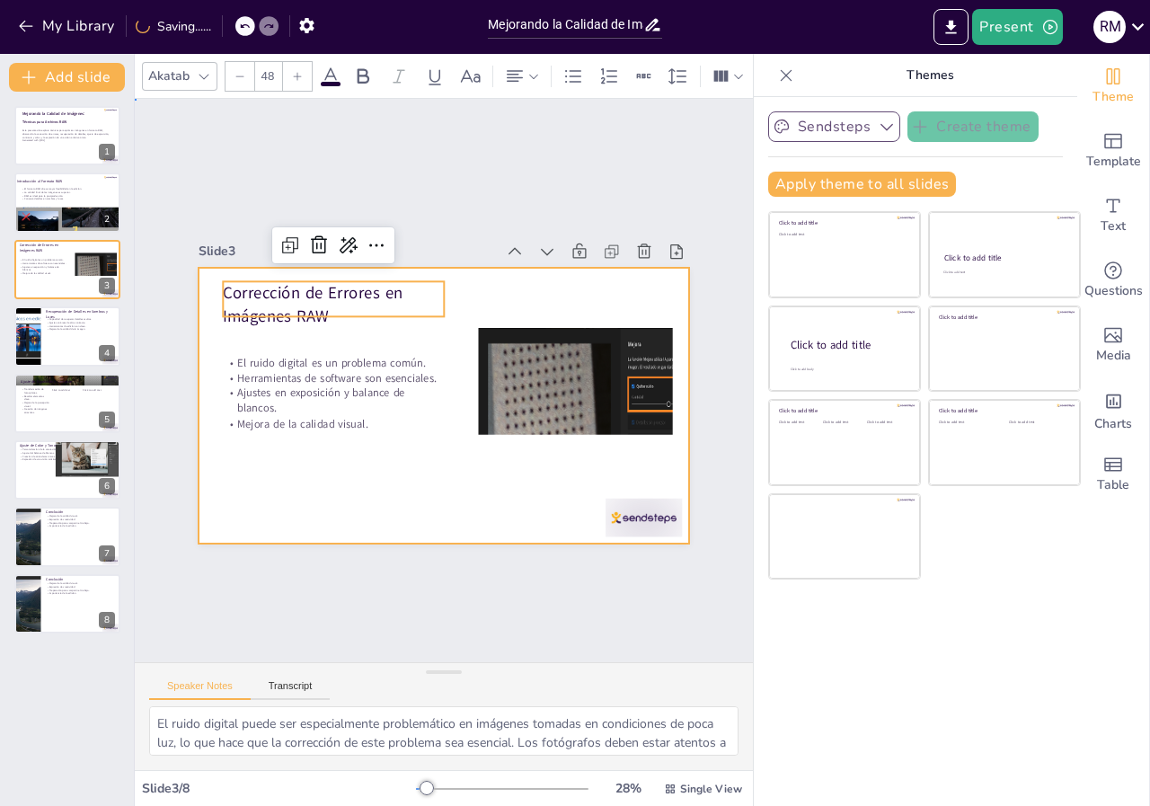
click at [447, 512] on div at bounding box center [422, 367] width 484 height 563
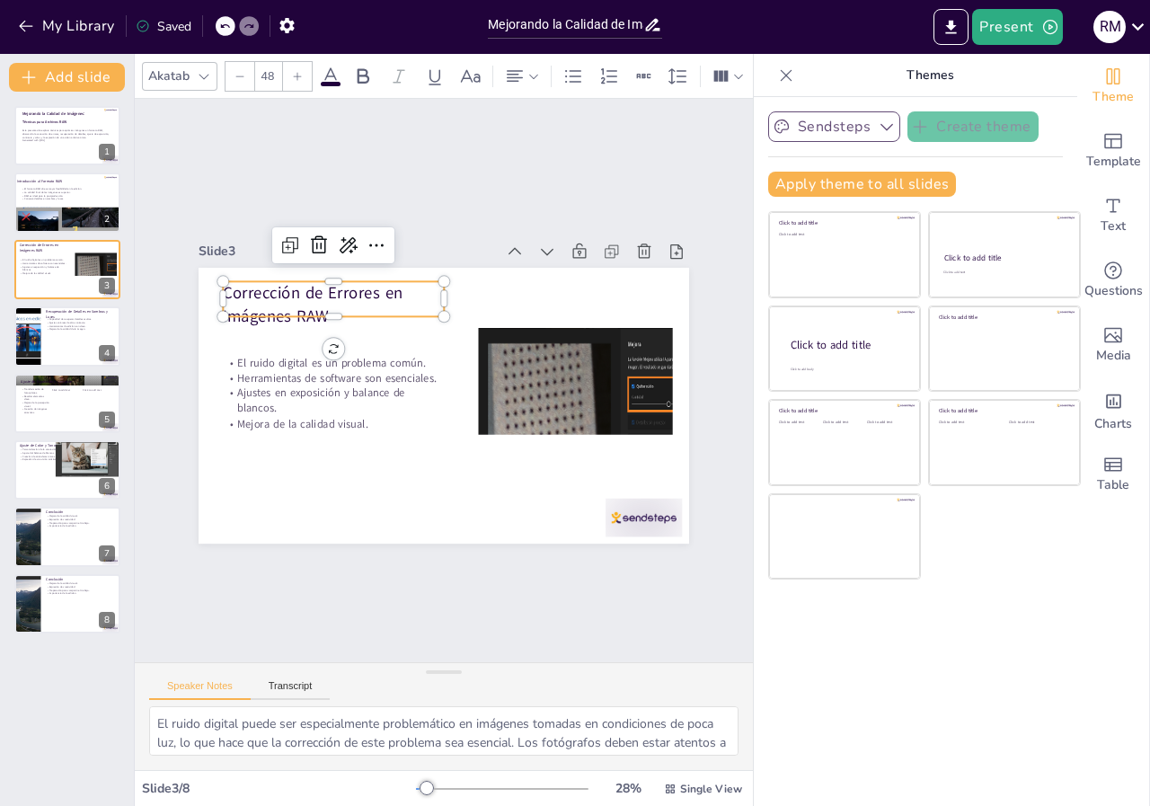
click at [496, 282] on p "Corrección de Errores en Imágenes RAW" at bounding box center [541, 288] width 91 height 226
click at [489, 283] on p "Corrección de Errores en Imágenes RAW" at bounding box center [564, 323] width 150 height 214
drag, startPoint x: 318, startPoint y: 321, endPoint x: 316, endPoint y: 336, distance: 15.4
click at [355, 336] on div at bounding box center [416, 269] width 123 height 199
click at [74, 199] on button at bounding box center [79, 189] width 22 height 22
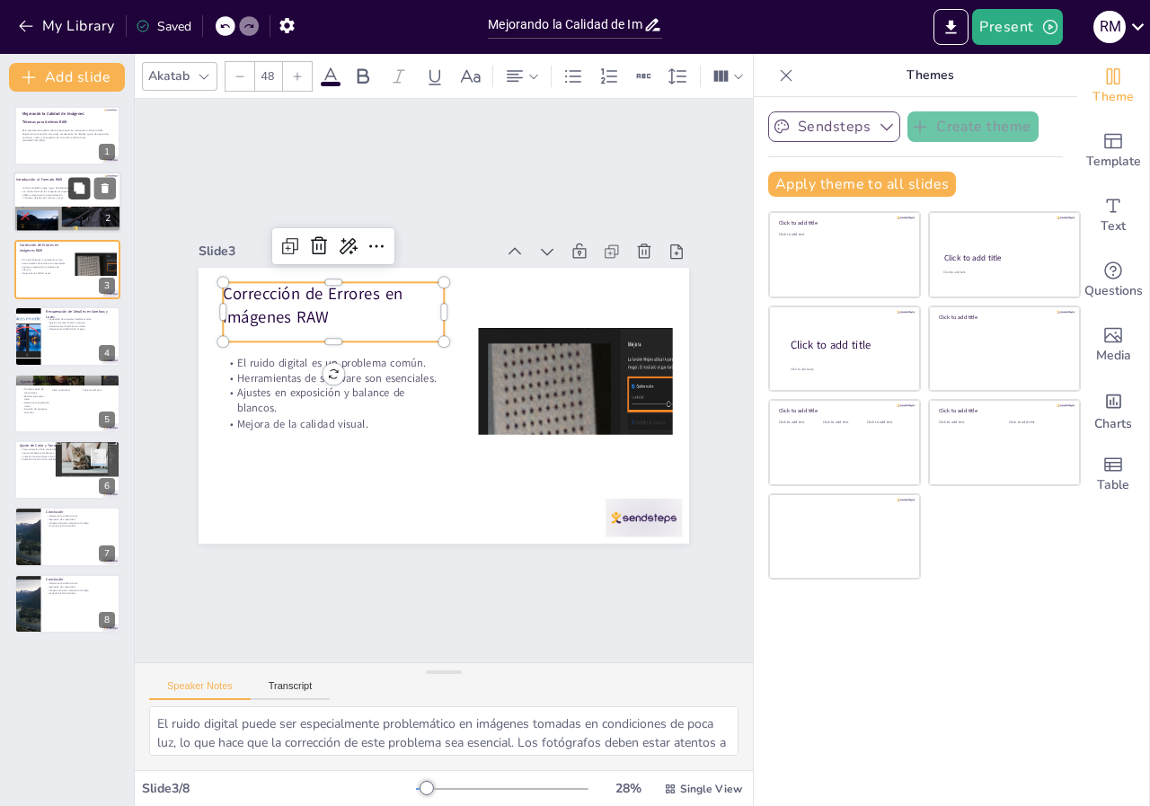
type textarea "La flexibilidad que proporciona el formato RAW es crucial para los fotógrafos, …"
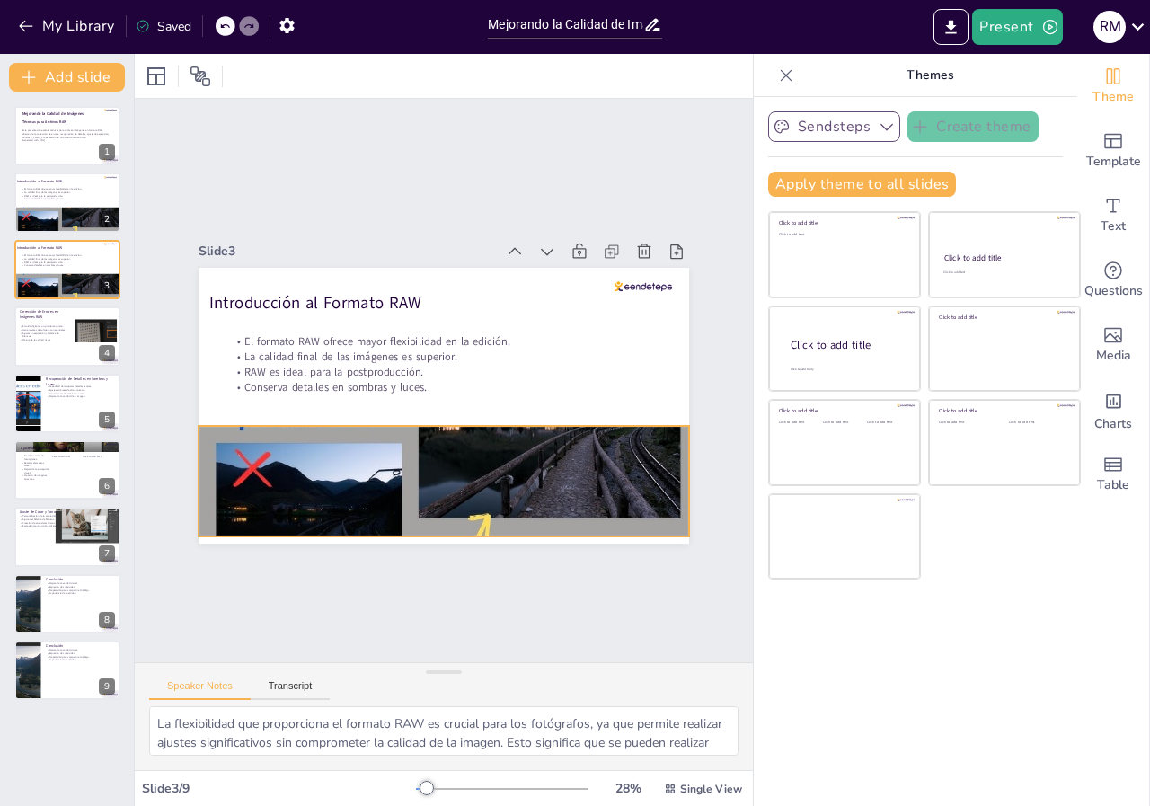
click at [657, 501] on div at bounding box center [428, 452] width 537 height 372
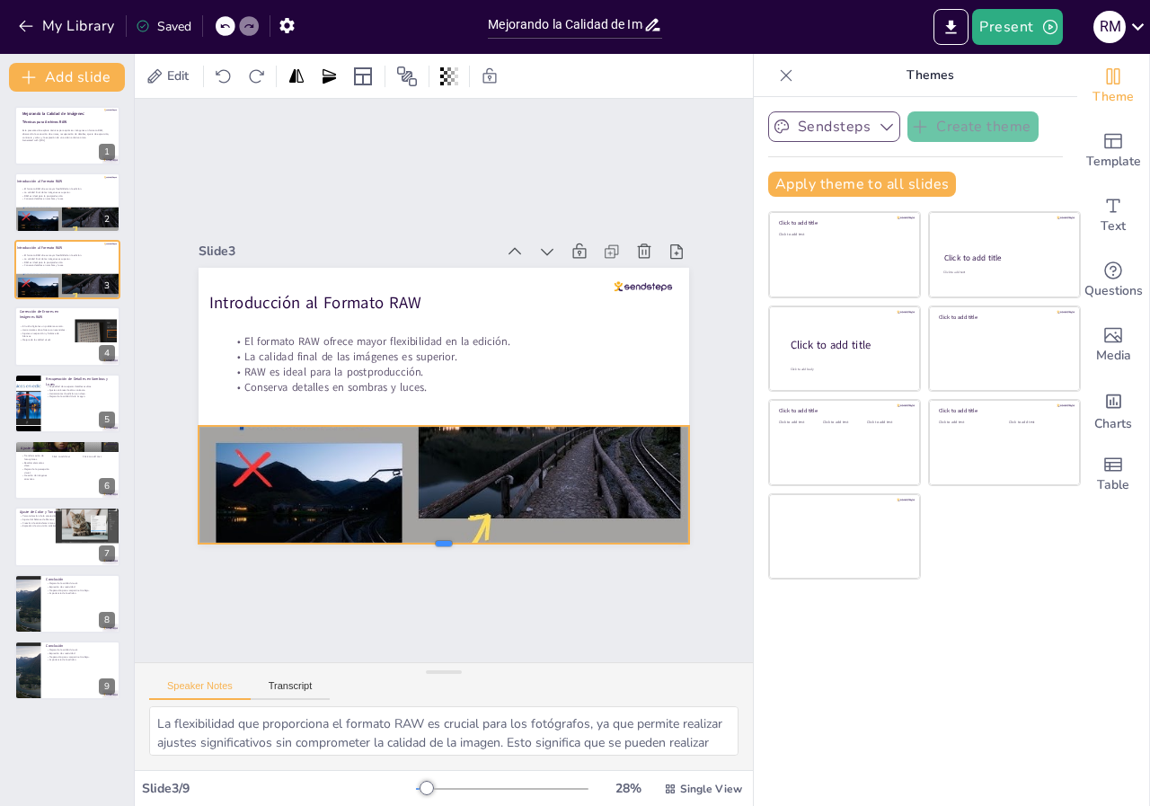
click at [307, 539] on div at bounding box center [275, 363] width 66 height 490
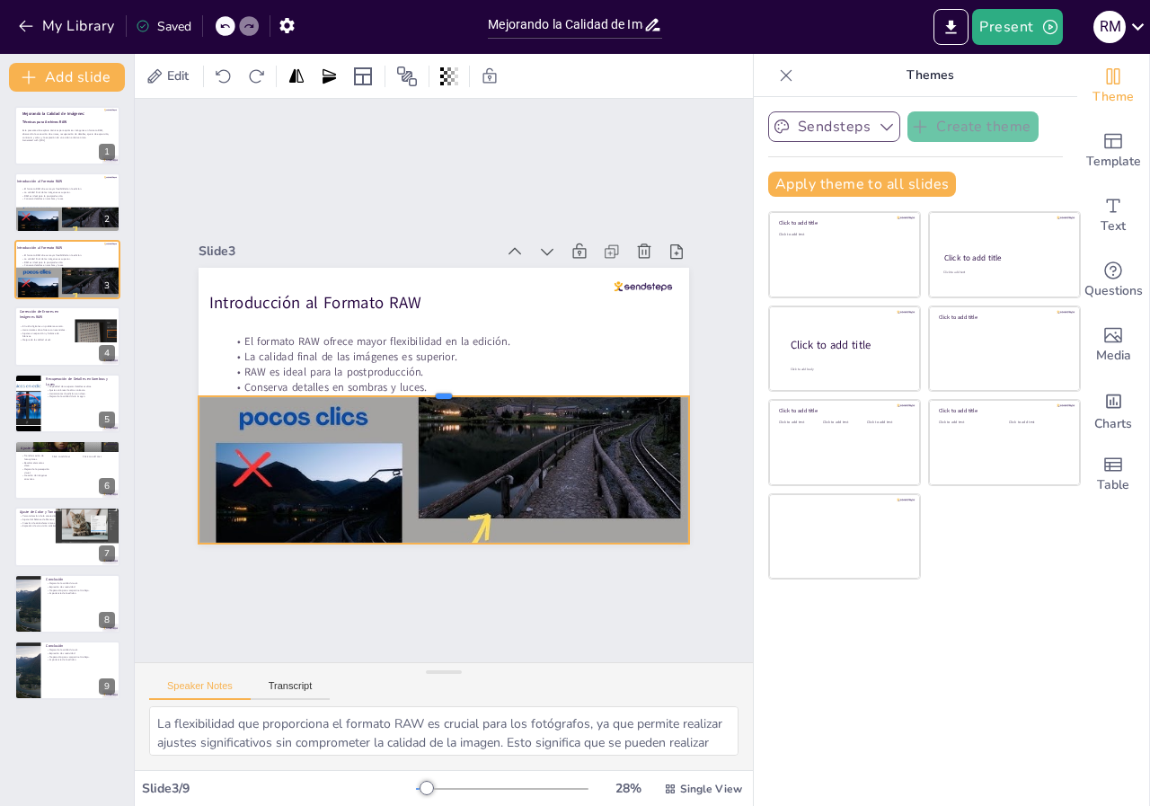
drag, startPoint x: 429, startPoint y: 418, endPoint x: 435, endPoint y: 388, distance: 30.3
click at [435, 388] on div at bounding box center [451, 377] width 165 height 471
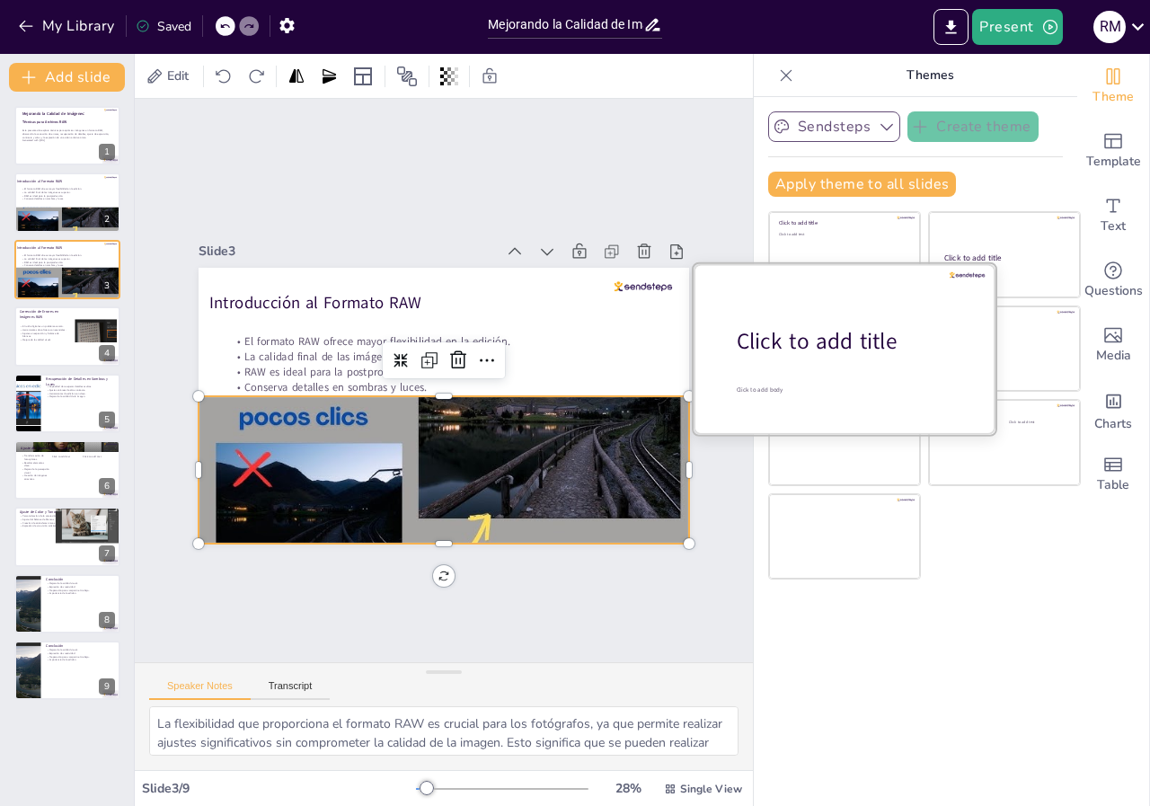
click at [825, 333] on div "Click to add title" at bounding box center [851, 341] width 229 height 31
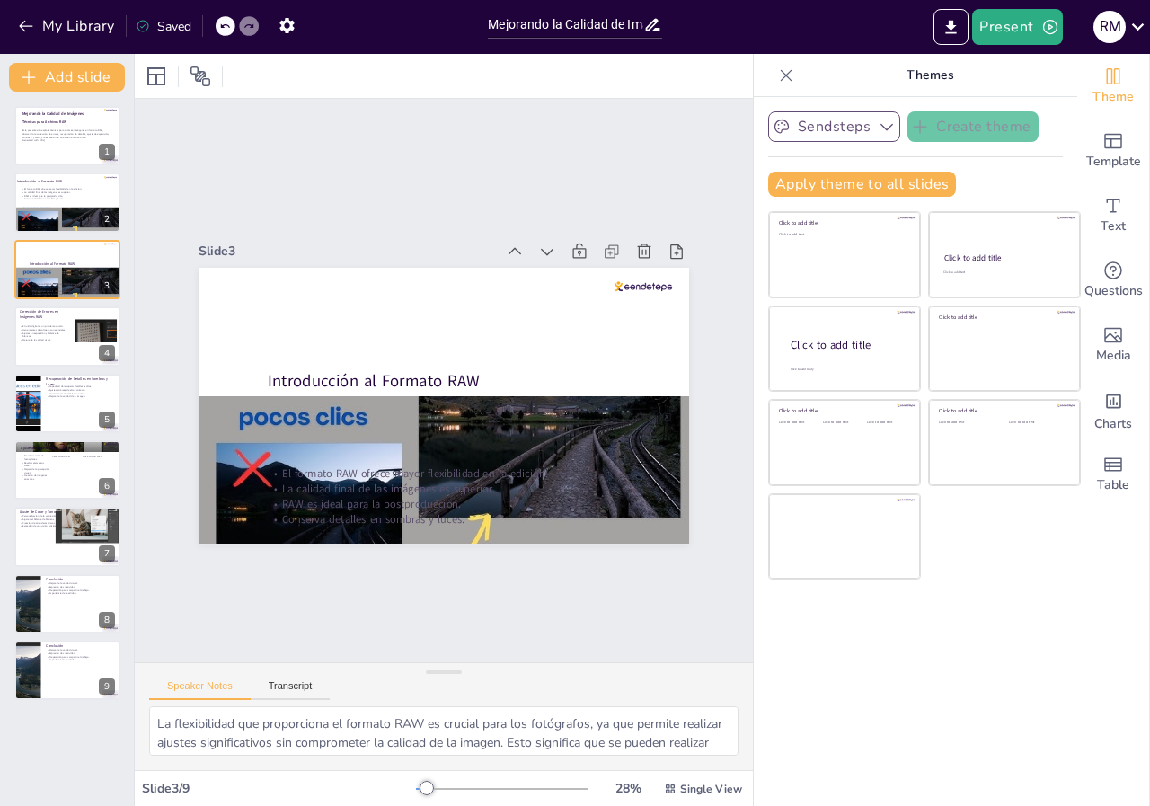
click at [225, 17] on div at bounding box center [226, 26] width 20 height 20
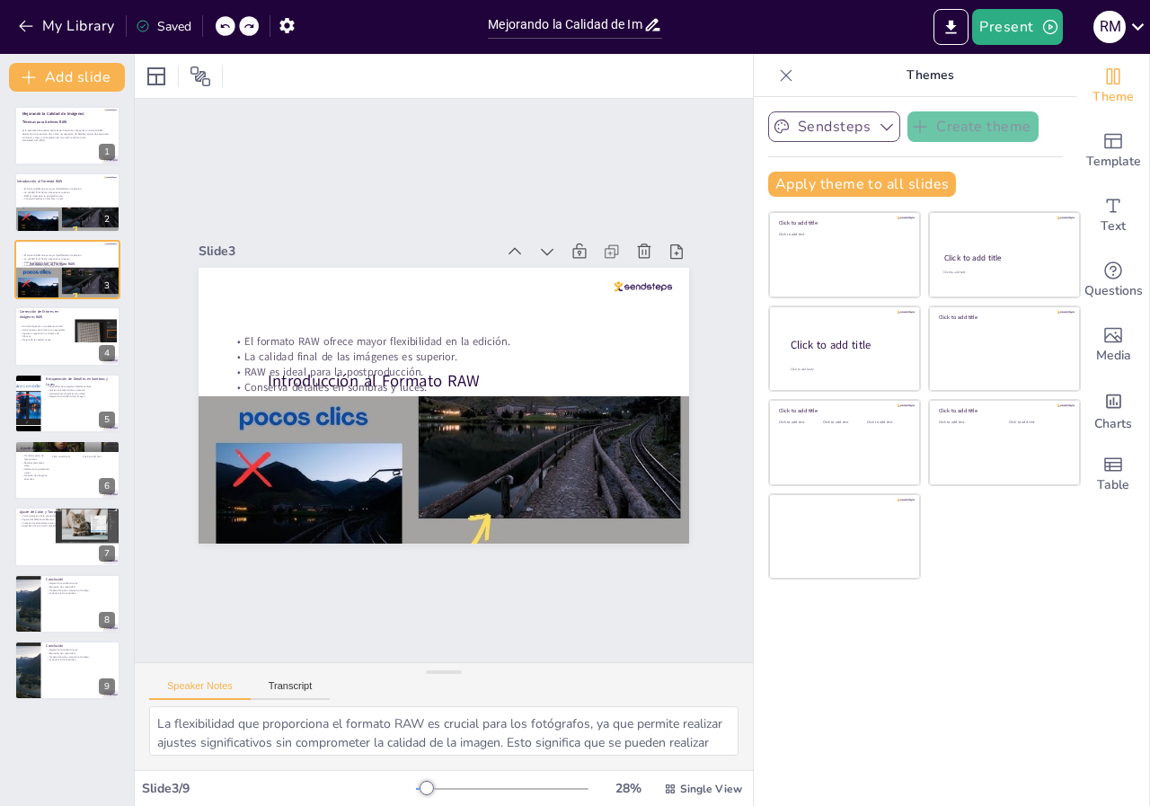
click at [224, 23] on icon at bounding box center [224, 26] width 11 height 11
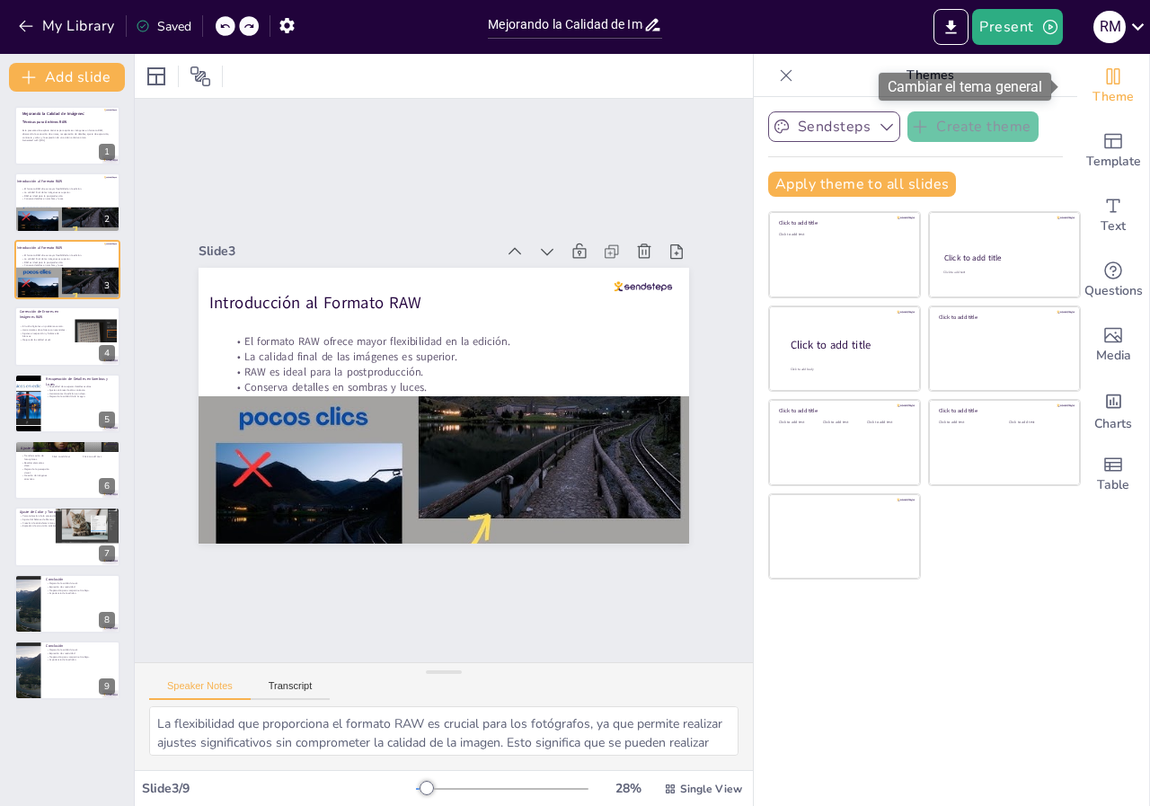
click at [1103, 84] on icon "Change the overall theme" at bounding box center [1114, 77] width 22 height 22
click at [1107, 75] on icon "Change the overall theme" at bounding box center [1113, 76] width 13 height 16
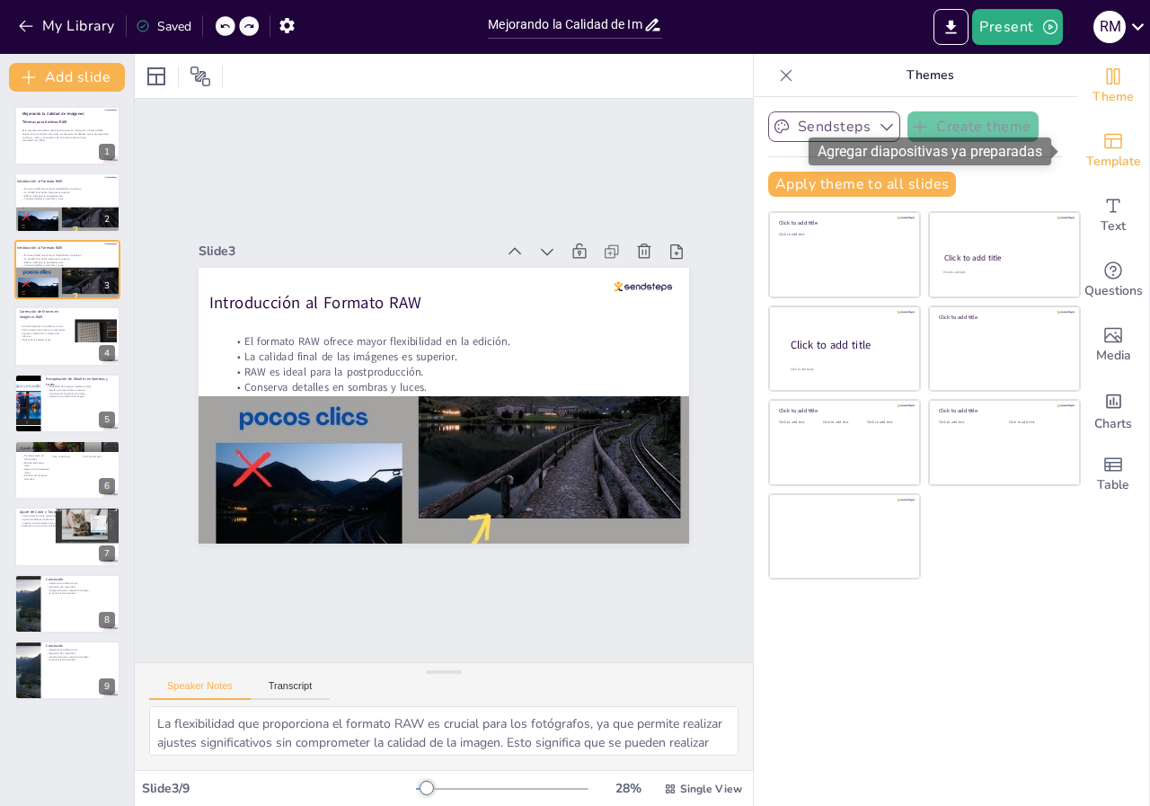
click at [1102, 152] on span "Template" at bounding box center [1114, 162] width 55 height 20
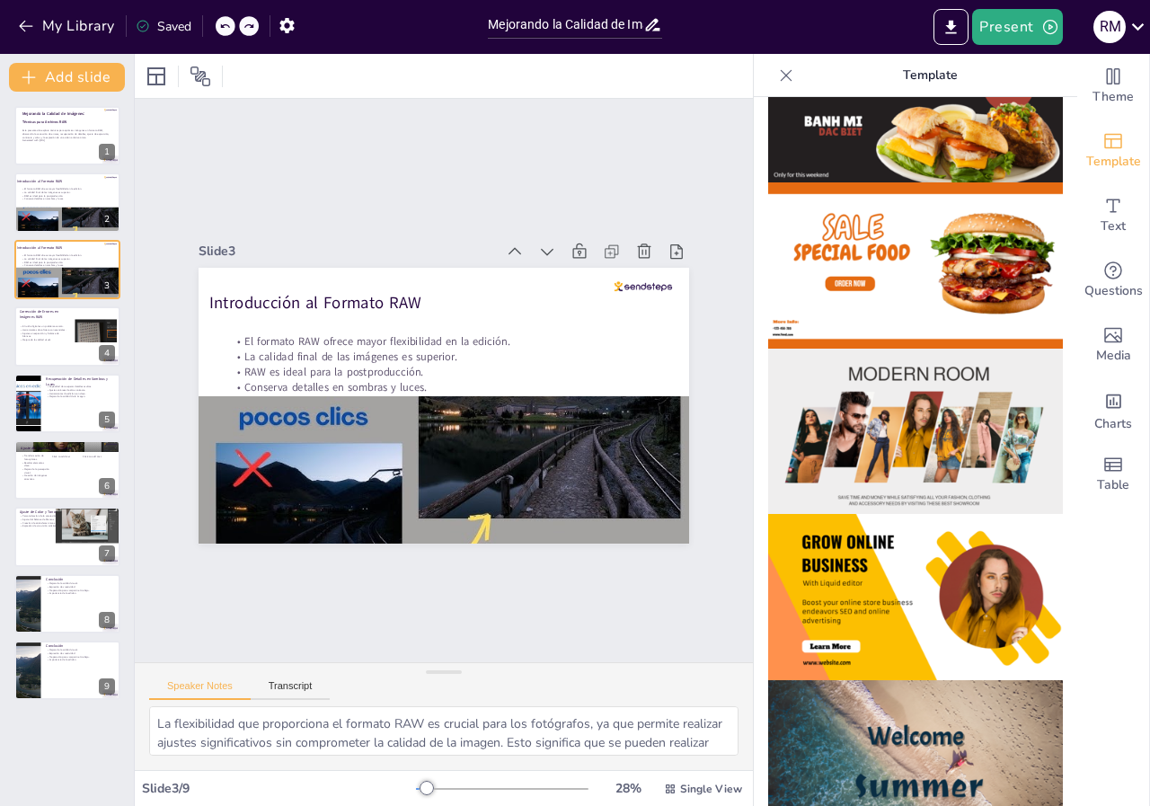
scroll to position [0, 0]
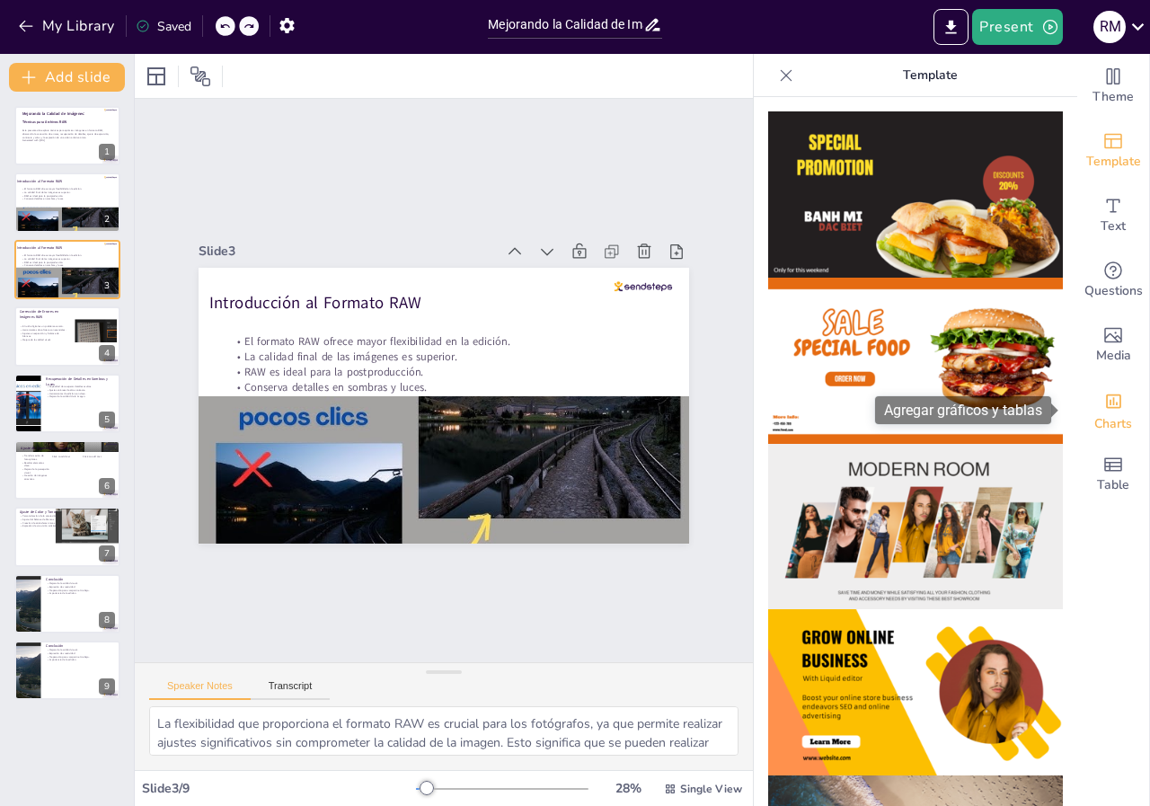
click at [1105, 403] on icon "Add charts and graphs" at bounding box center [1114, 401] width 19 height 19
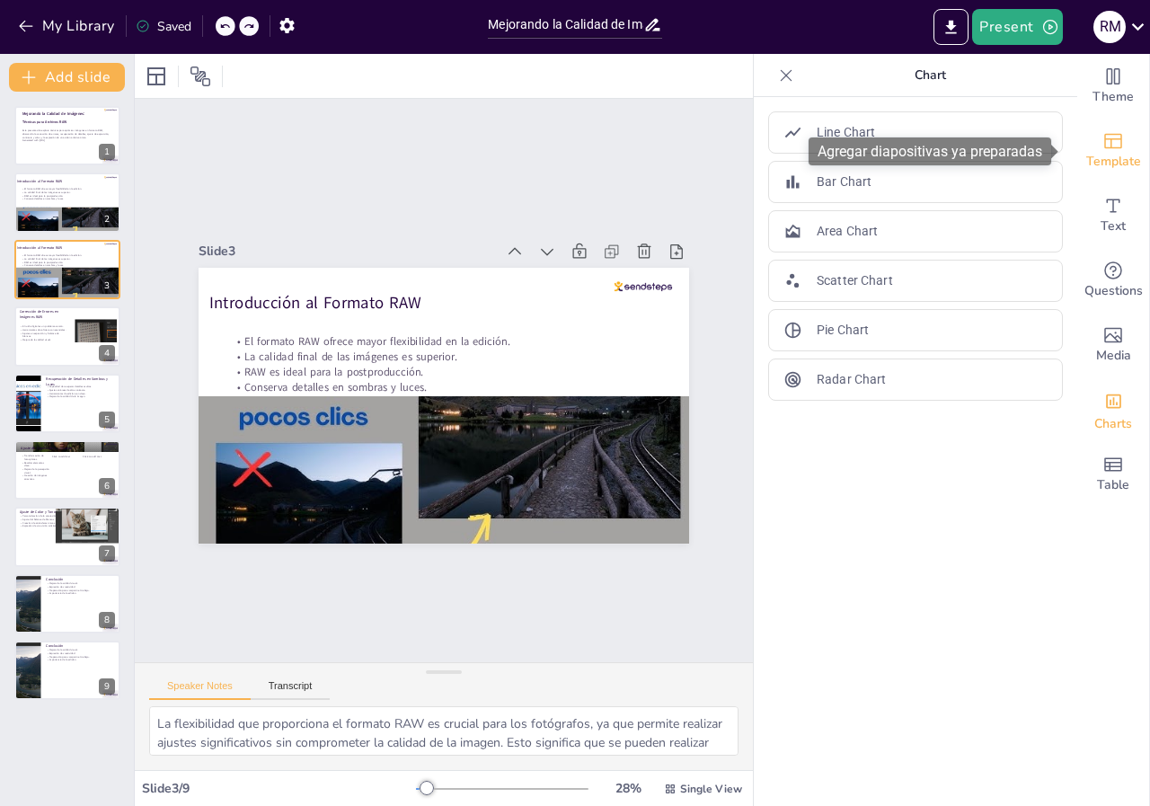
click at [1105, 154] on span "Template" at bounding box center [1114, 162] width 55 height 20
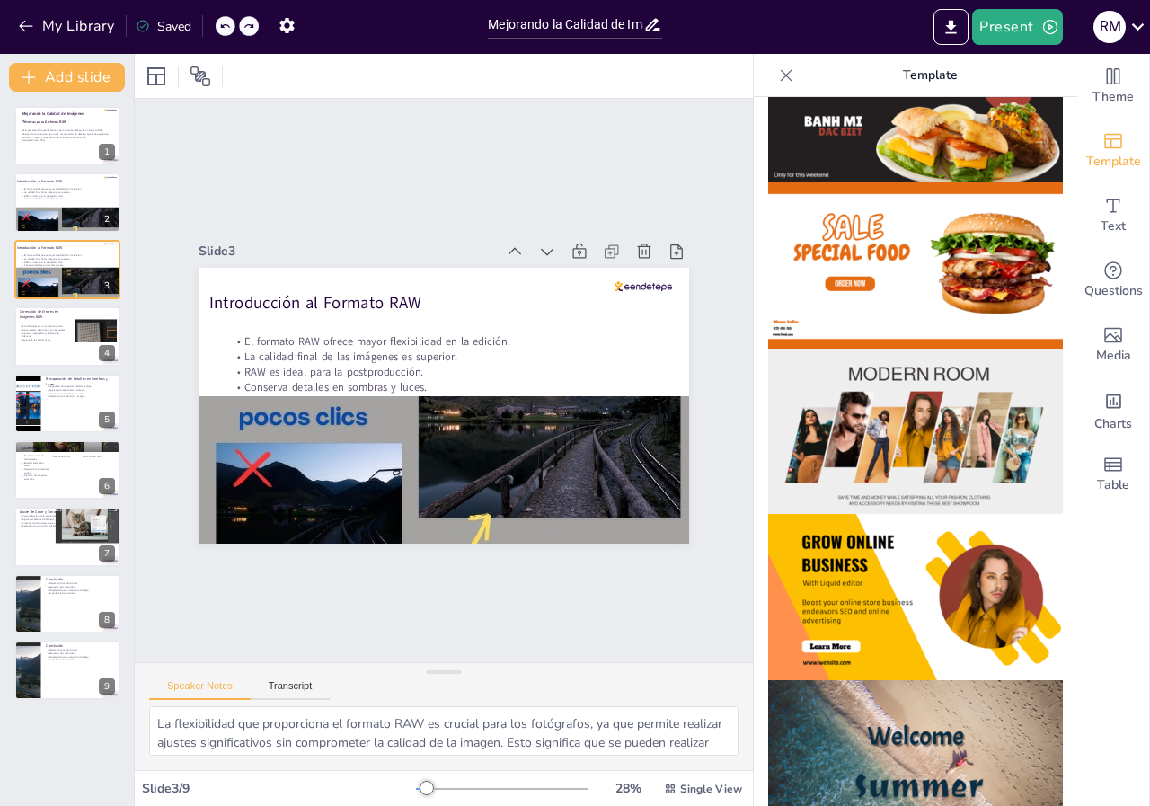
scroll to position [136, 0]
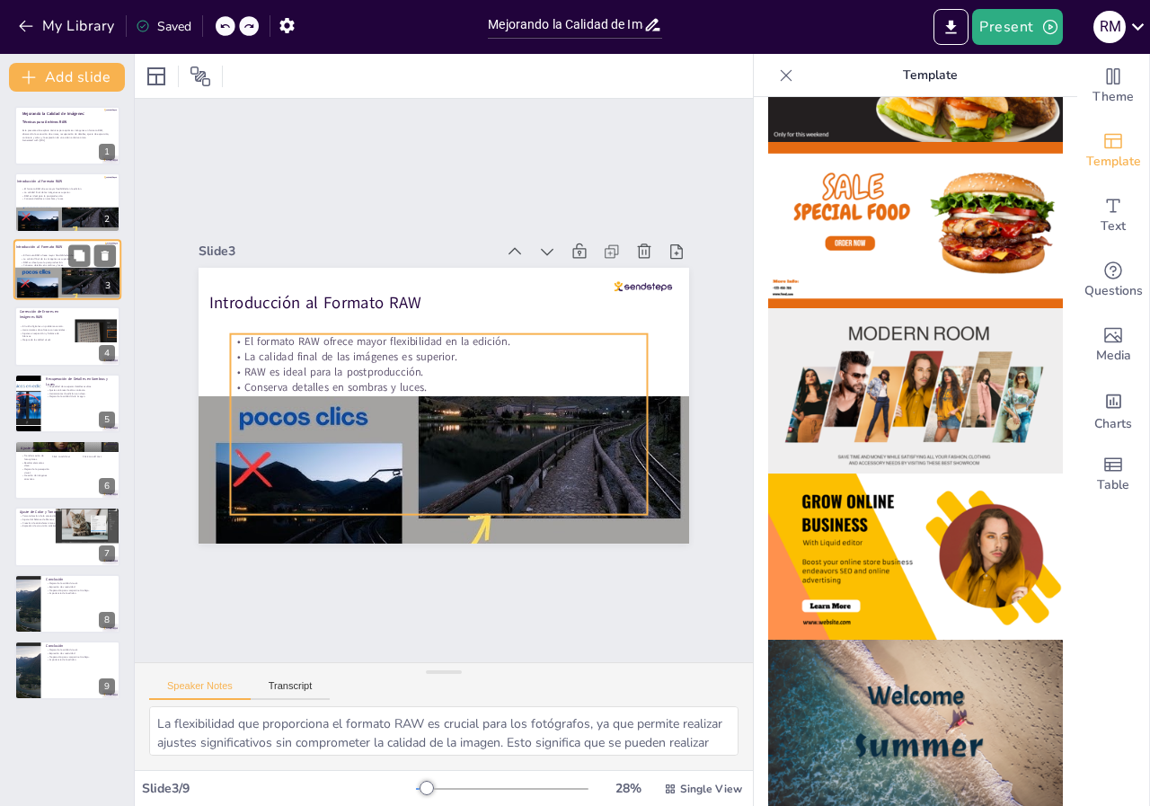
click at [69, 271] on div "El formato RAW ofrece mayor flexibilidad en la edición. La calidad final de las…" at bounding box center [67, 273] width 92 height 40
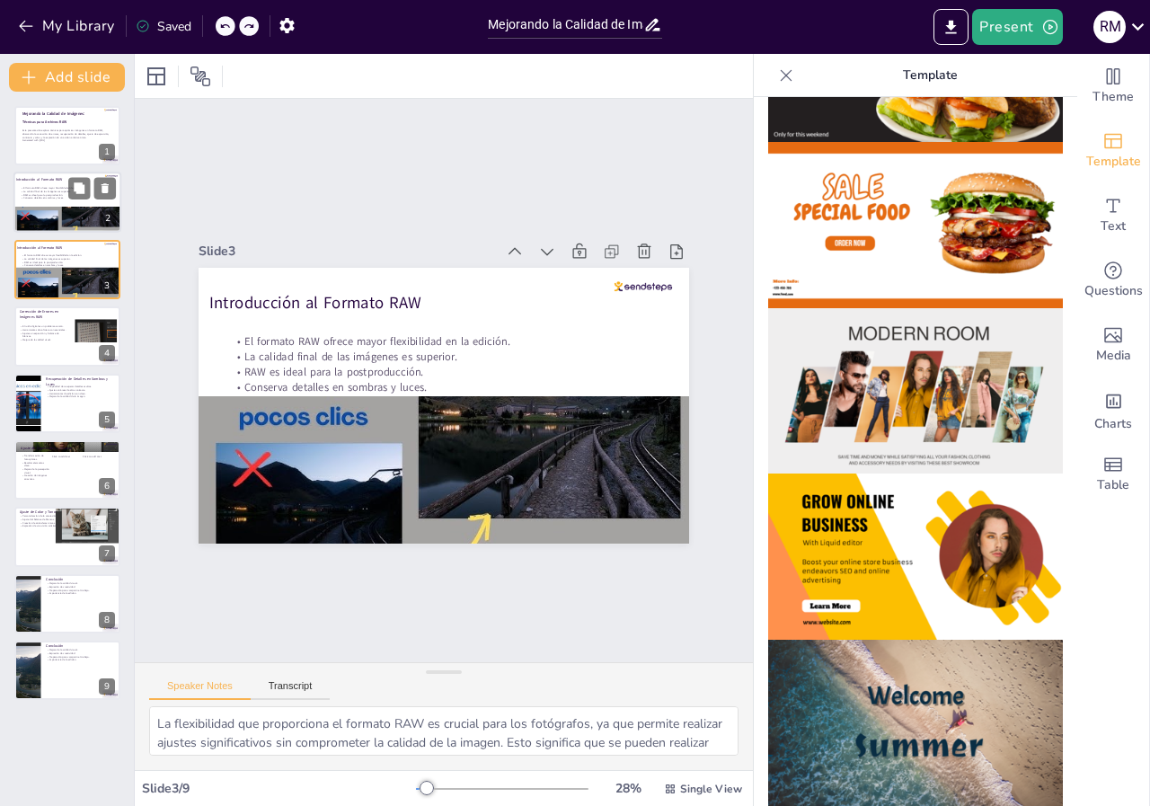
click at [70, 207] on div "El formato RAW ofrece mayor flexibilidad en la edición. La calidad final de las…" at bounding box center [67, 207] width 92 height 40
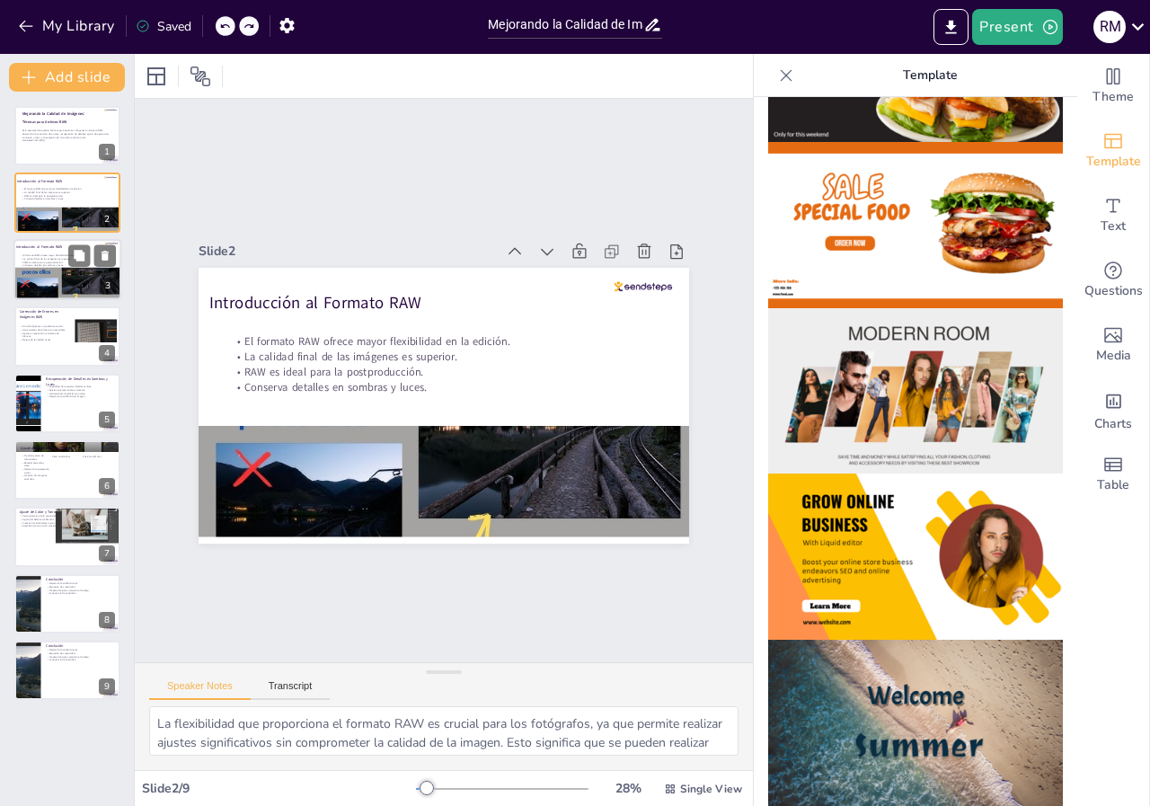
click at [65, 275] on div "El formato RAW ofrece mayor flexibilidad en la edición. La calidad final de las…" at bounding box center [67, 273] width 92 height 40
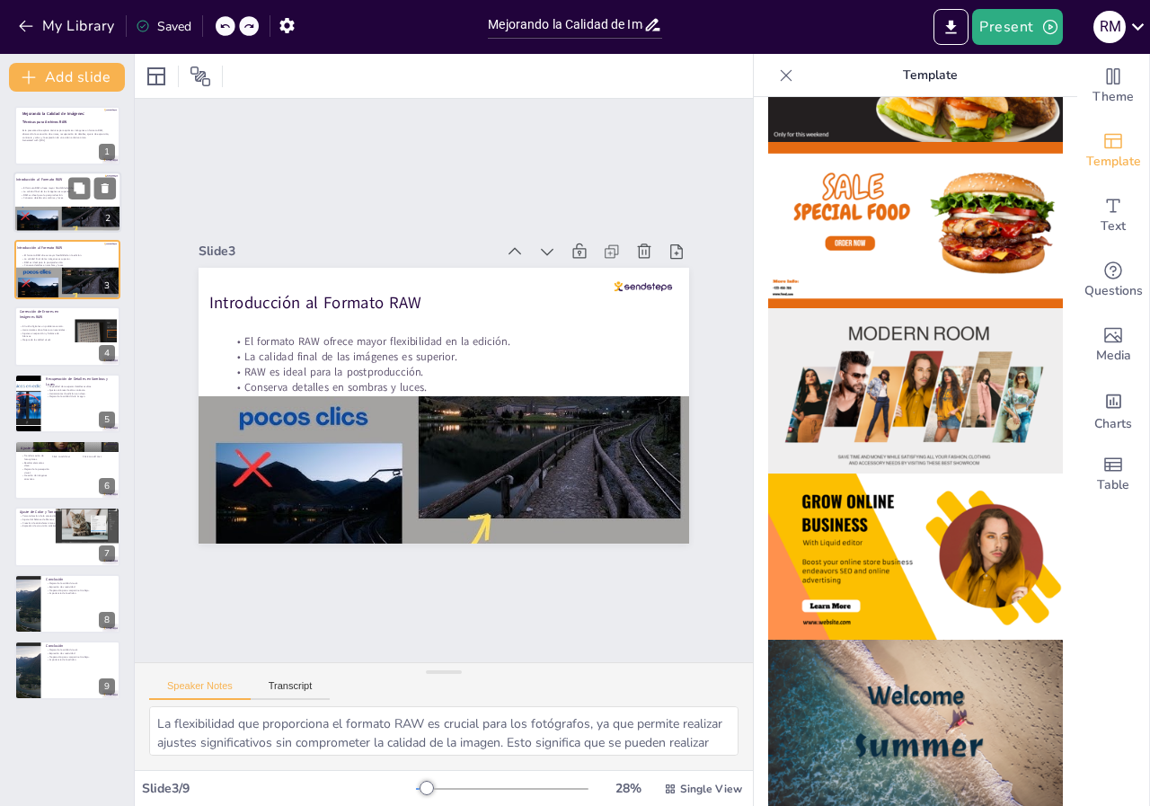
click at [61, 197] on p "Conserva detalles en sombras y luces." at bounding box center [67, 199] width 92 height 4
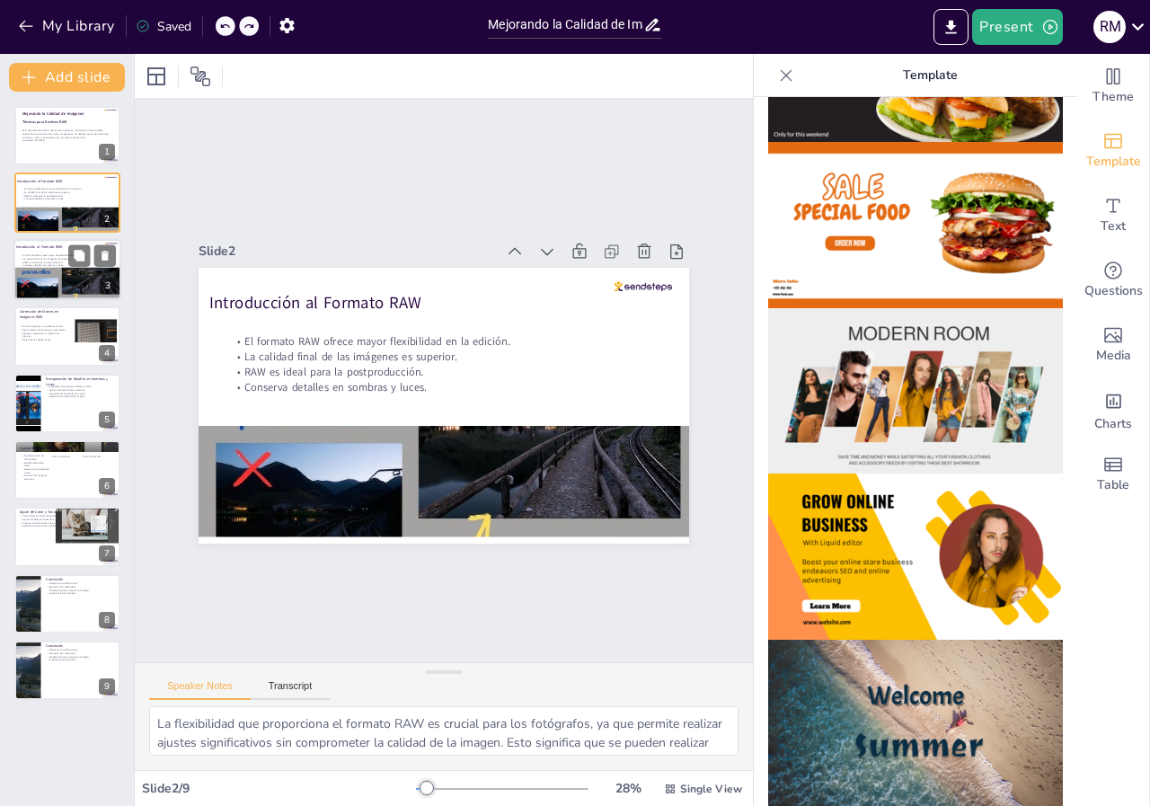
click at [52, 275] on div "El formato RAW ofrece mayor flexibilidad en la edición. La calidad final de las…" at bounding box center [67, 273] width 92 height 40
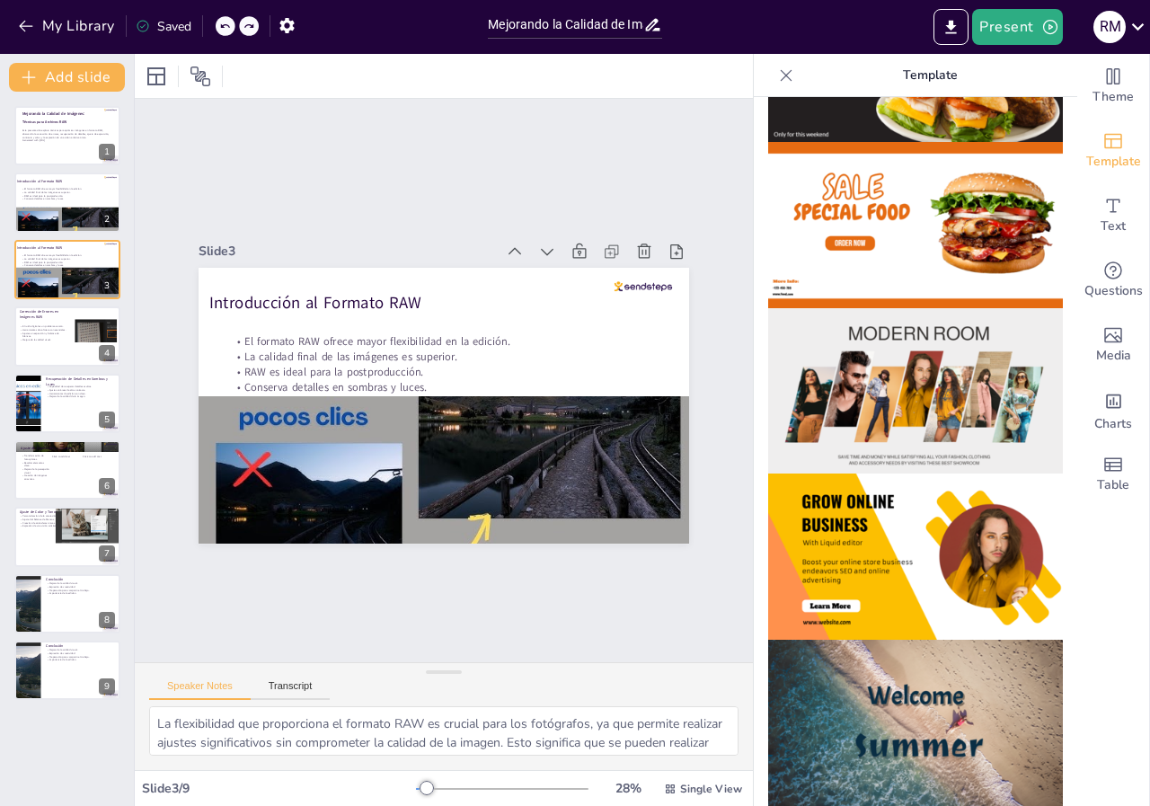
click at [925, 370] on img at bounding box center [915, 391] width 295 height 166
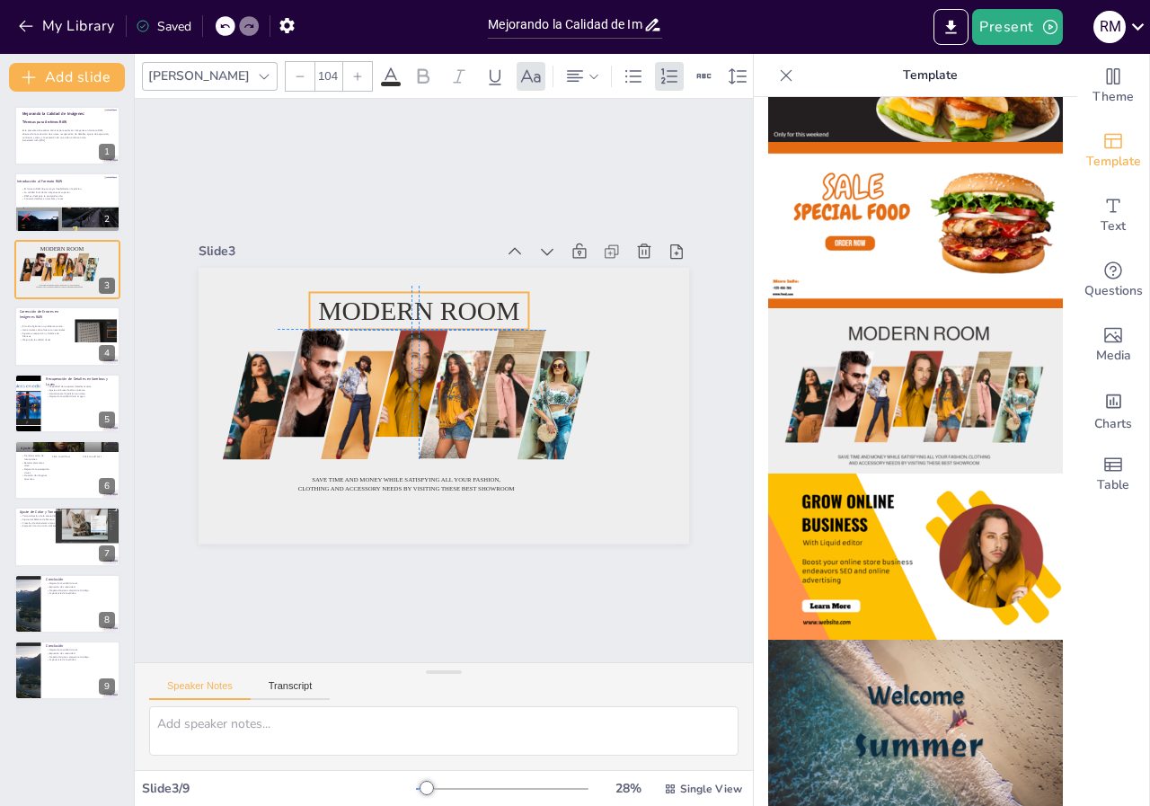
click at [491, 301] on span "Modern room" at bounding box center [516, 363] width 50 height 203
click at [57, 212] on div "El formato RAW ofrece mayor flexibilidad en la edición. La calidad final de las…" at bounding box center [67, 207] width 92 height 40
type textarea "La flexibilidad que proporciona el formato RAW es crucial para los fotógrafos, …"
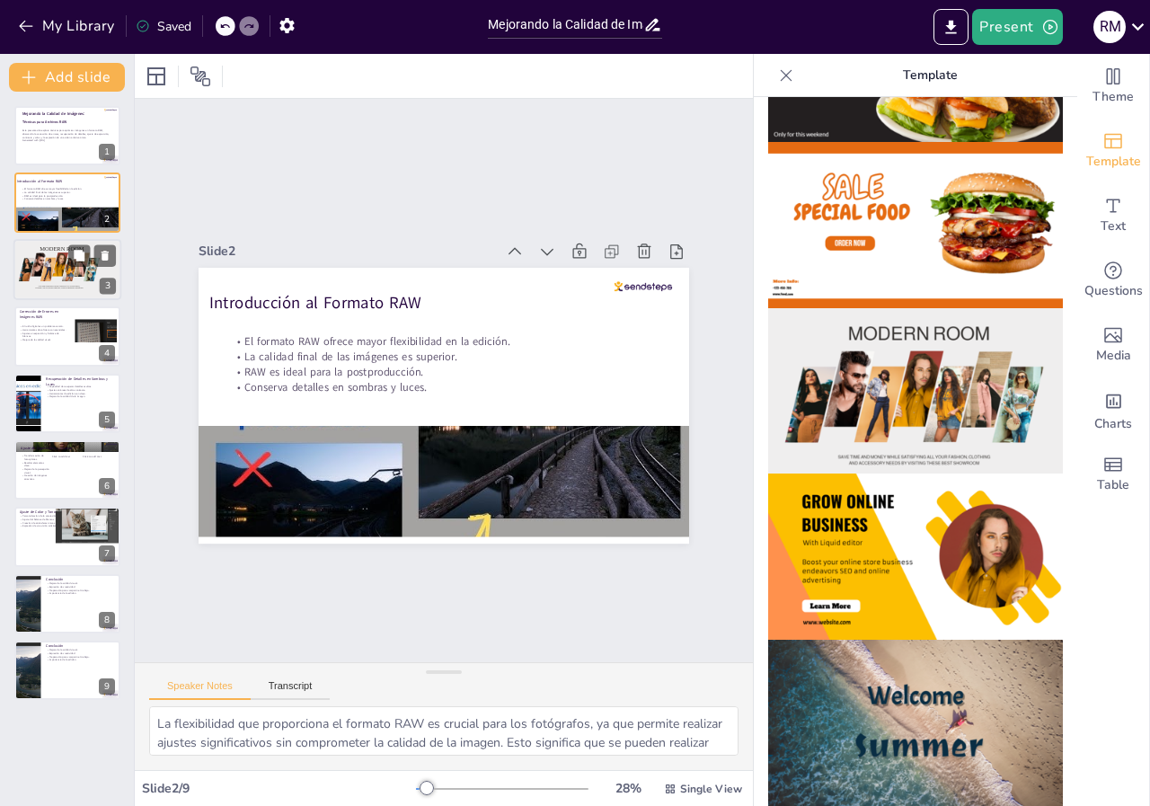
click at [60, 252] on span "Modern room" at bounding box center [62, 248] width 44 height 6
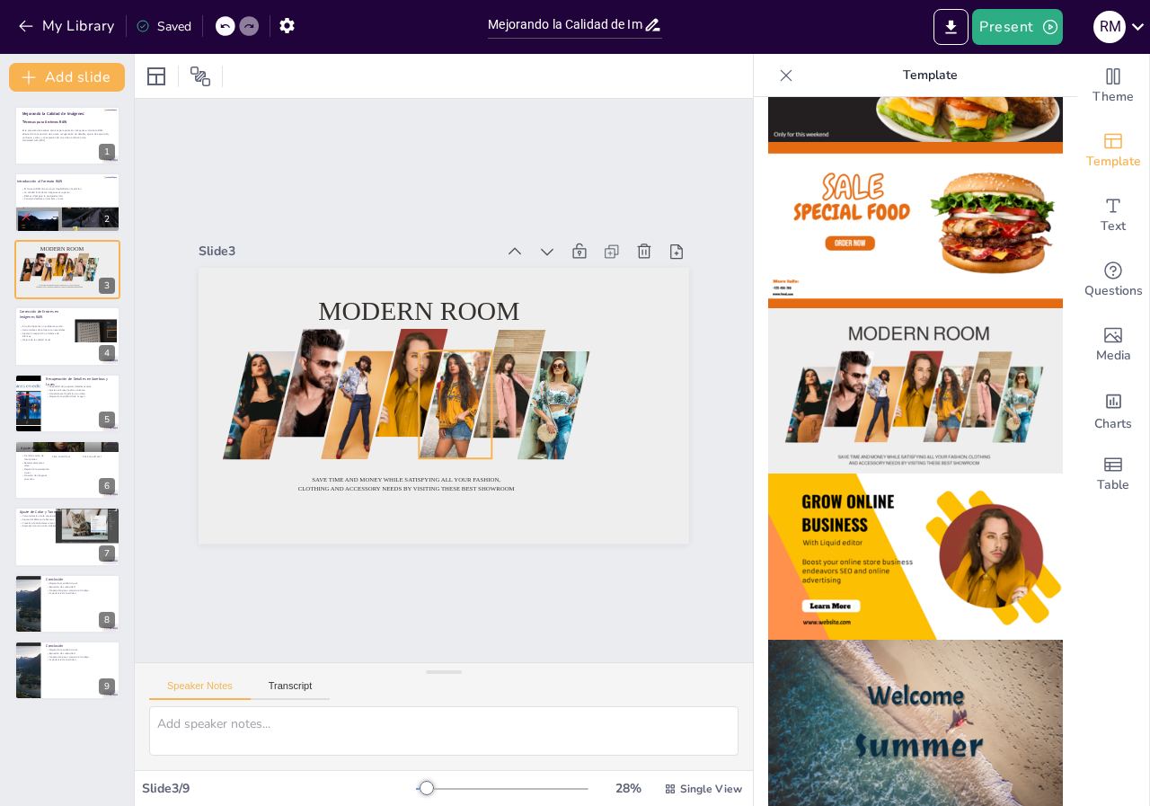
click at [413, 372] on div at bounding box center [429, 402] width 130 height 117
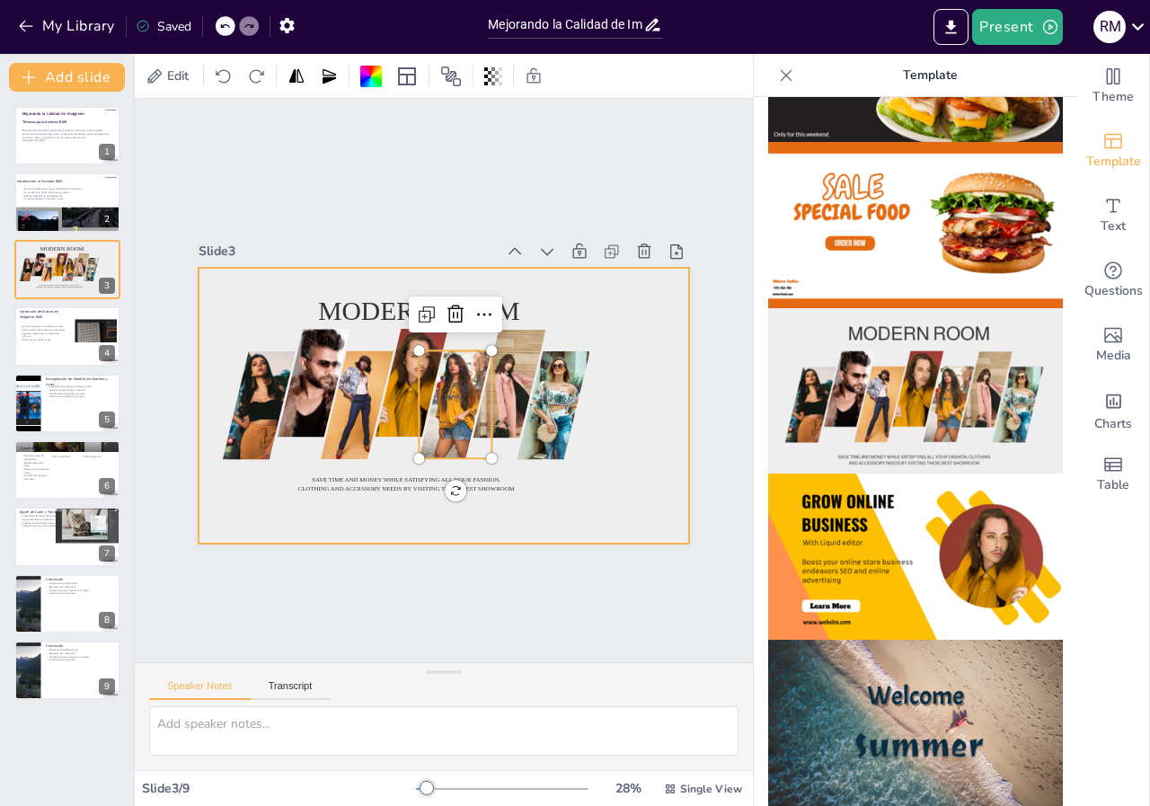
click at [622, 311] on div at bounding box center [444, 355] width 491 height 276
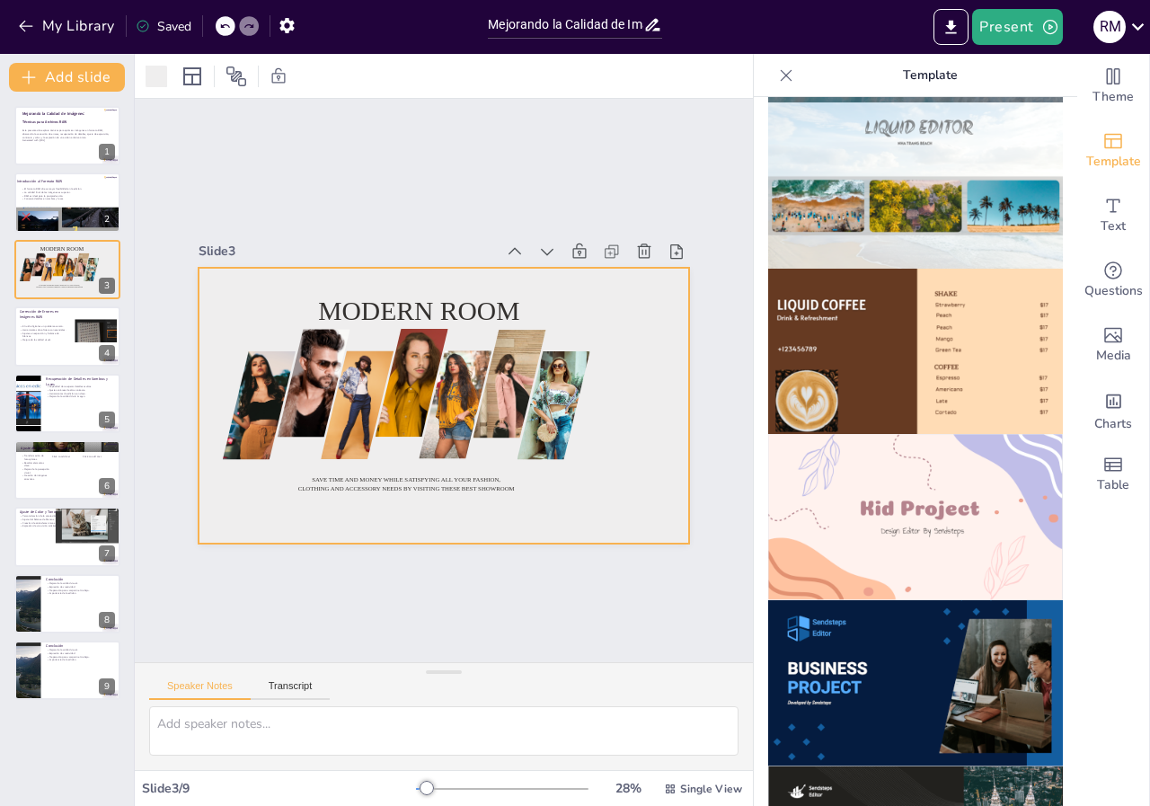
scroll to position [945, 0]
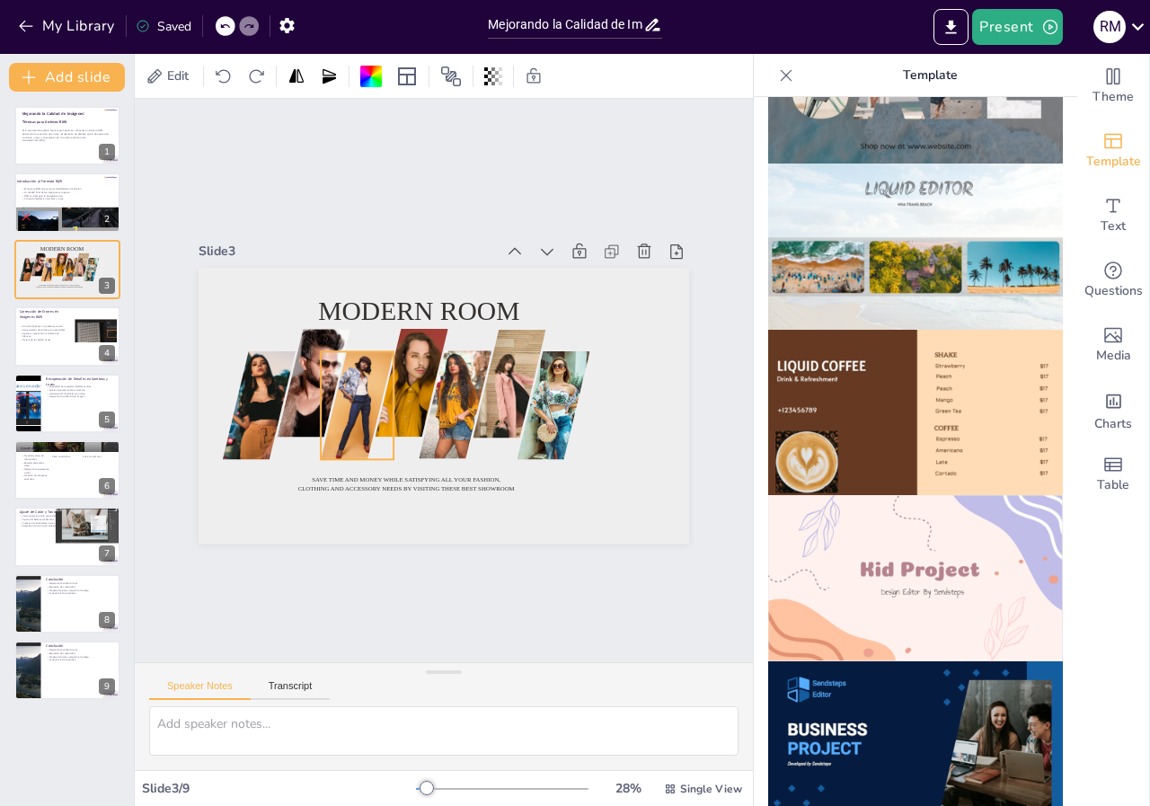
drag, startPoint x: 40, startPoint y: 258, endPoint x: 437, endPoint y: 160, distance: 408.3
click at [437, 160] on div "Slide 1 Mejorando la Calidad de Imágenes: Esta presentación explora técnicas pa…" at bounding box center [444, 380] width 762 height 727
click at [646, 168] on div "Slide 1 Mejorando la Calidad de Imágenes: Esta presentación explora técnicas pa…" at bounding box center [444, 380] width 820 height 831
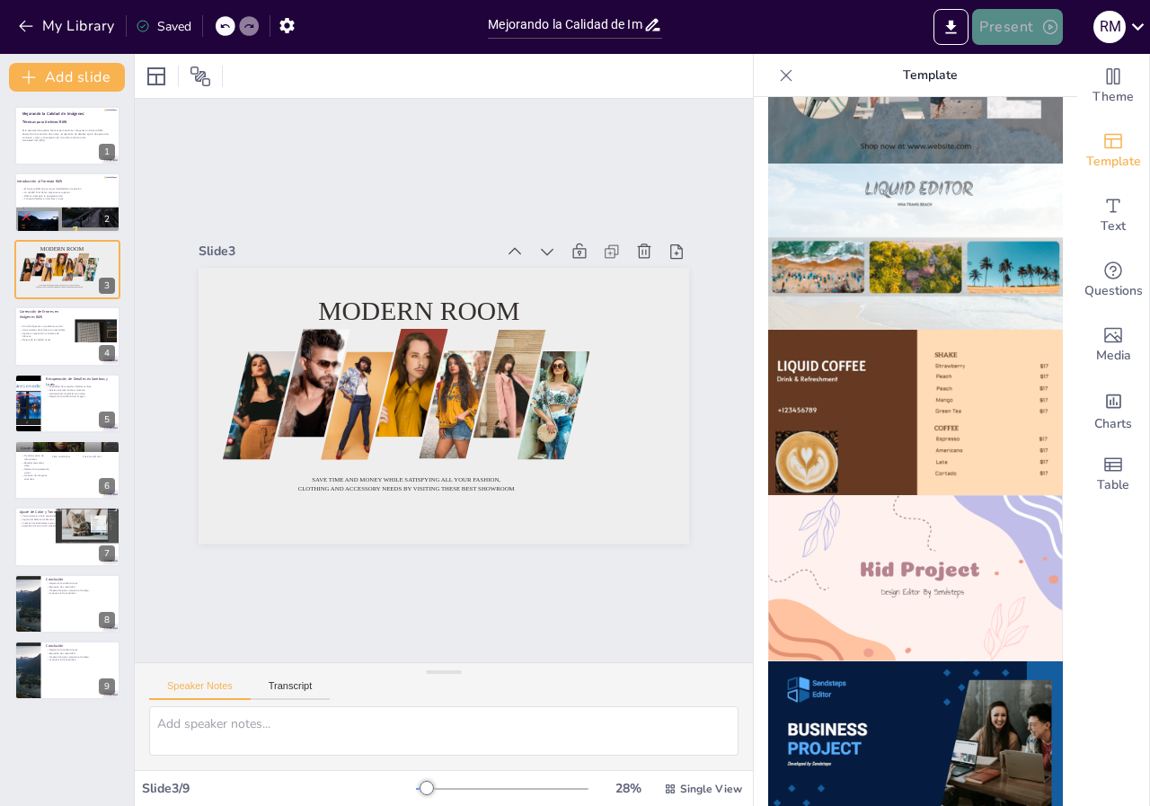
click at [1028, 23] on button "Present" at bounding box center [1017, 27] width 90 height 36
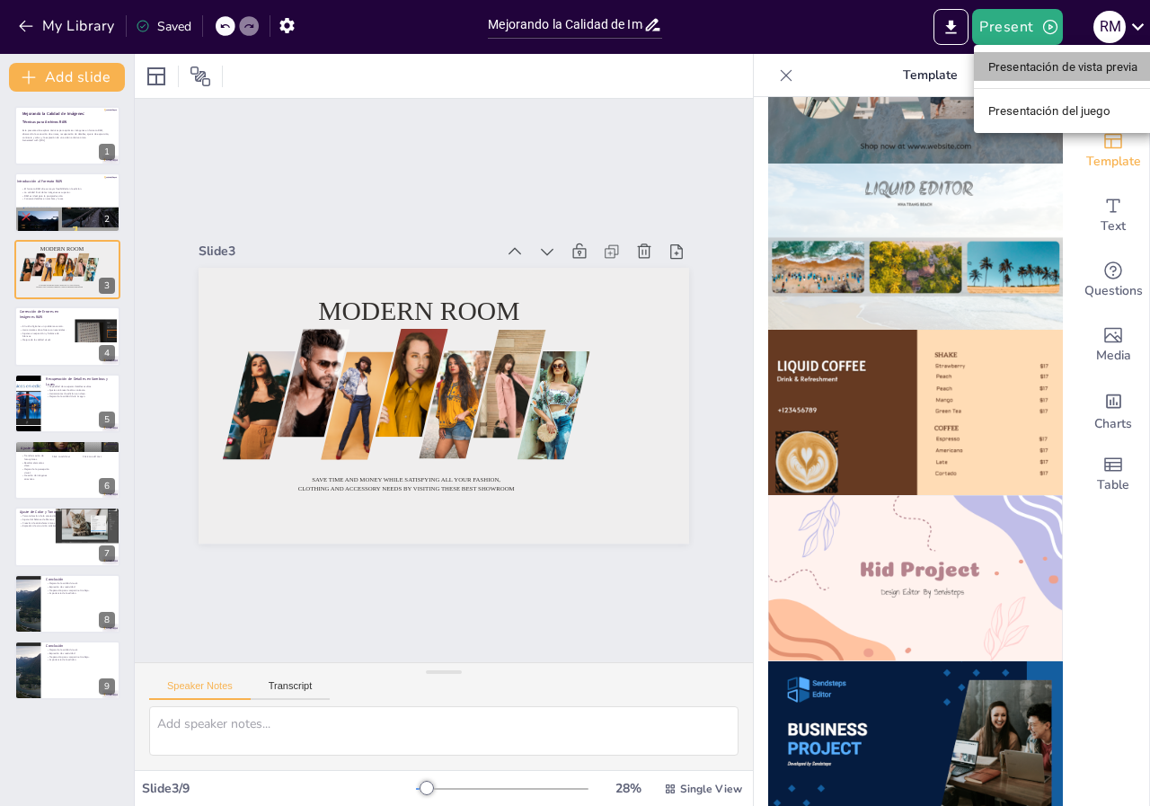
click at [1030, 67] on font "Presentación de vista previa" at bounding box center [1064, 66] width 150 height 13
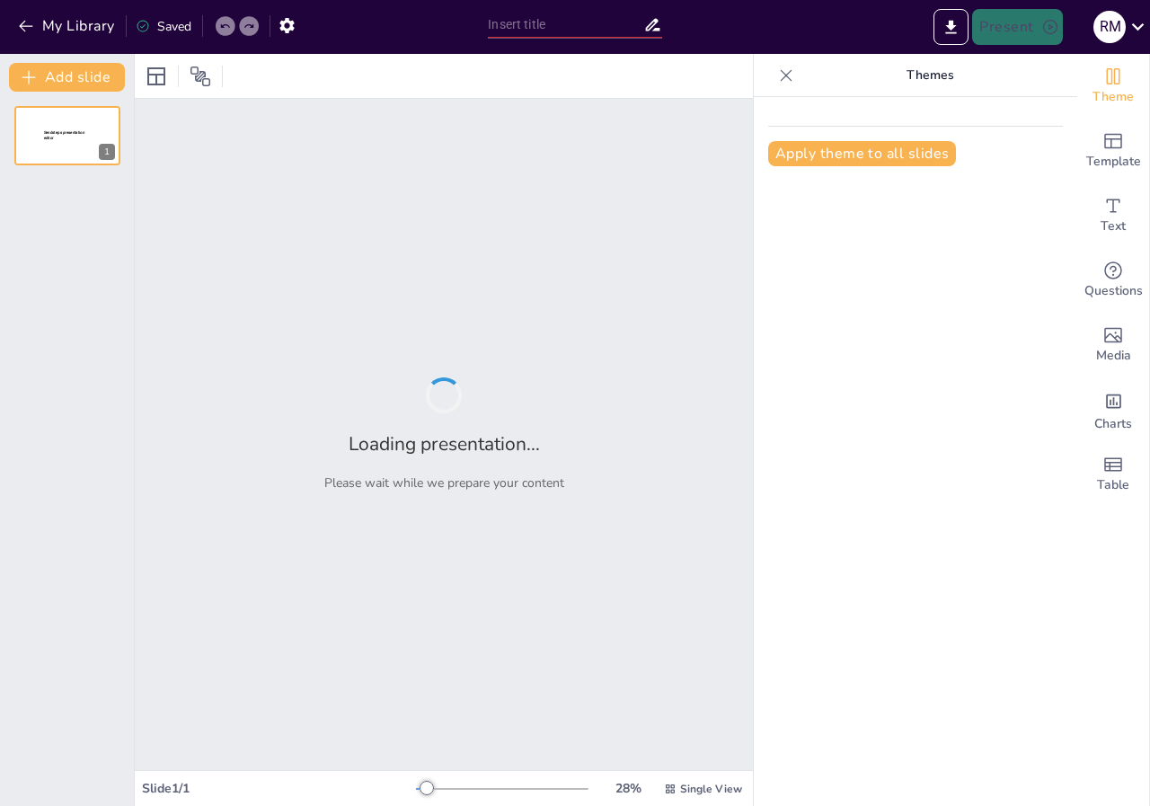
type input "Mejorando la Calidad de Imágenes: Técnicas para Archivos RAW"
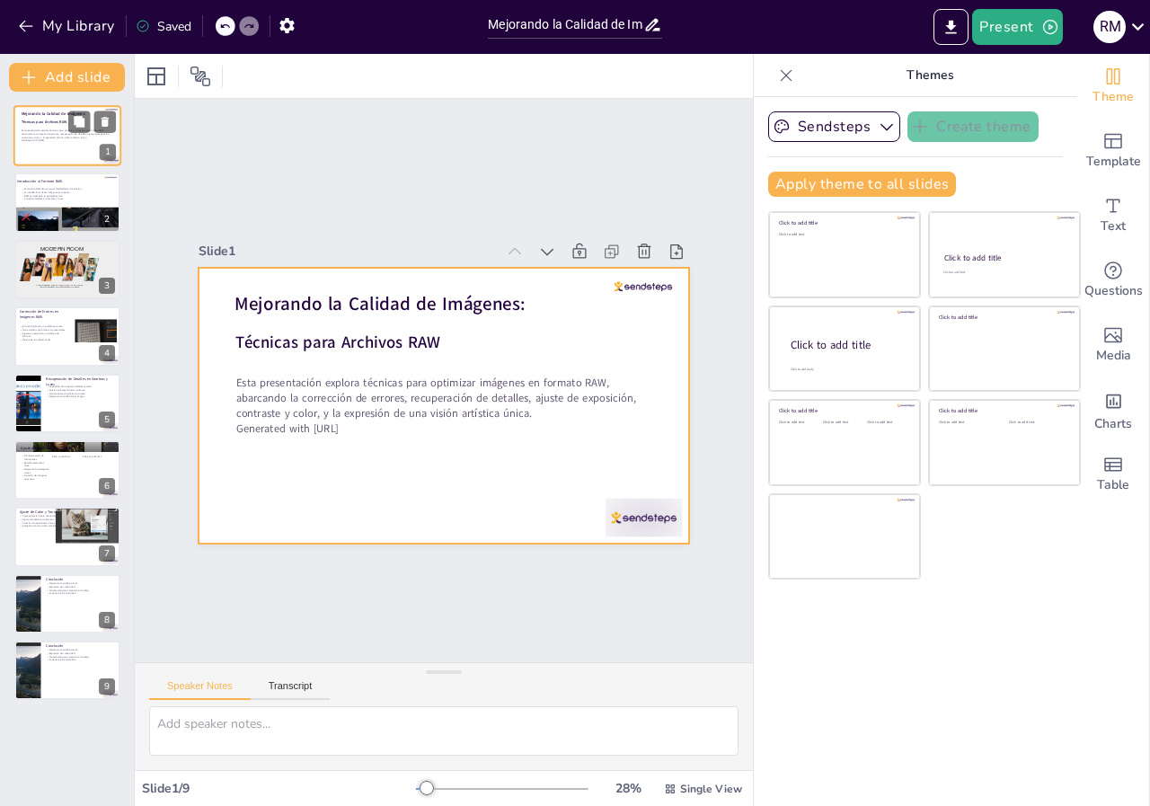
click at [54, 149] on div at bounding box center [67, 135] width 108 height 61
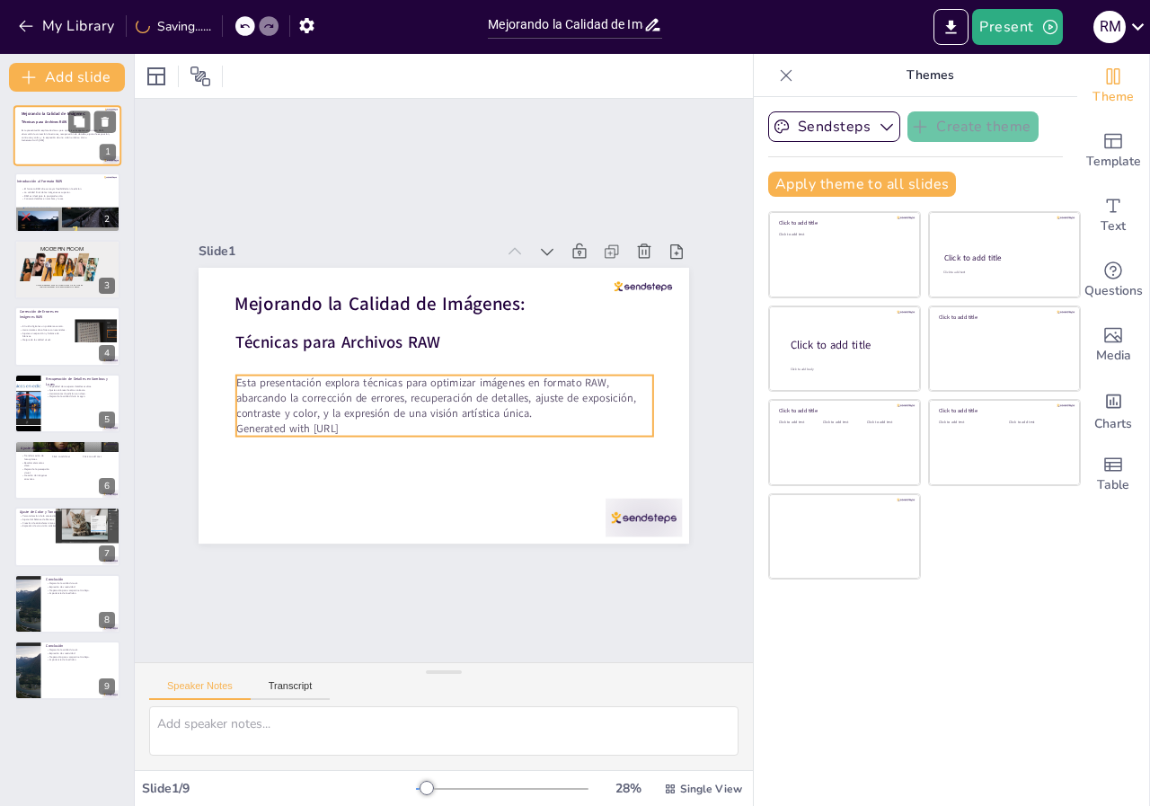
click at [58, 133] on p "Esta presentación explora técnicas para optimizar imágenes en formato RAW, abar…" at bounding box center [68, 134] width 92 height 10
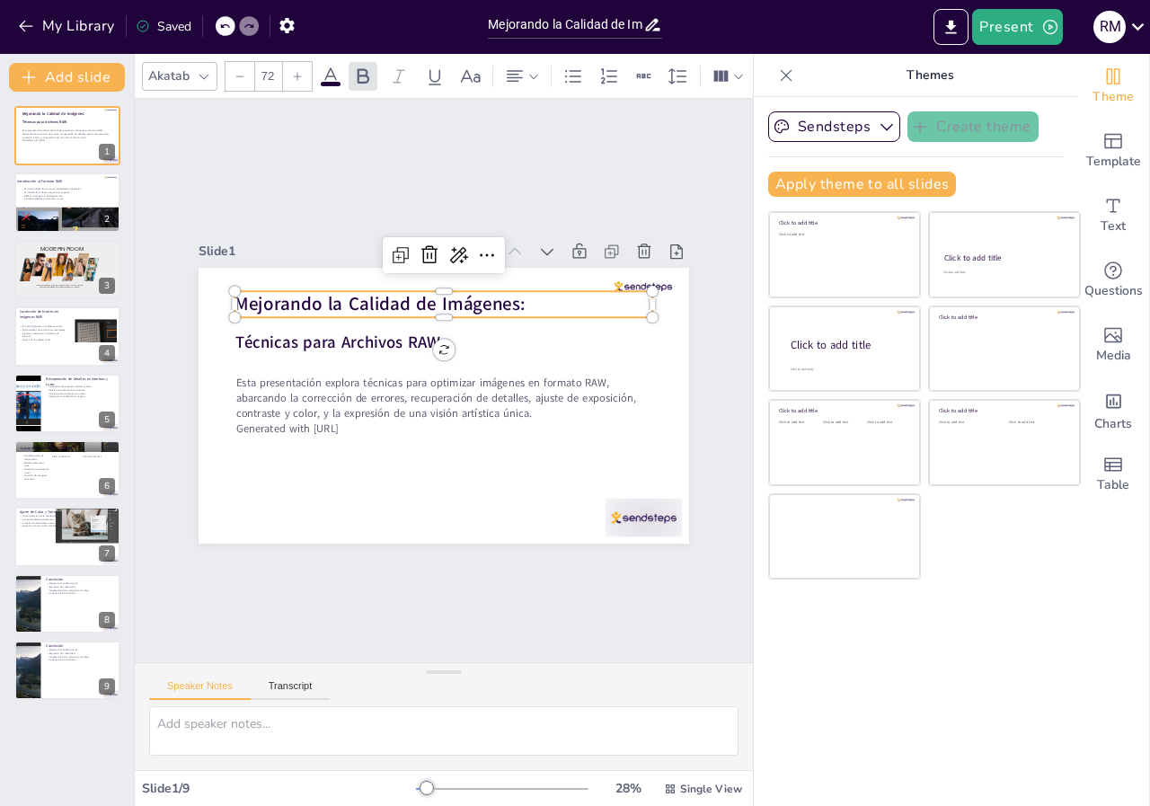
click at [537, 290] on p "Mejorando la Calidad de Imágenes:" at bounding box center [387, 432] width 299 height 328
click at [343, 301] on icon at bounding box center [328, 316] width 31 height 31
type input "72"
click at [411, 400] on strong "Mejorando la Calidad de Imágenes:" at bounding box center [521, 442] width 289 height 85
click at [403, 298] on p "Mejorando la Calidad de Imágenes:" at bounding box center [367, 371] width 69 height 419
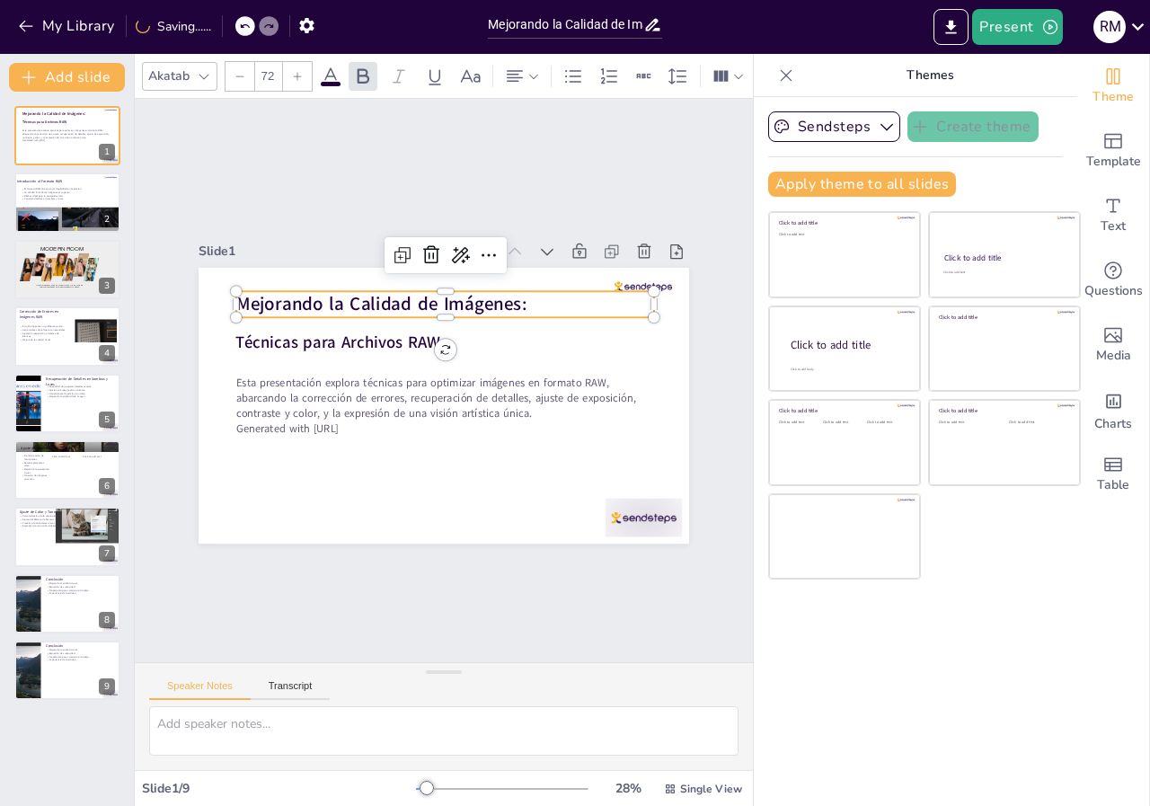
click at [513, 296] on p "Mejorando la Calidad de Imágenes:" at bounding box center [413, 310] width 393 height 194
click at [471, 296] on p "Mejorando la Calidad de Imágenes:" at bounding box center [374, 410] width 194 height 393
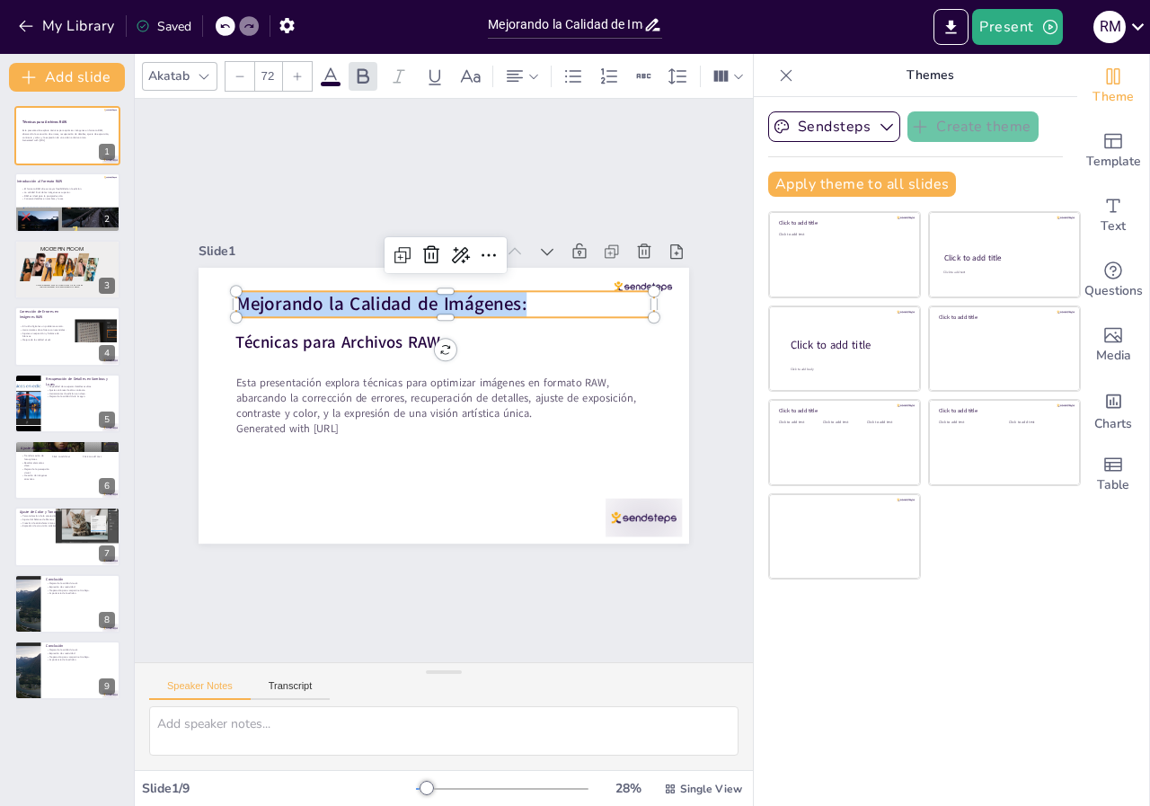
drag, startPoint x: 513, startPoint y: 296, endPoint x: 227, endPoint y: 289, distance: 285.9
click at [227, 289] on div "Esta presentación explora técnicas para optimizar imágenes en formato RAW, abar…" at bounding box center [434, 404] width 561 height 452
copy span "Mejorando la Calidad de Imágenes:"
type input "48"
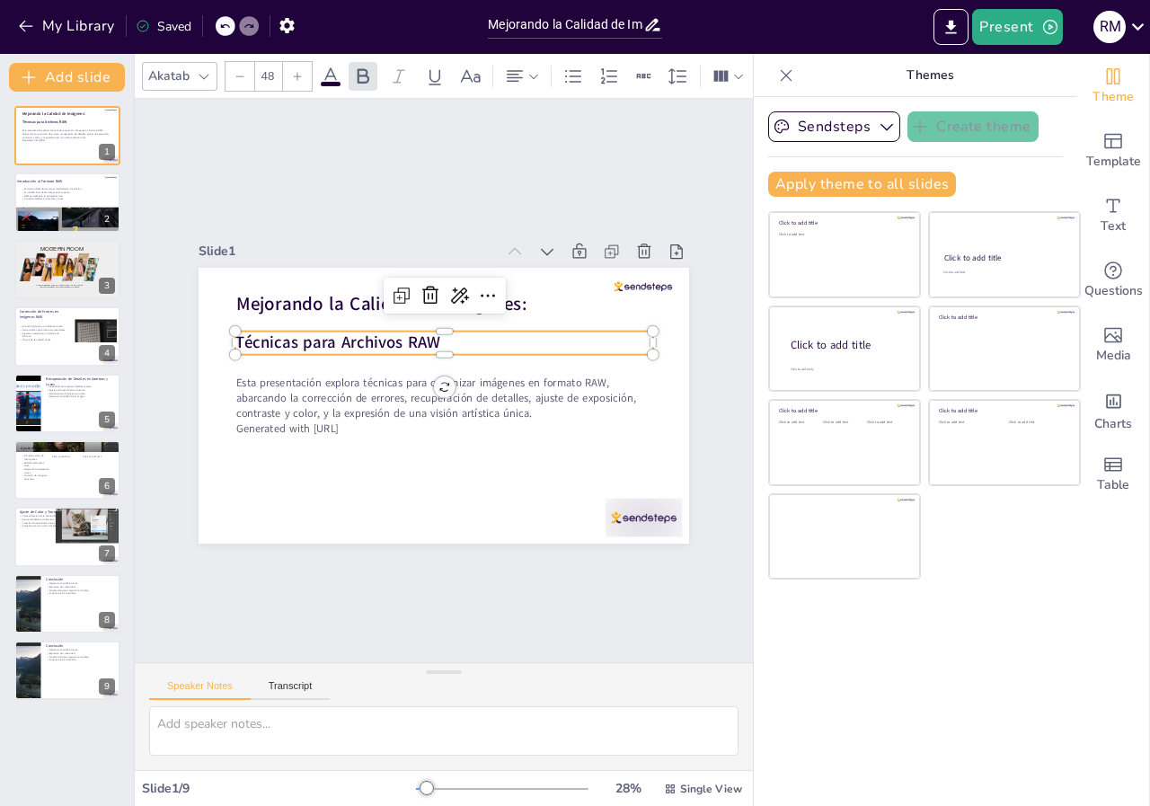
click at [239, 340] on strong "Técnicas para Archivos RAW" at bounding box center [333, 401] width 189 height 122
click at [417, 403] on strong "Técnicas para Archivos RAW" at bounding box center [497, 480] width 167 height 154
click at [470, 334] on p "Técnicas para Archivos RAW" at bounding box center [481, 381] width 23 height 418
click at [471, 333] on strong "Técnicas para Archivos RAW" at bounding box center [513, 292] width 84 height 202
click at [461, 333] on strong "Técnicas para Archivos RAW" at bounding box center [555, 359] width 189 height 121
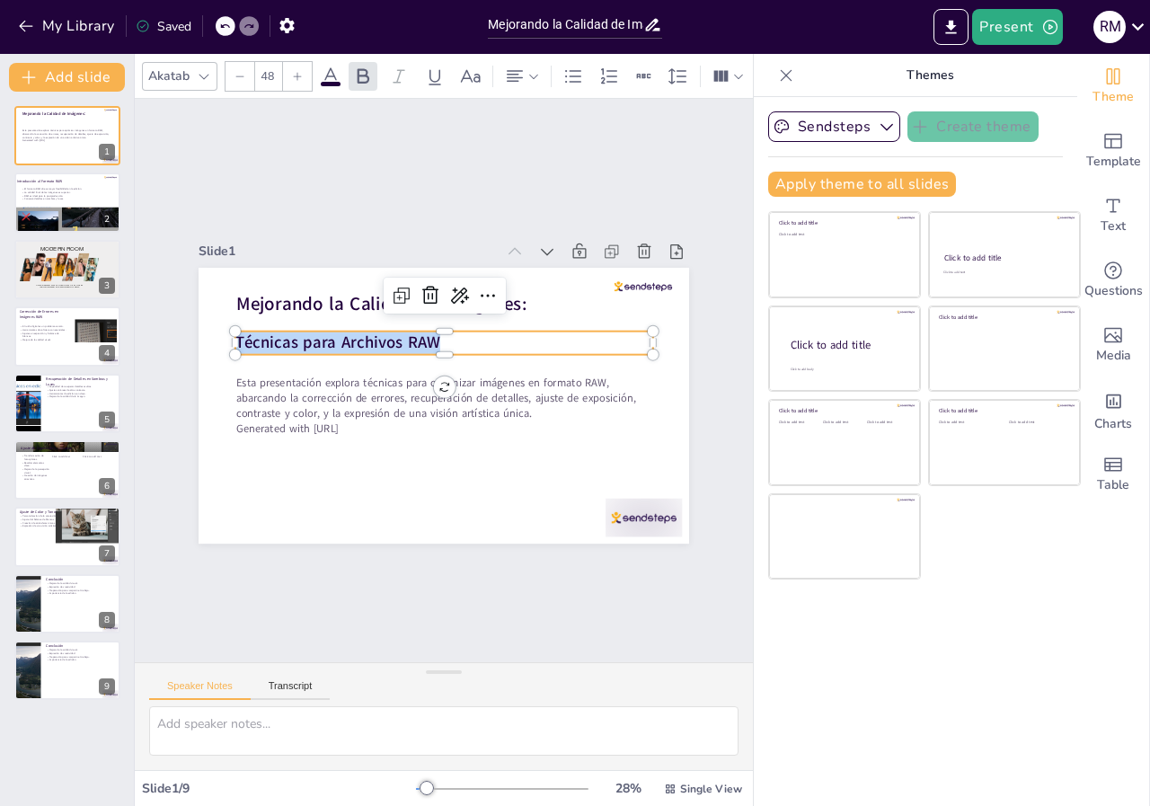
drag, startPoint x: 430, startPoint y: 333, endPoint x: 225, endPoint y: 333, distance: 205.8
click at [352, 333] on p "Técnicas para Archivos RAW" at bounding box center [407, 388] width 110 height 414
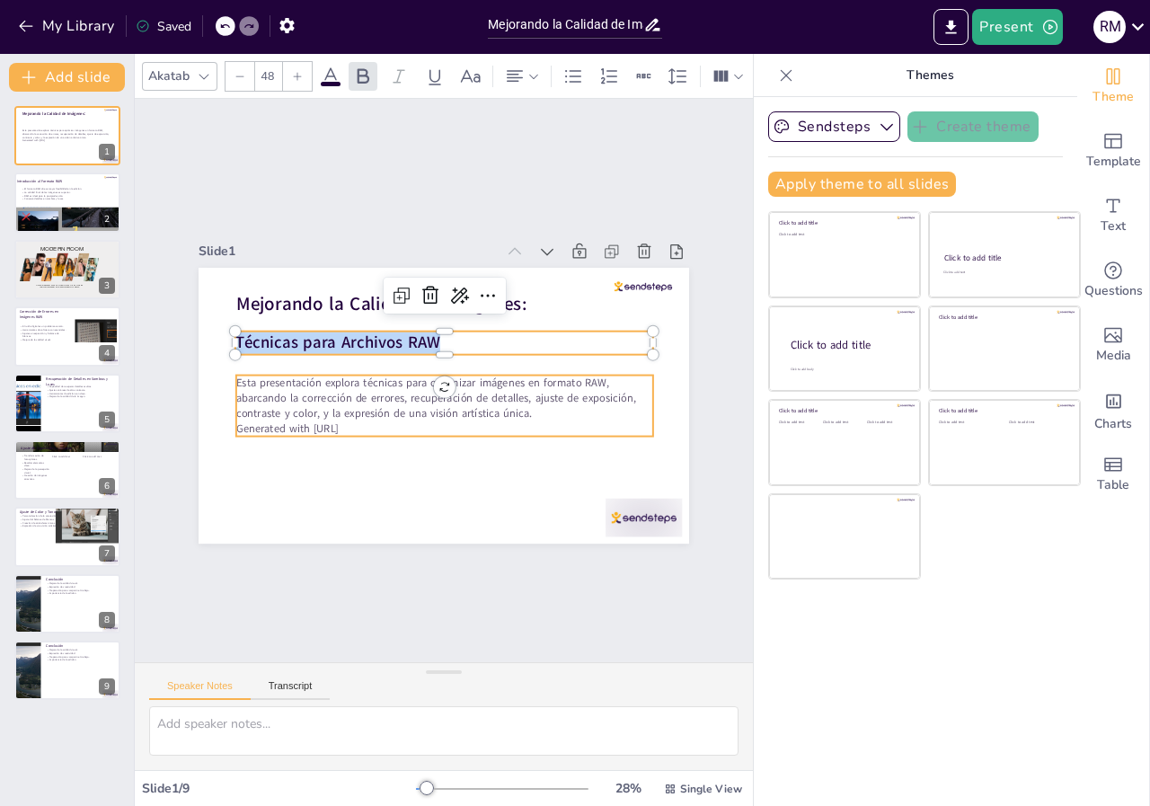
copy span "Técnicas para Archivos RAW"
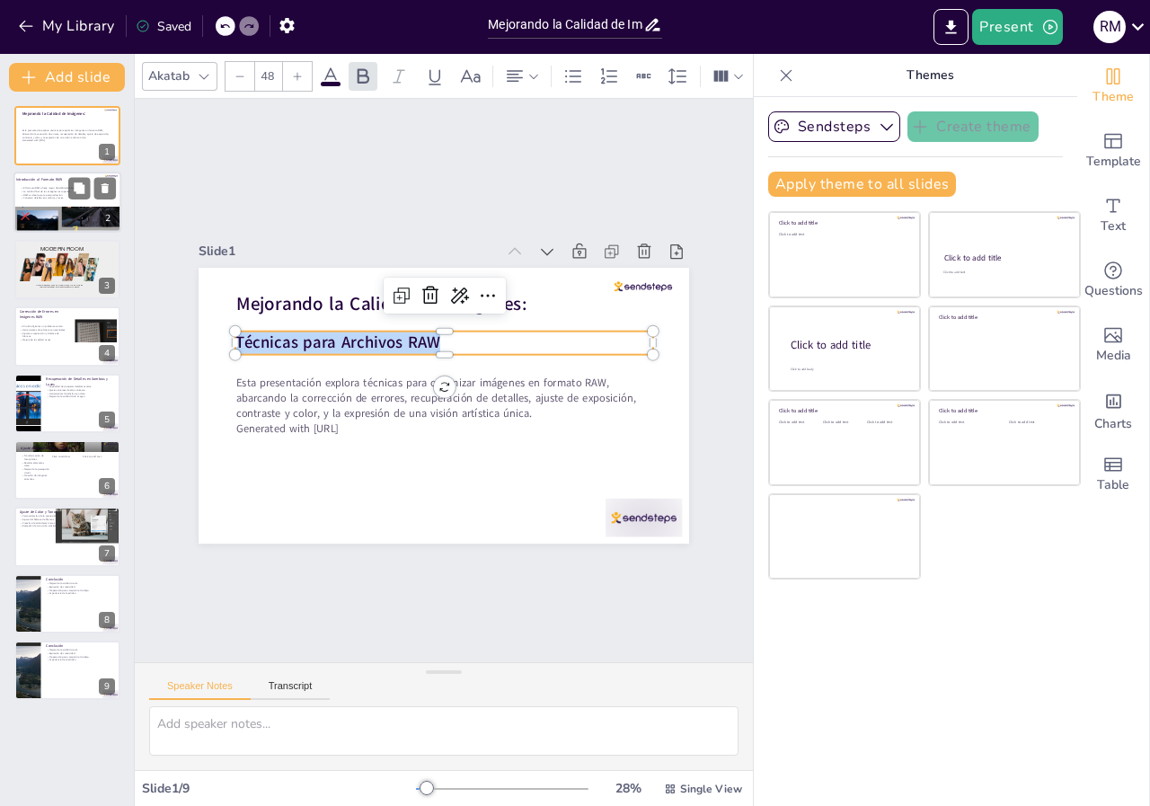
click at [64, 198] on p "Conserva detalles en sombras y luces." at bounding box center [67, 199] width 92 height 4
type textarea "La flexibilidad que proporciona el formato RAW es crucial para los fotógrafos, …"
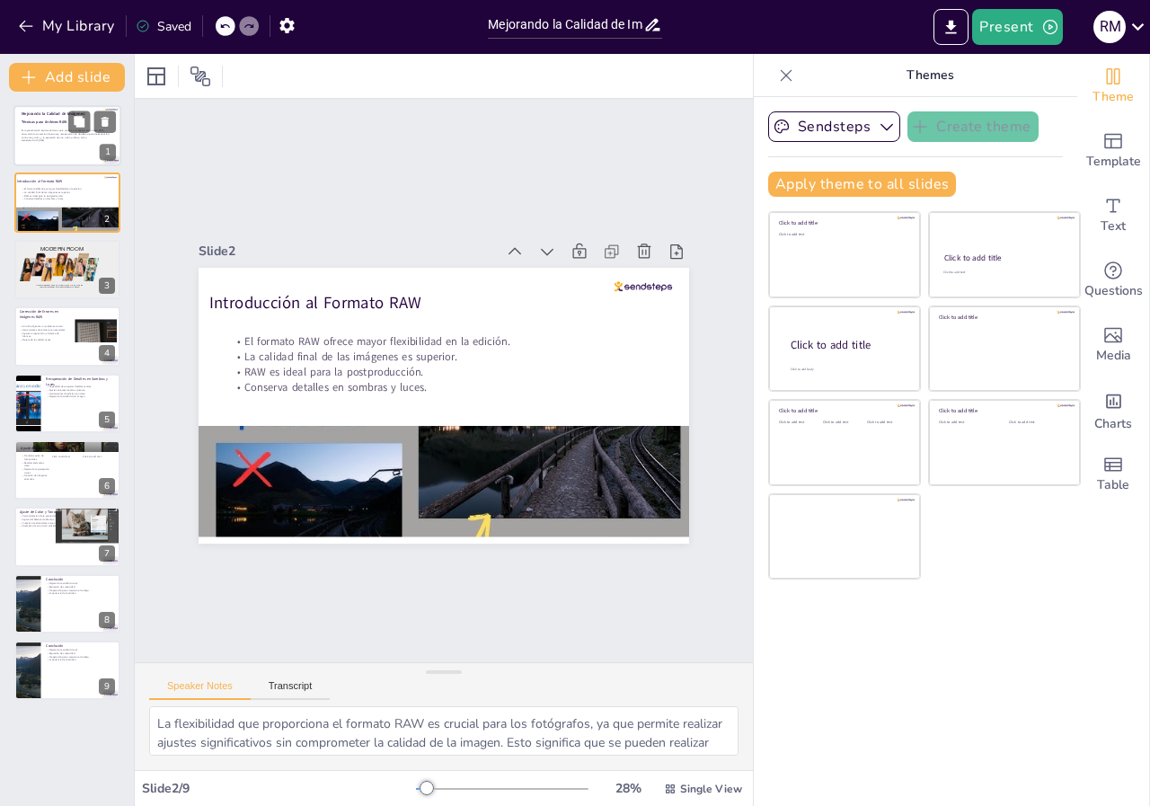
click at [57, 146] on div at bounding box center [67, 135] width 108 height 61
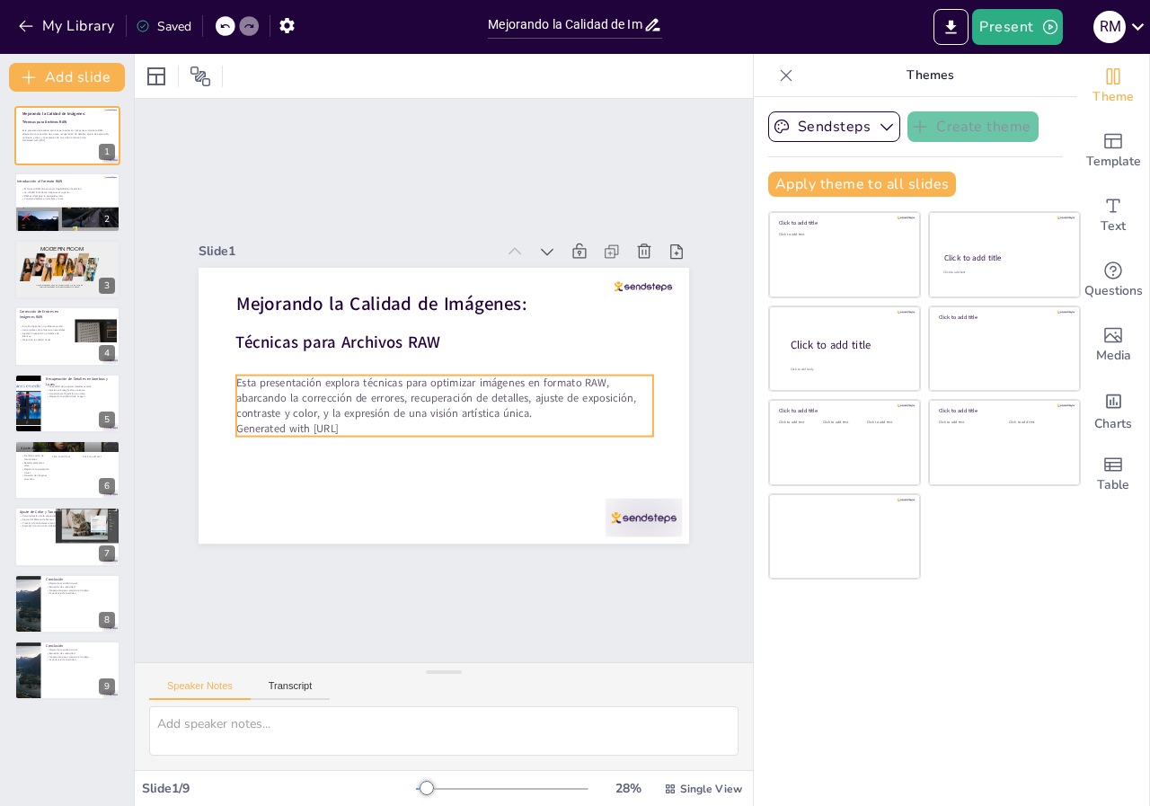
click at [382, 400] on p "Esta presentación explora técnicas para optimizar imágenes en formato RAW, abar…" at bounding box center [426, 383] width 89 height 420
click at [363, 422] on p "Generated with [URL]" at bounding box center [407, 349] width 290 height 320
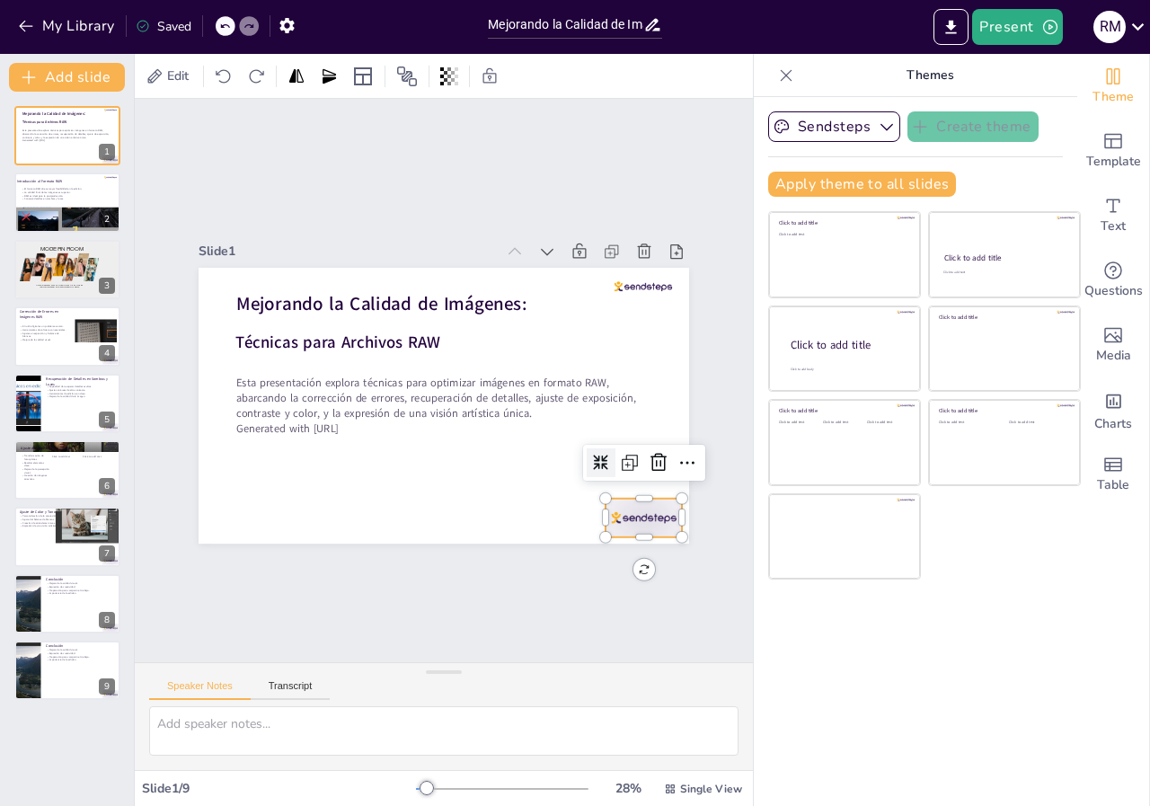
click at [568, 571] on div at bounding box center [526, 609] width 84 height 76
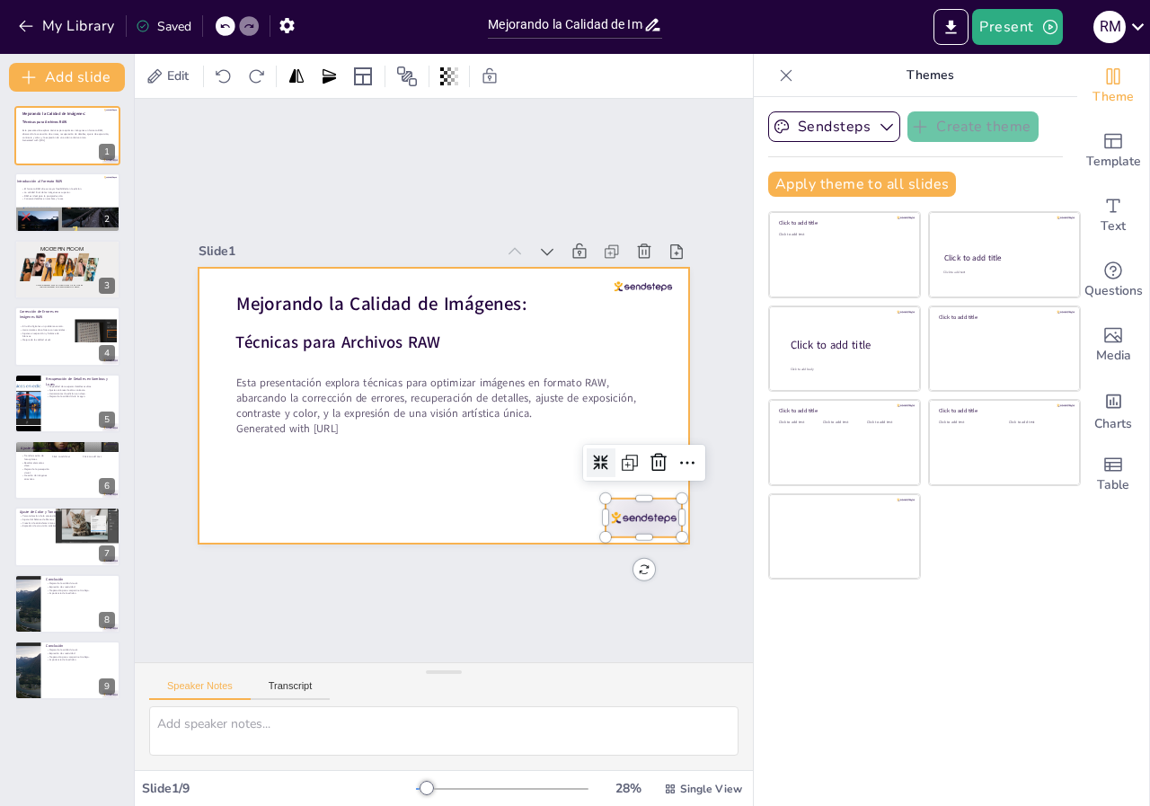
click at [510, 490] on div at bounding box center [434, 404] width 561 height 452
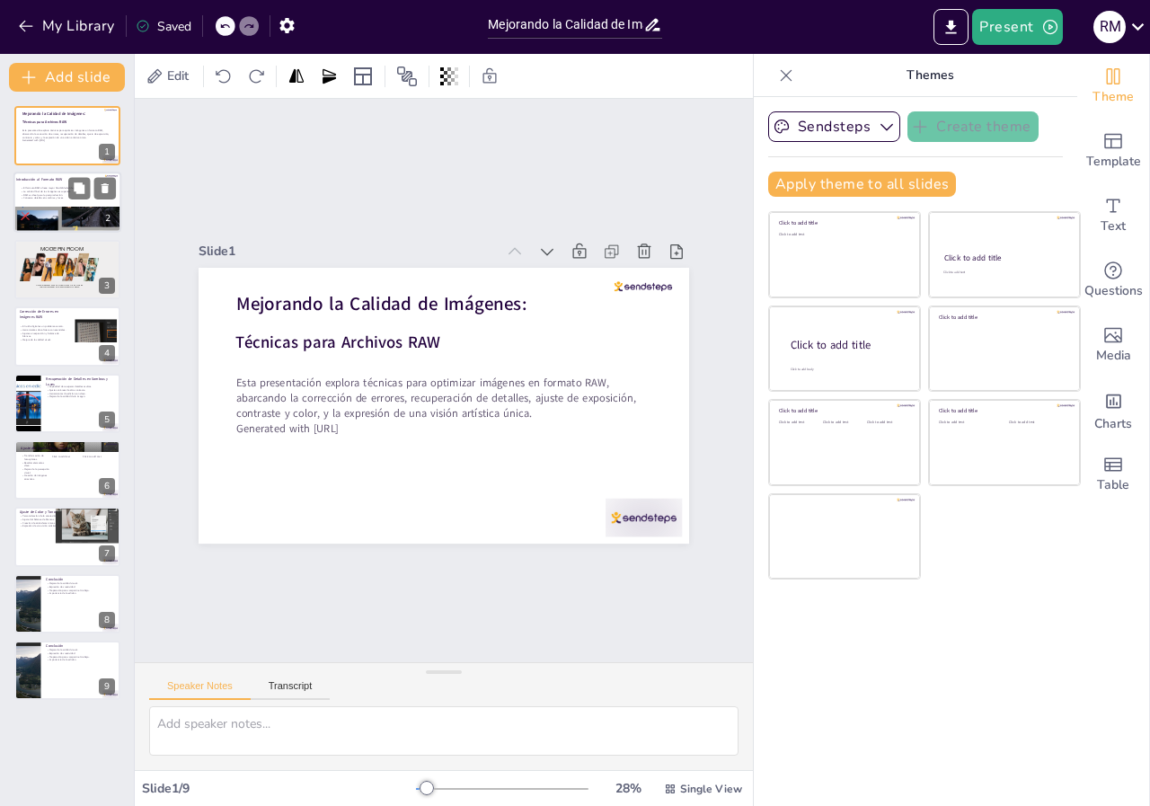
click at [41, 184] on div at bounding box center [67, 203] width 108 height 61
type textarea "La flexibilidad que proporciona el formato RAW es crucial para los fotógrafos, …"
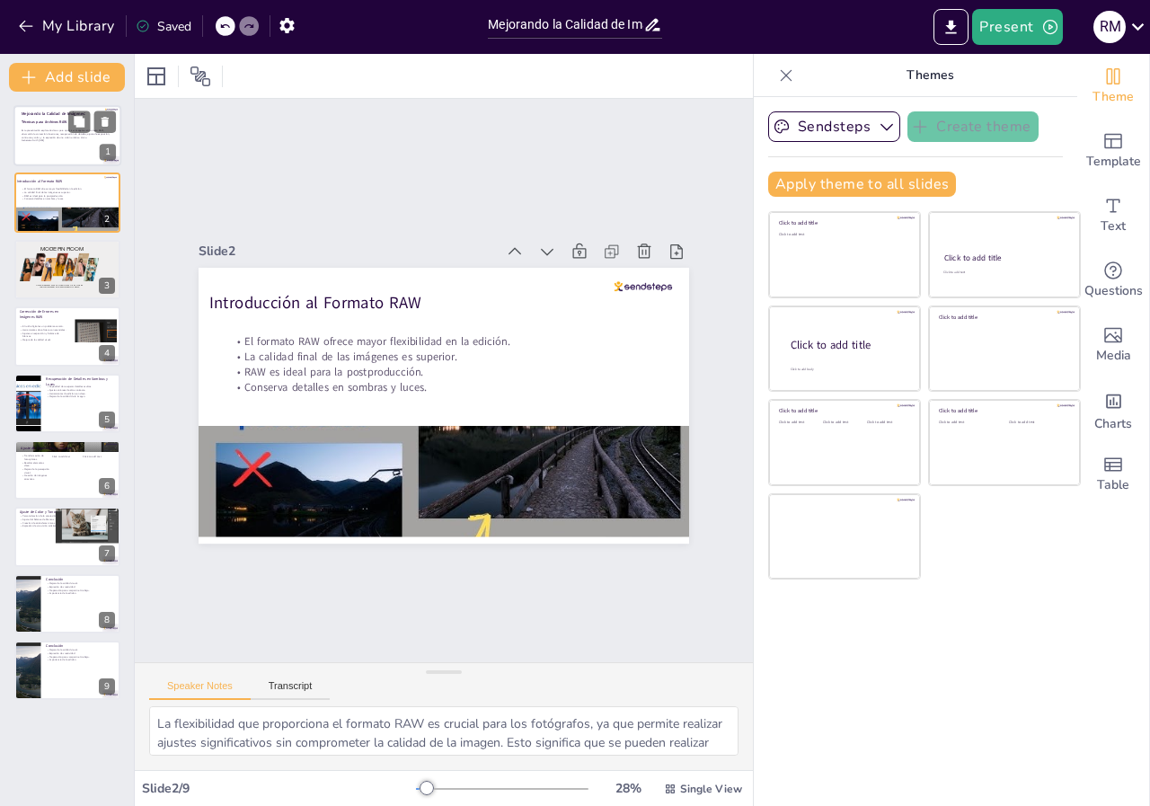
click at [44, 135] on p "Esta presentación explora técnicas para optimizar imágenes en formato RAW, abar…" at bounding box center [68, 134] width 92 height 10
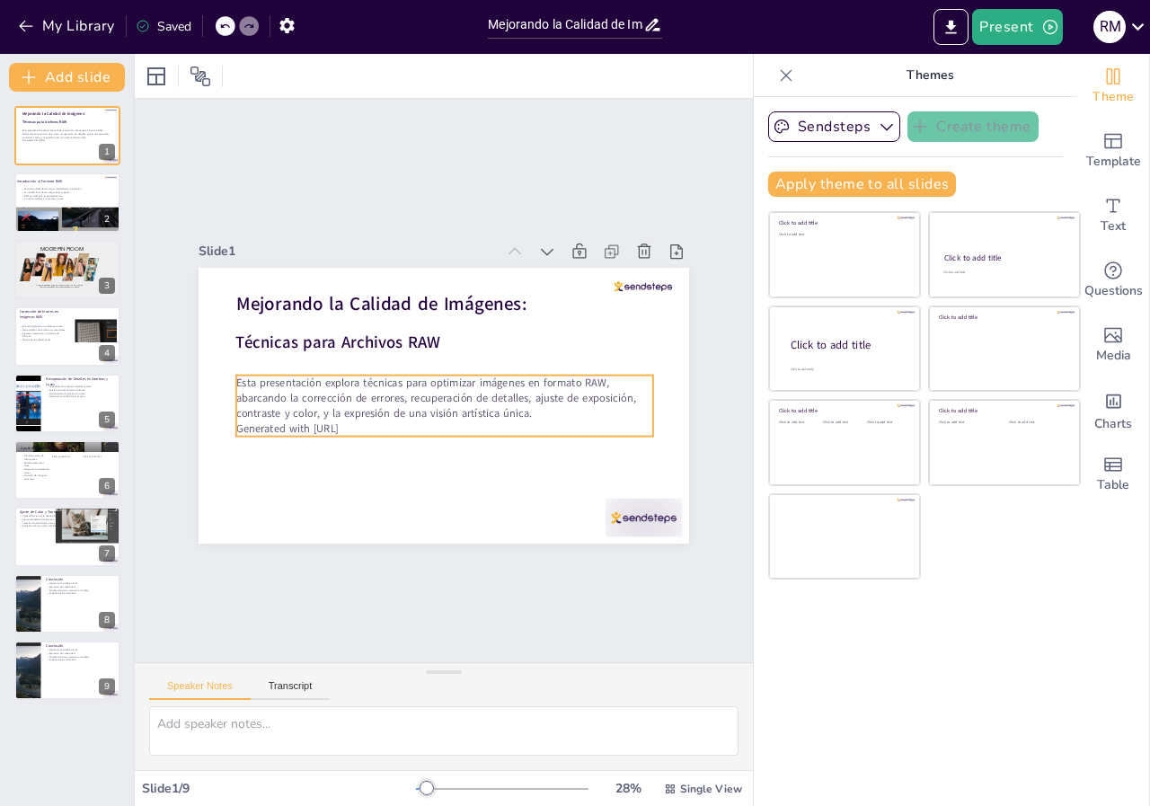
click at [281, 403] on p "Esta presentación explora técnicas para optimizar imágenes en formato RAW, abar…" at bounding box center [445, 362] width 420 height 89
click at [363, 362] on p "Generated with [URL]" at bounding box center [448, 333] width 417 height 58
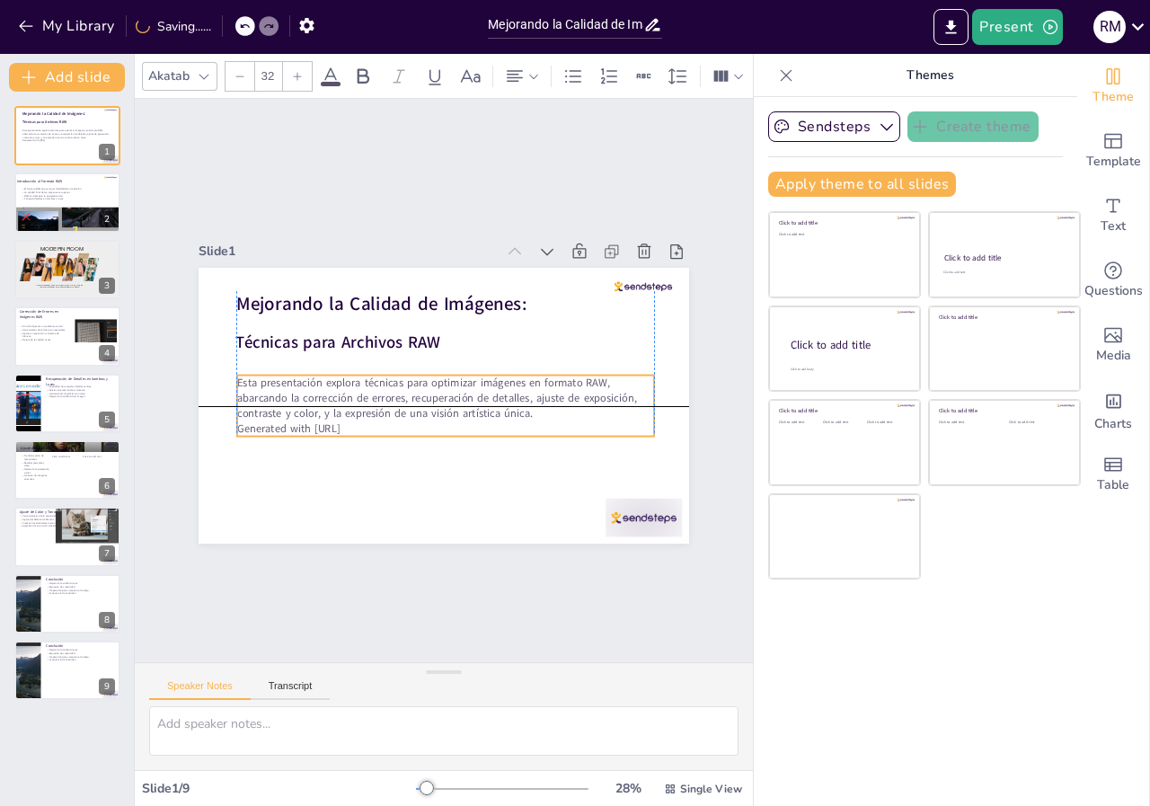
click at [363, 416] on p "Generated with [URL]" at bounding box center [478, 347] width 290 height 320
click at [363, 417] on p "Generated with [URL]" at bounding box center [483, 407] width 257 height 347
click at [359, 422] on p "Generated with [URL]" at bounding box center [398, 368] width 144 height 402
click at [359, 340] on p "Generated with [URL]" at bounding box center [442, 331] width 417 height 15
click at [340, 352] on span "Generated with [URL]" at bounding box center [296, 312] width 86 height 80
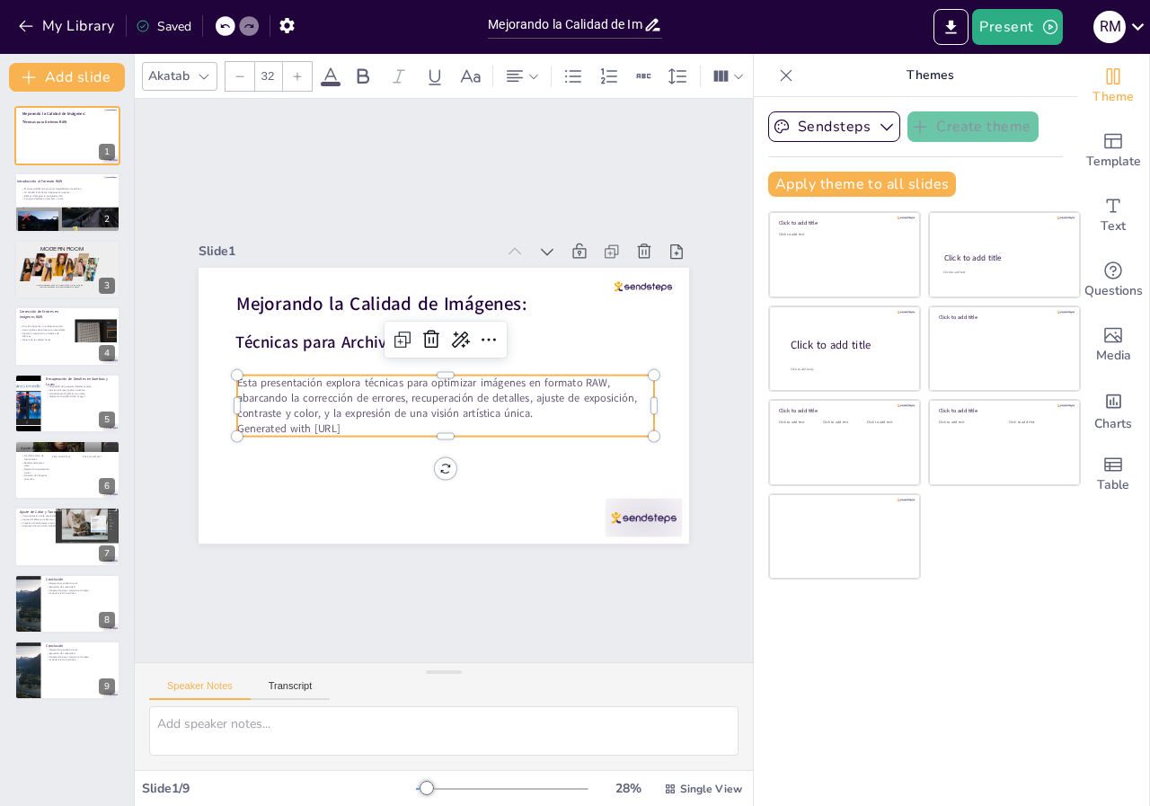
drag, startPoint x: 359, startPoint y: 422, endPoint x: 226, endPoint y: 366, distance: 143.7
click at [226, 366] on div "Mejorando la Calidad de Imágenes: Técnicas para Archivos RAW Esta presentación …" at bounding box center [463, 363] width 534 height 549
copy div "Esta presentación explora técnicas para optimizar imágenes en formato RAW, abar…"
click at [67, 205] on div "El formato RAW ofrece mayor flexibilidad en la edición. La calidad final de las…" at bounding box center [67, 207] width 92 height 40
type textarea "La flexibilidad que proporciona el formato RAW es crucial para los fotógrafos, …"
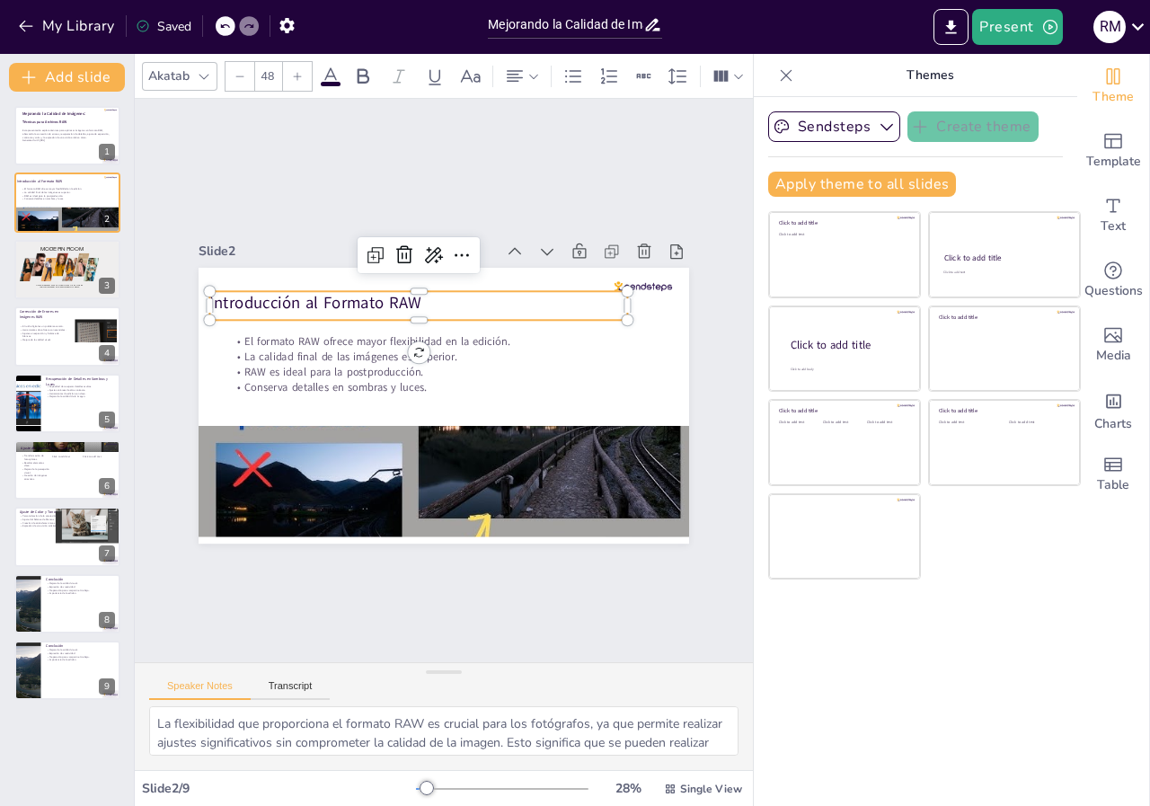
click at [287, 428] on p "Introducción al Formato RAW" at bounding box center [461, 461] width 419 height 67
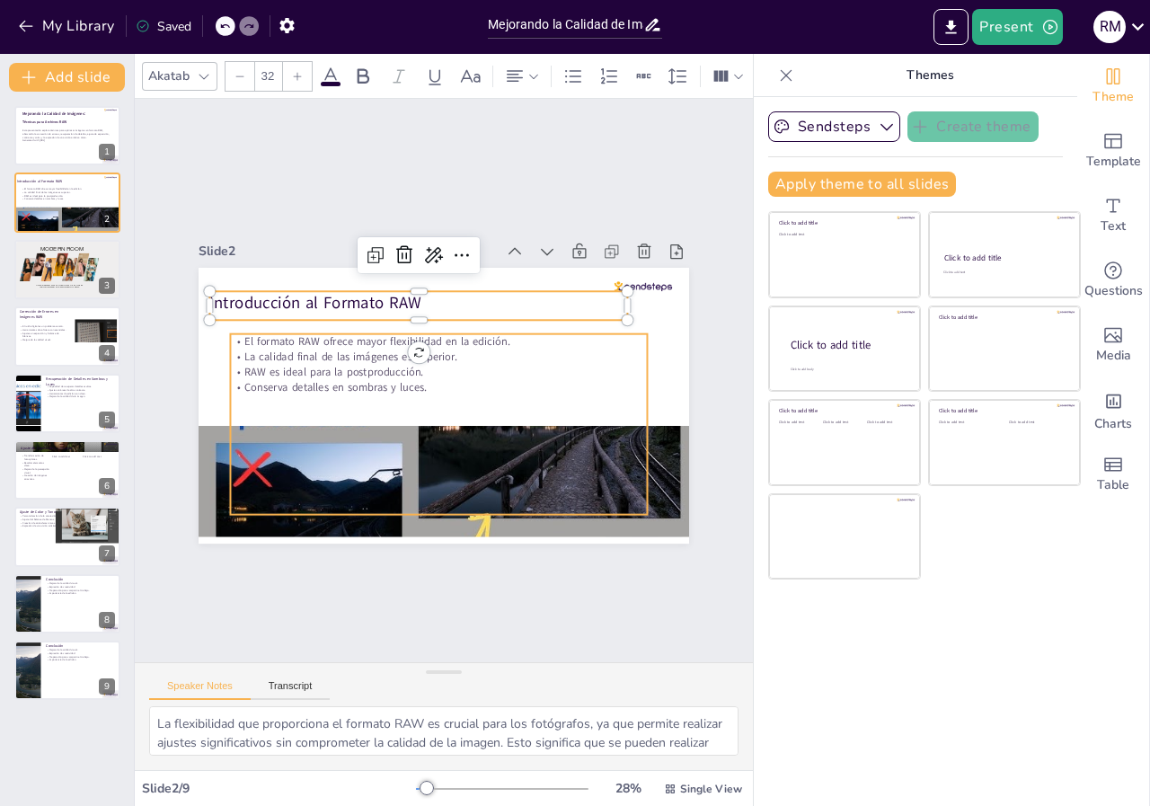
click at [324, 333] on p "El formato RAW ofrece mayor flexibilidad en la edición." at bounding box center [469, 351] width 290 height 320
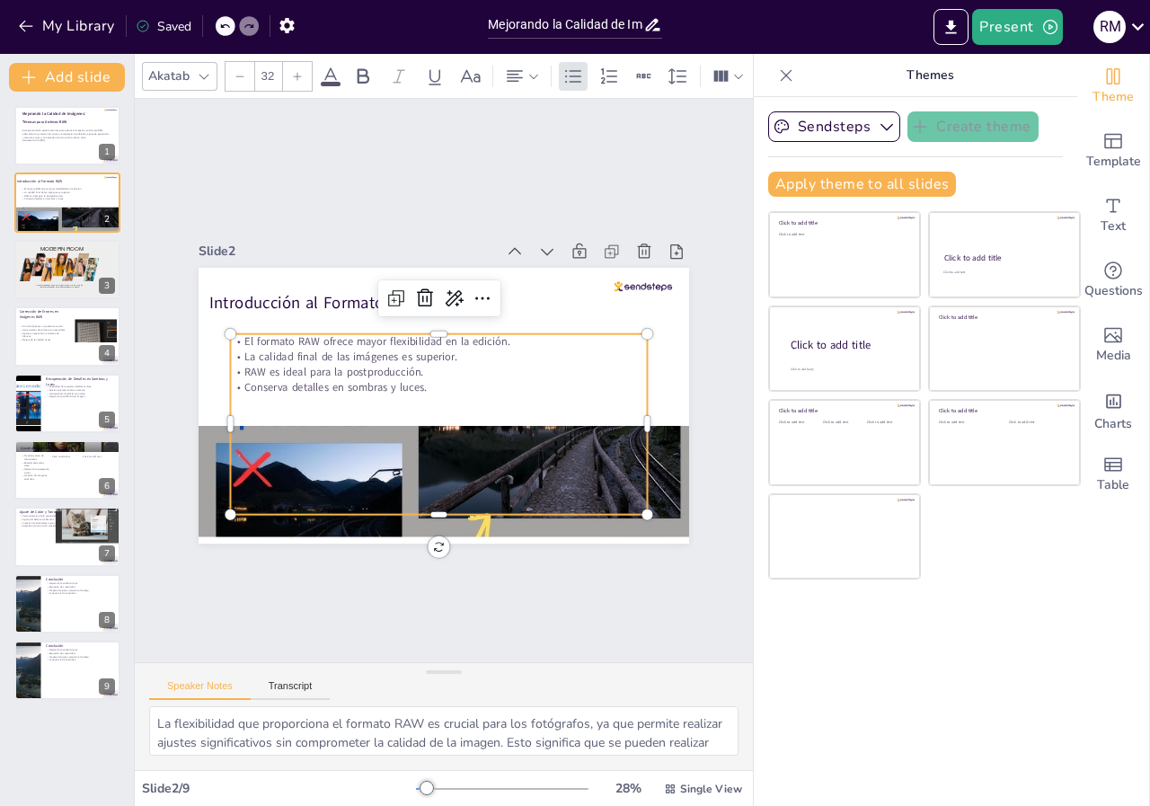
click at [398, 385] on p "Conserva detalles en sombras y luces." at bounding box center [451, 379] width 291 height 320
click at [398, 385] on p "Conserva detalles en sombras y luces." at bounding box center [443, 372] width 320 height 290
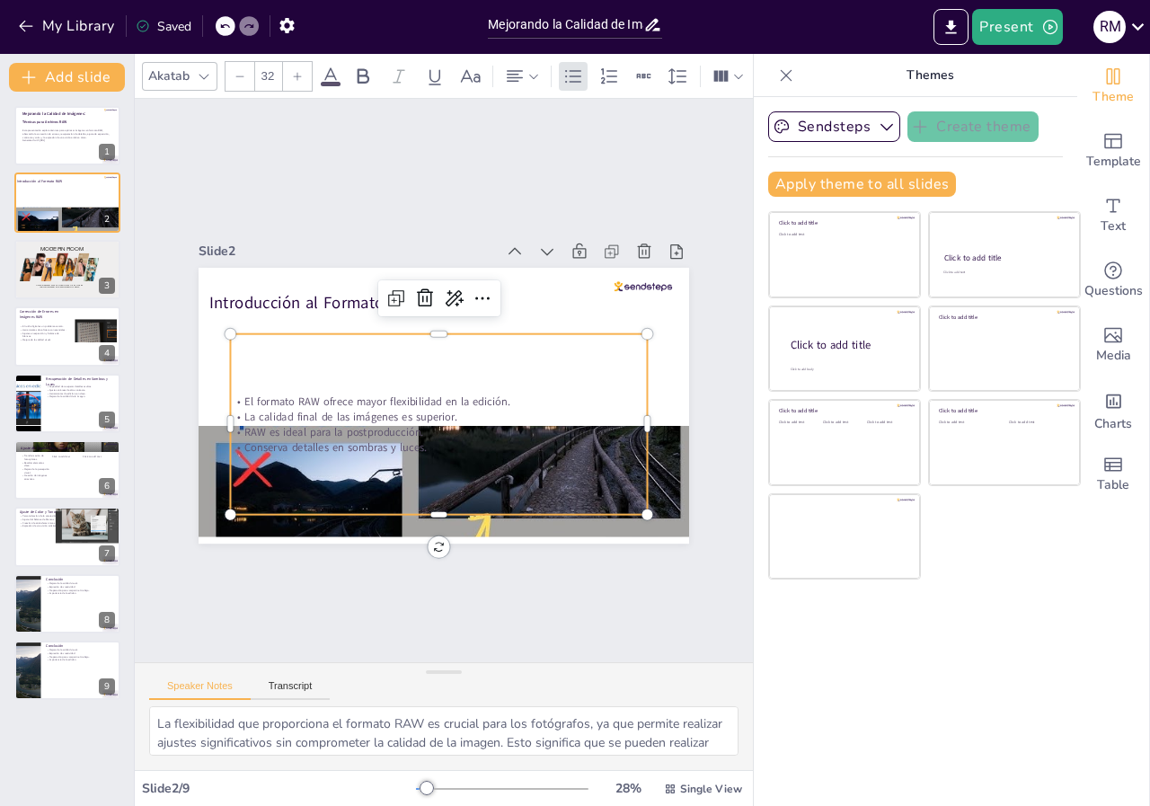
click at [443, 399] on span "El formato RAW ofrece mayor flexibilidad en la edición." at bounding box center [478, 441] width 70 height 263
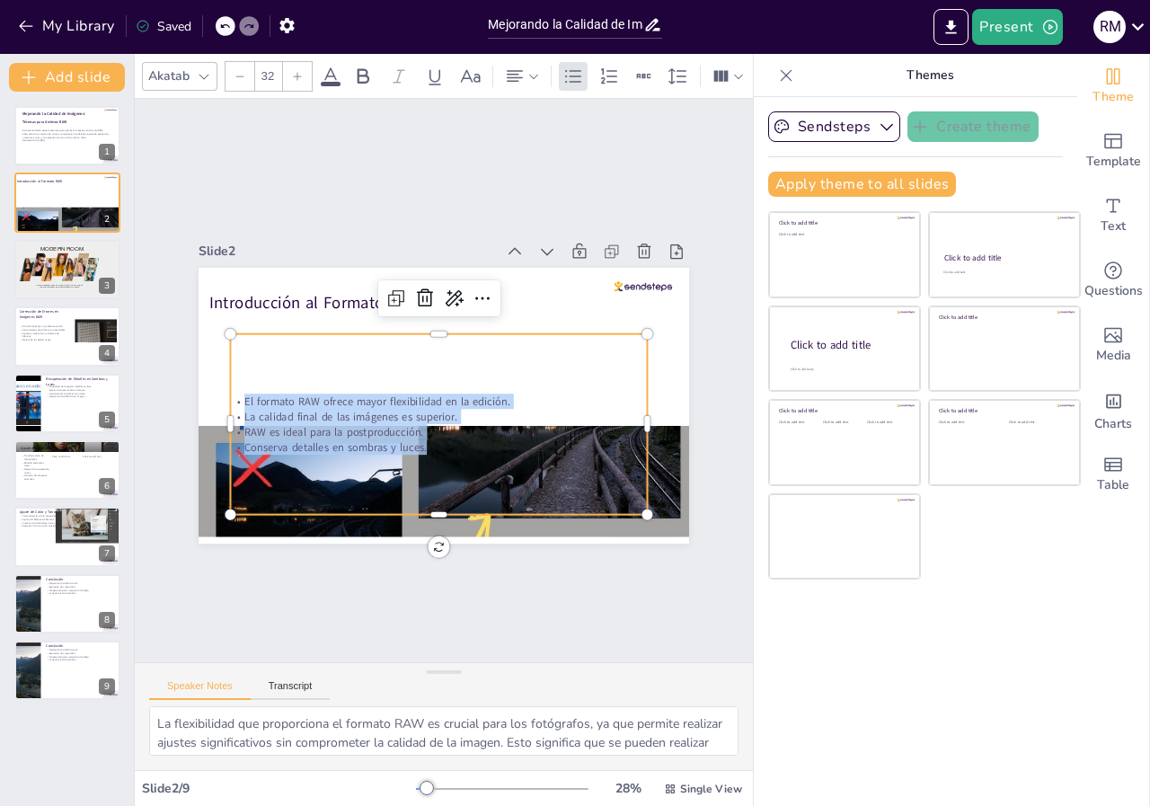
drag, startPoint x: 230, startPoint y: 394, endPoint x: 595, endPoint y: 483, distance: 375.6
click at [595, 483] on div "El formato RAW ofrece mayor flexibilidad en la edición. La calidad final de las…" at bounding box center [426, 421] width 453 height 300
copy div "El formato RAW ofrece mayor flexibilidad en la edición. La calidad final de las…"
type input "48"
click at [317, 387] on p "Introducción al Formato RAW" at bounding box center [444, 462] width 405 height 151
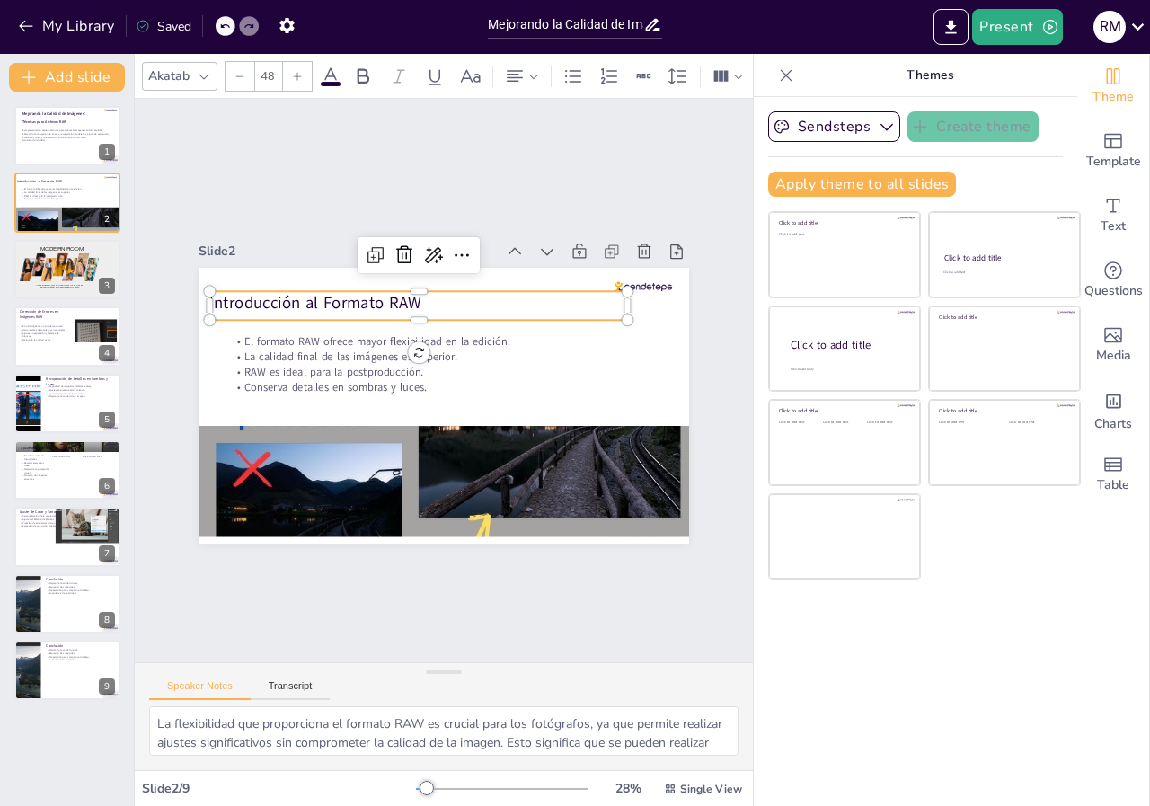
click at [409, 294] on p "Introducción al Formato RAW" at bounding box center [402, 451] width 297 height 326
click at [409, 294] on p "Introducción al Formato RAW" at bounding box center [478, 305] width 326 height 297
drag, startPoint x: 409, startPoint y: 294, endPoint x: 201, endPoint y: 298, distance: 207.7
click at [266, 298] on p "Introducción al Formato RAW" at bounding box center [398, 444] width 264 height 351
copy span "ntroducción al Formato RAW"
